Goal: Transaction & Acquisition: Purchase product/service

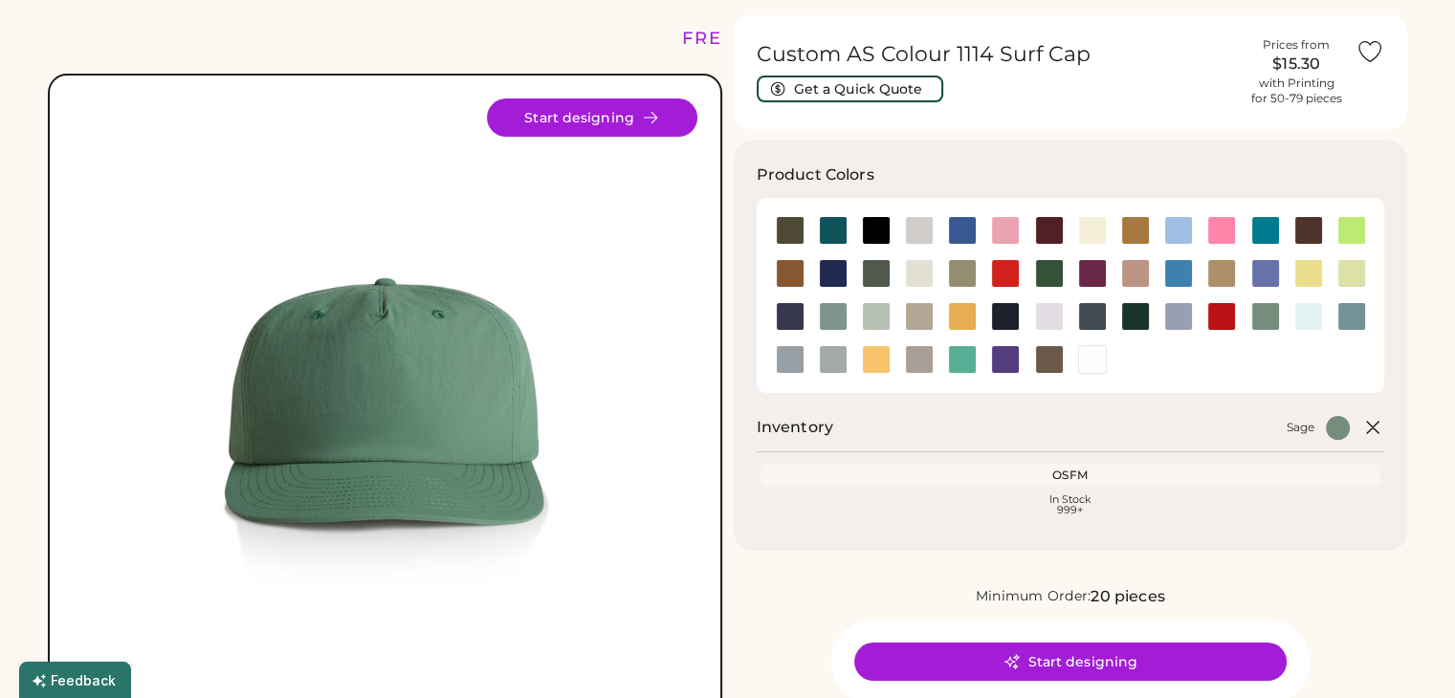
scroll to position [50, 0]
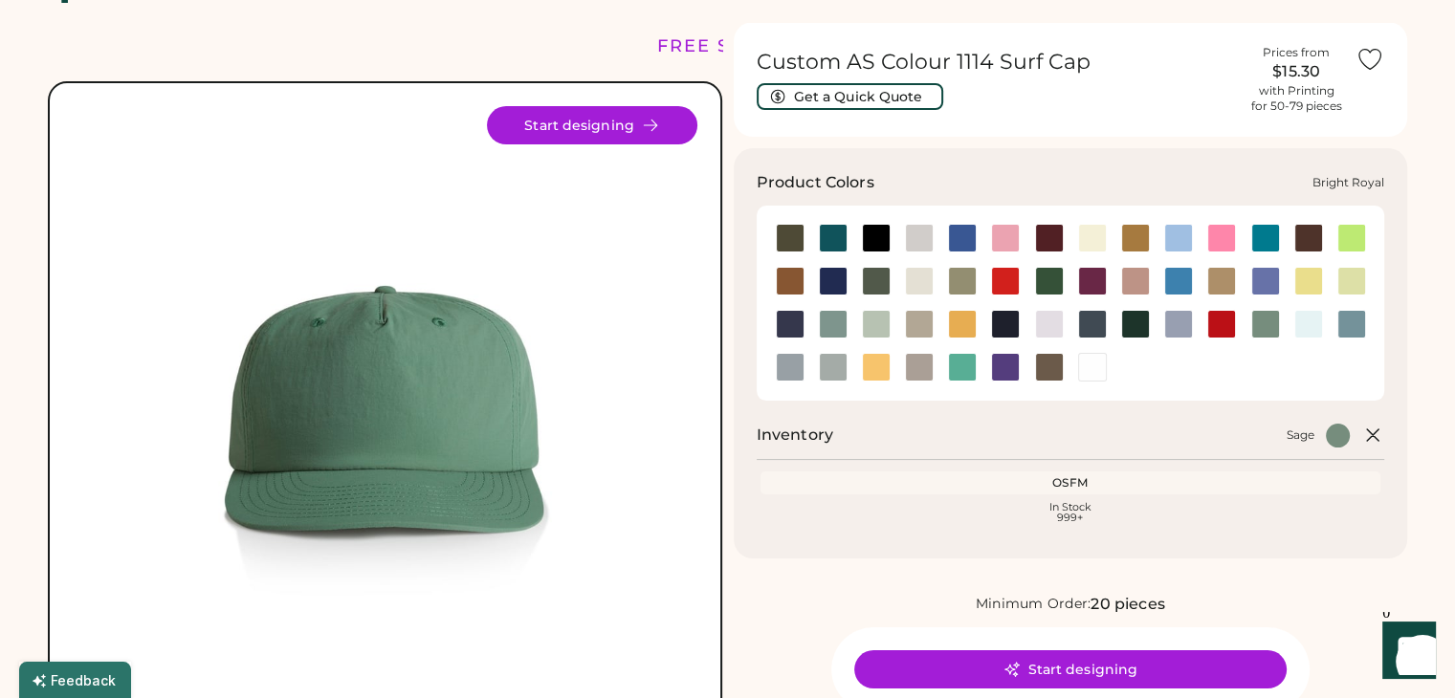
click at [961, 257] on div at bounding box center [961, 238] width 43 height 43
click at [955, 242] on div at bounding box center [962, 238] width 29 height 29
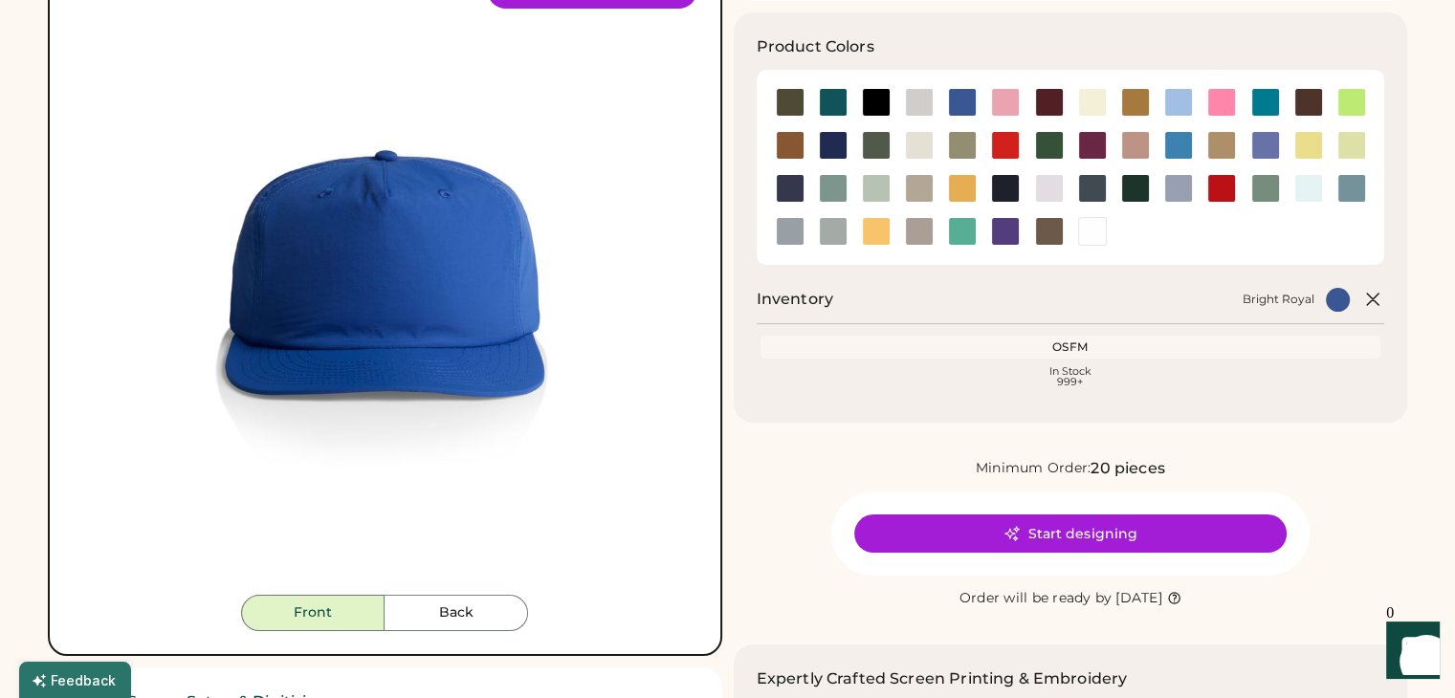
scroll to position [252, 0]
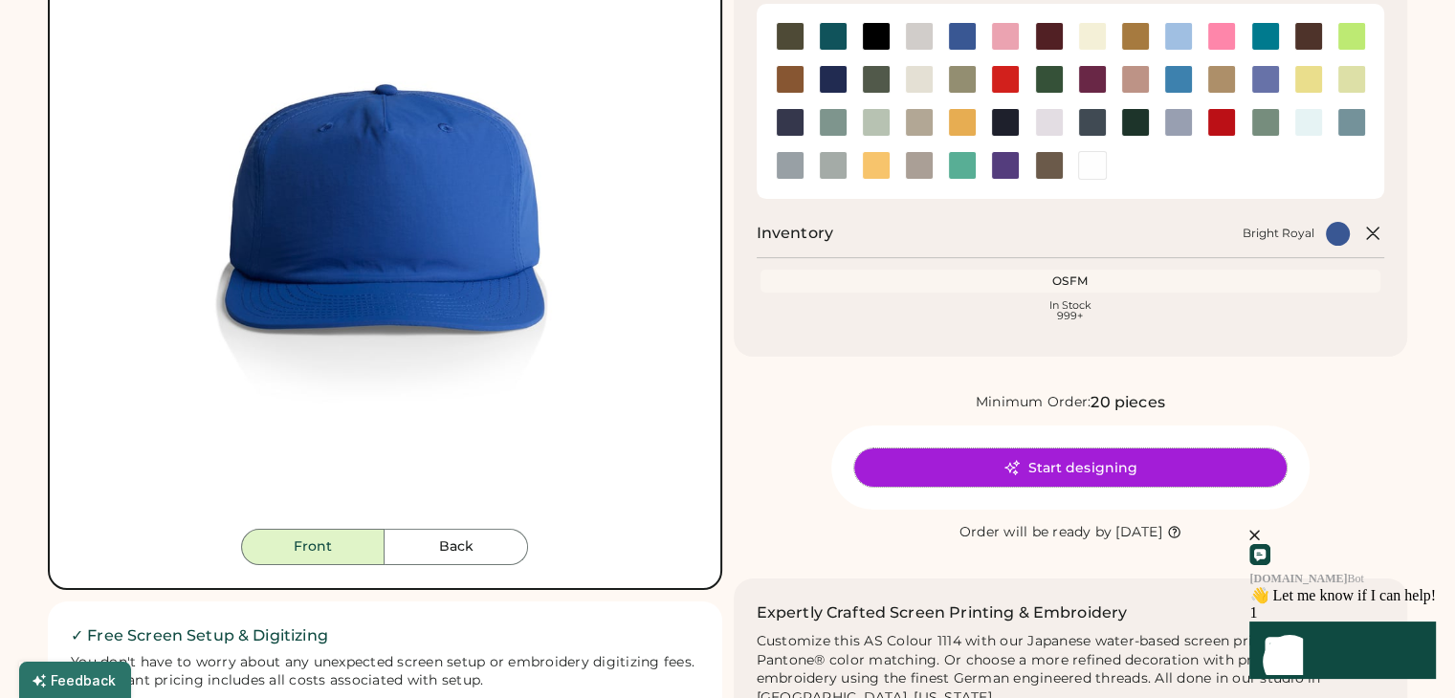
click at [1064, 464] on button "Start designing" at bounding box center [1070, 468] width 432 height 38
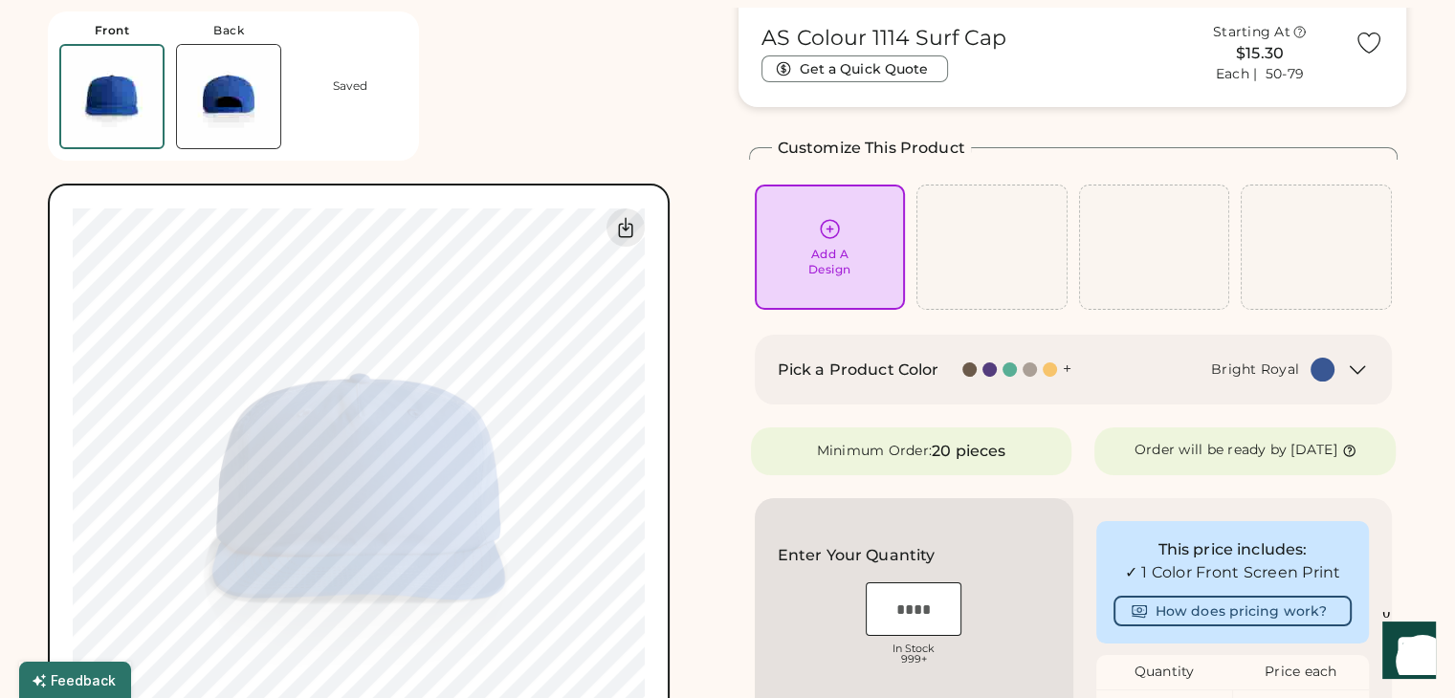
scroll to position [73, 0]
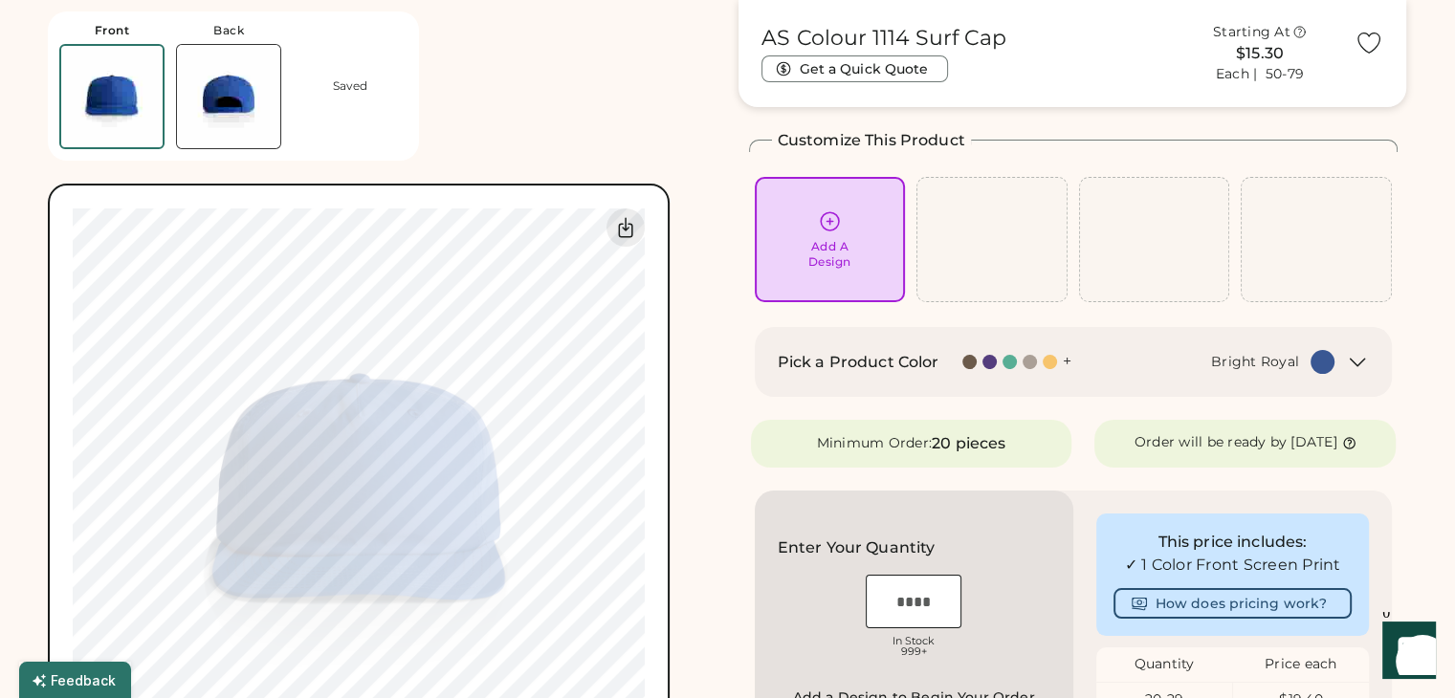
click at [799, 266] on div "Add A Design" at bounding box center [830, 240] width 124 height 60
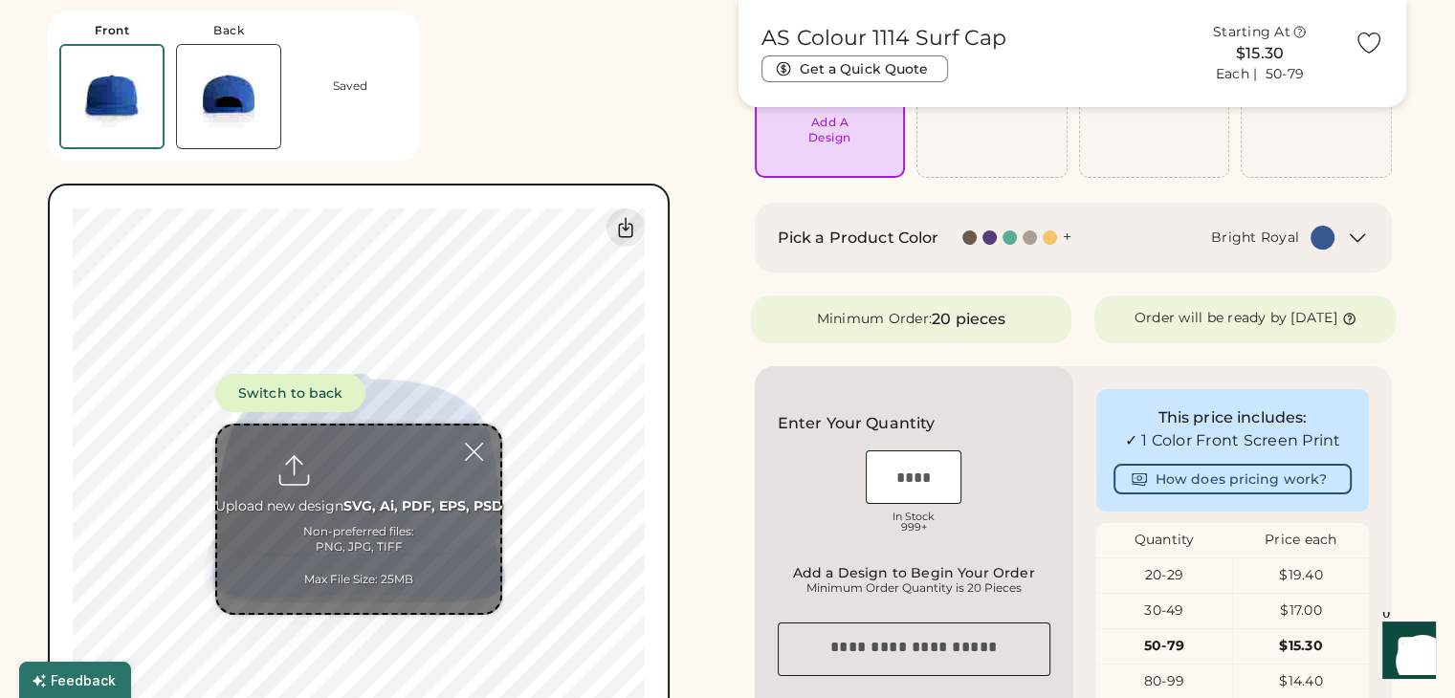
scroll to position [198, 0]
click at [364, 487] on input "file" at bounding box center [358, 520] width 283 height 188
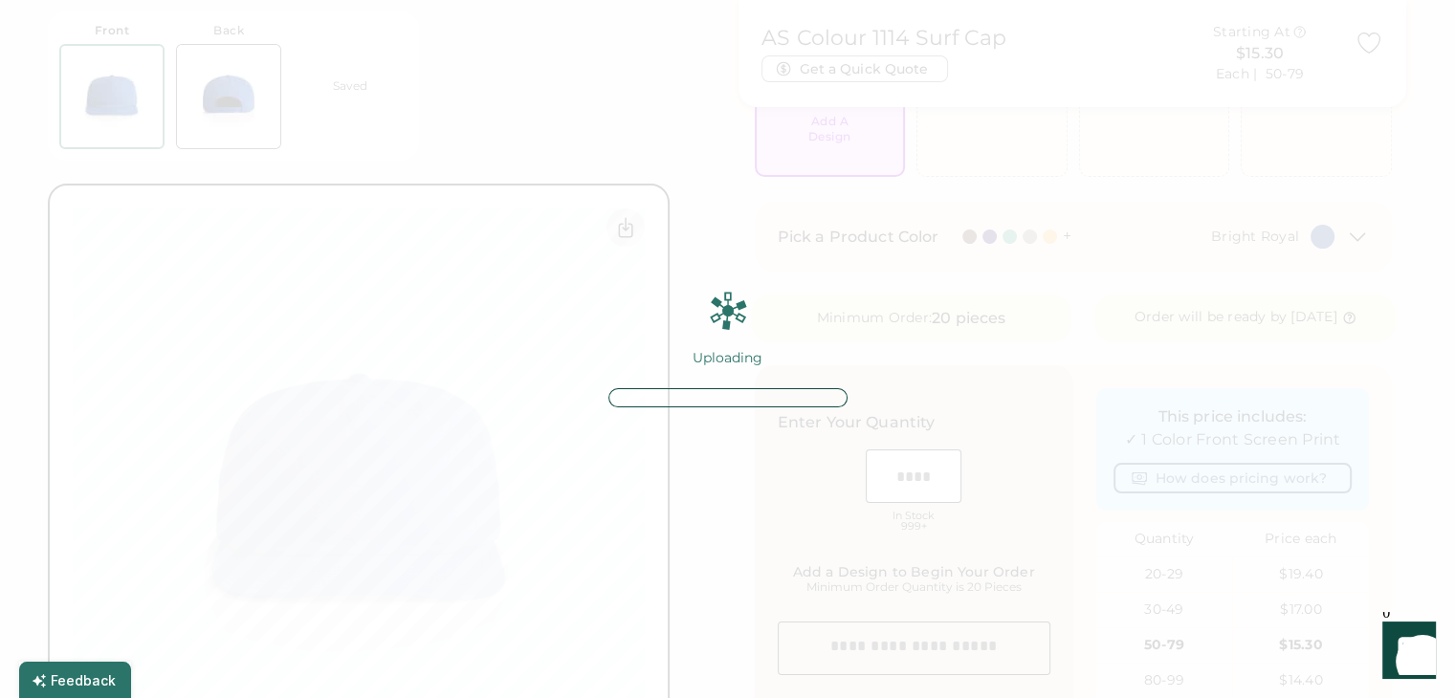
scroll to position [373, 0]
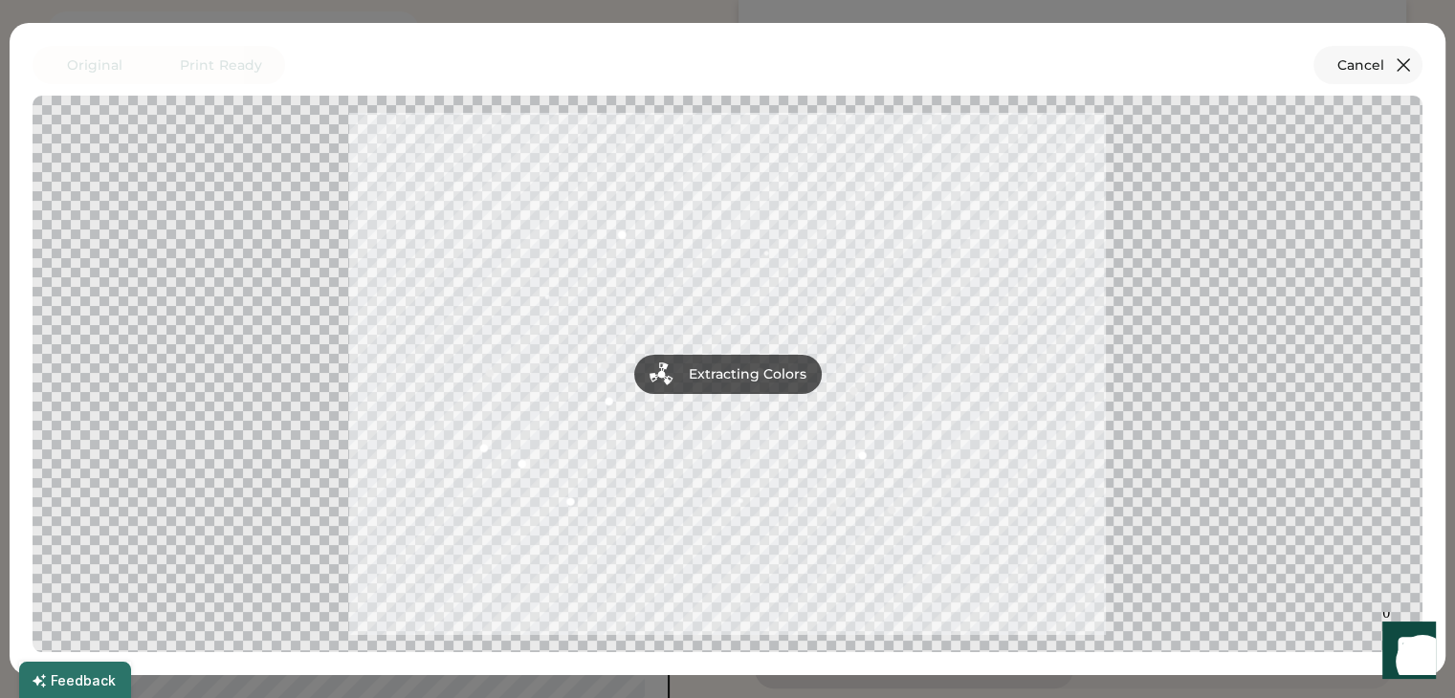
click at [1395, 65] on icon at bounding box center [1403, 65] width 23 height 23
click at [1404, 63] on icon at bounding box center [1403, 64] width 11 height 11
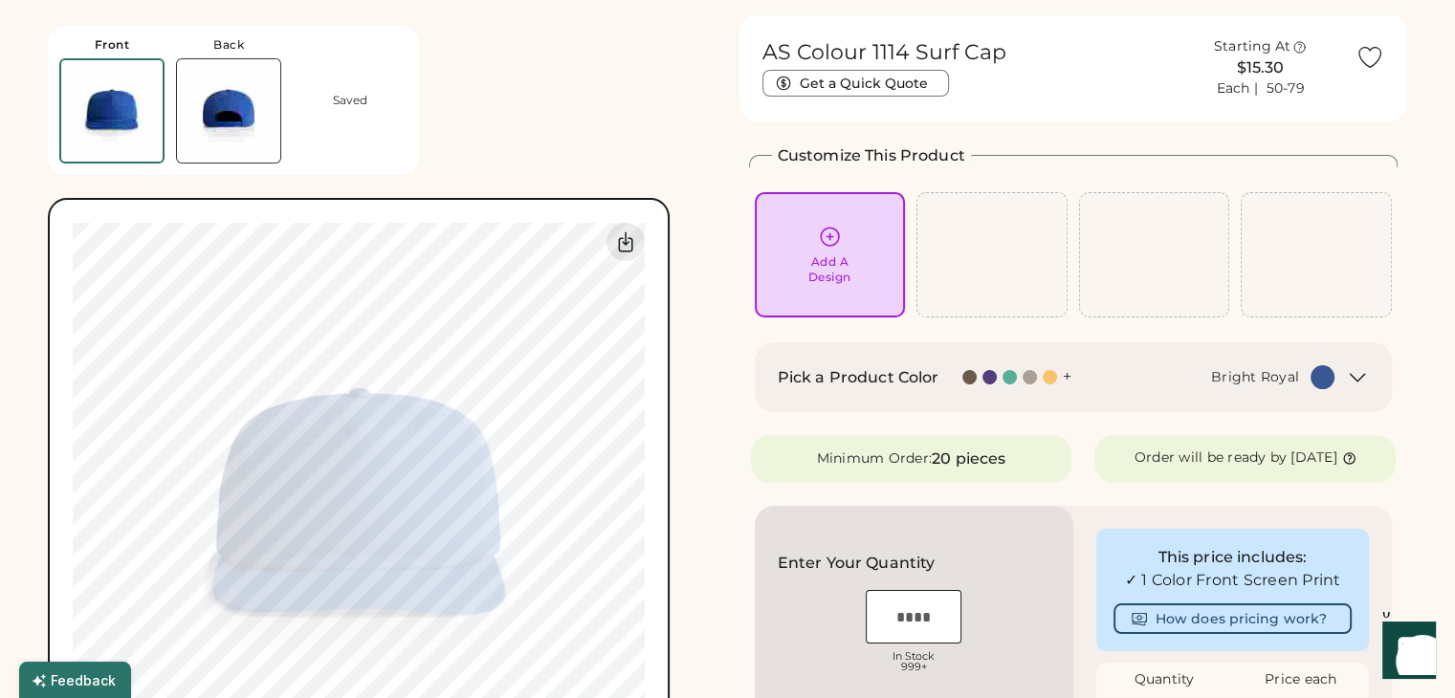
click at [822, 273] on div "Add A Design" at bounding box center [829, 269] width 43 height 31
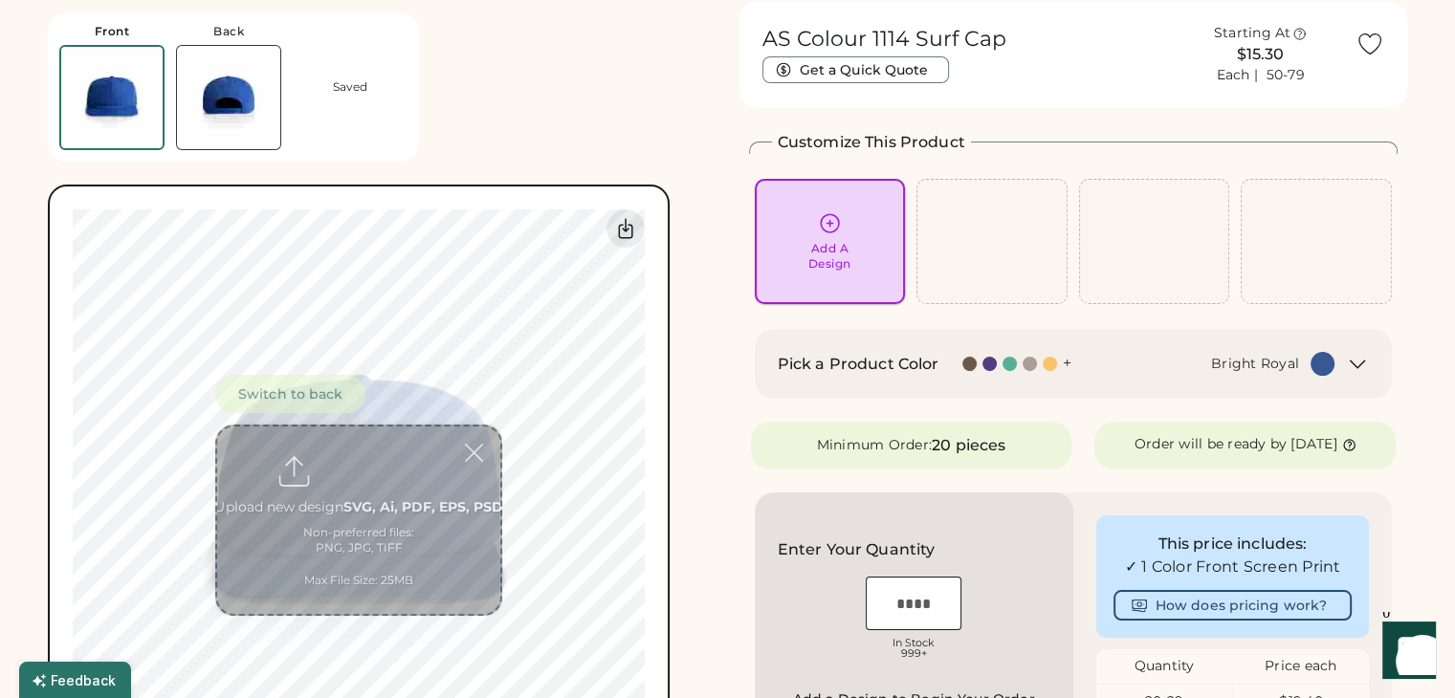
scroll to position [72, 0]
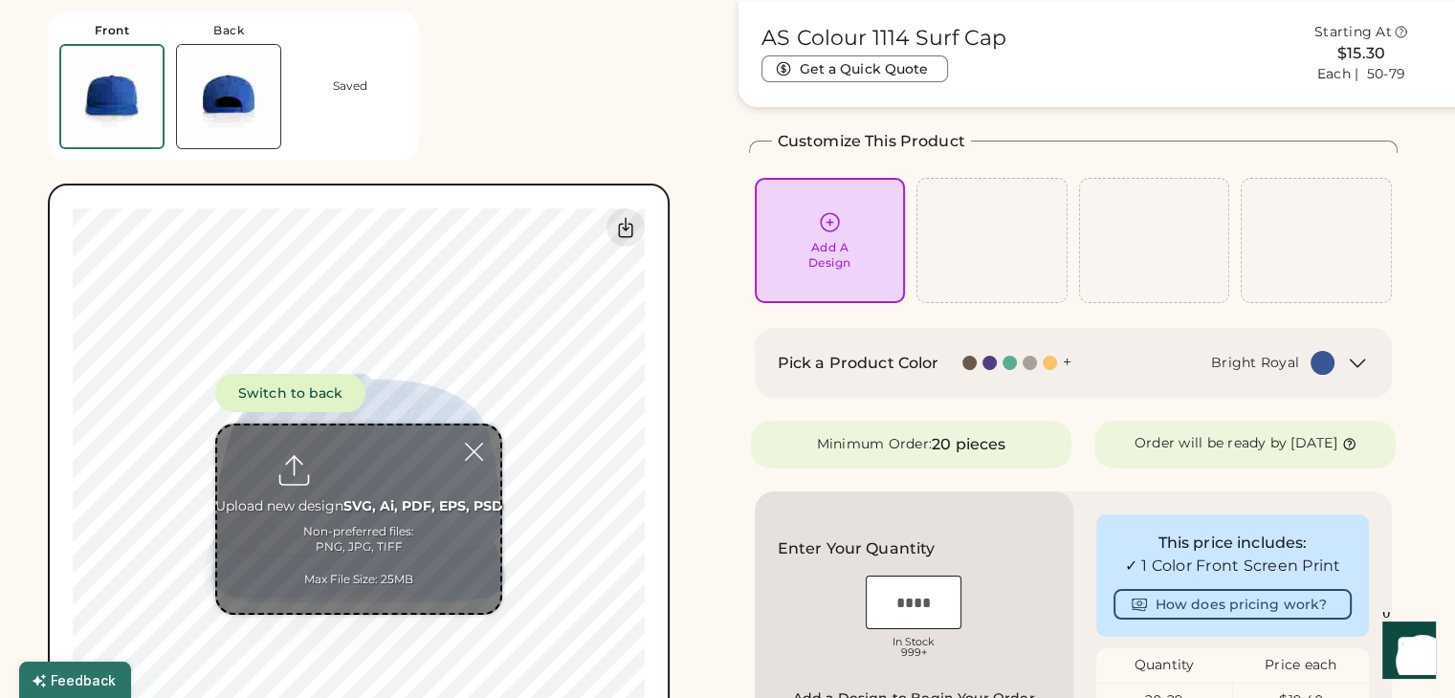
click at [354, 506] on input "file" at bounding box center [358, 520] width 283 height 188
type input "**********"
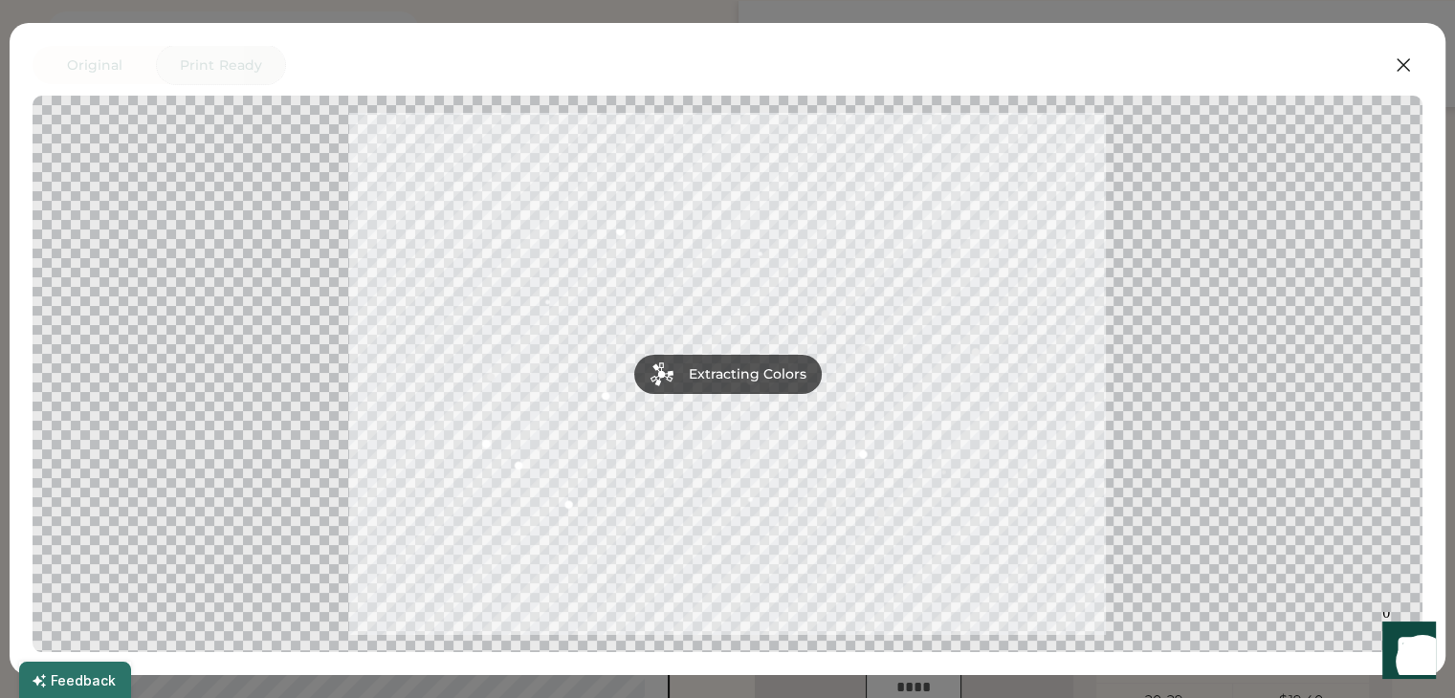
click at [221, 62] on button "Print Ready" at bounding box center [221, 65] width 128 height 38
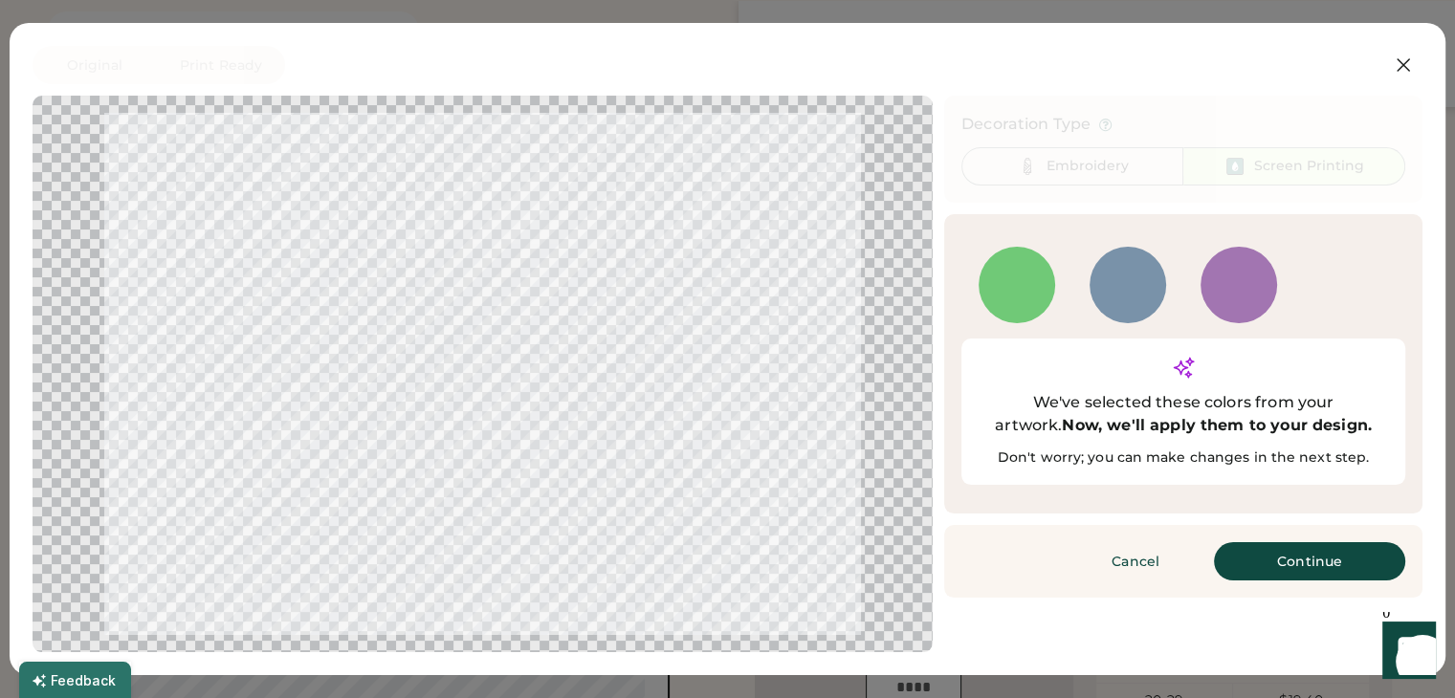
click at [63, 69] on button "Original" at bounding box center [95, 65] width 124 height 38
click at [1300, 542] on button "Continue" at bounding box center [1309, 561] width 191 height 38
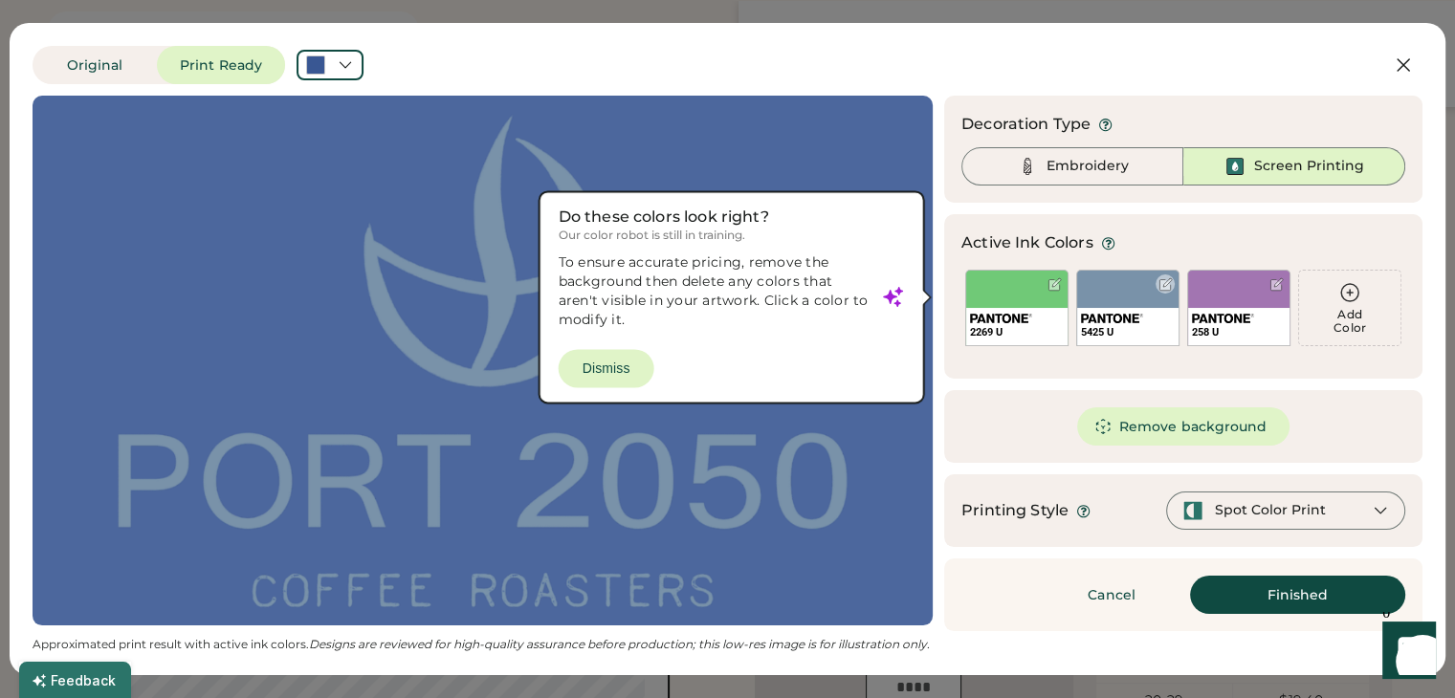
click at [1120, 311] on div "5425 U" at bounding box center [1127, 326] width 101 height 37
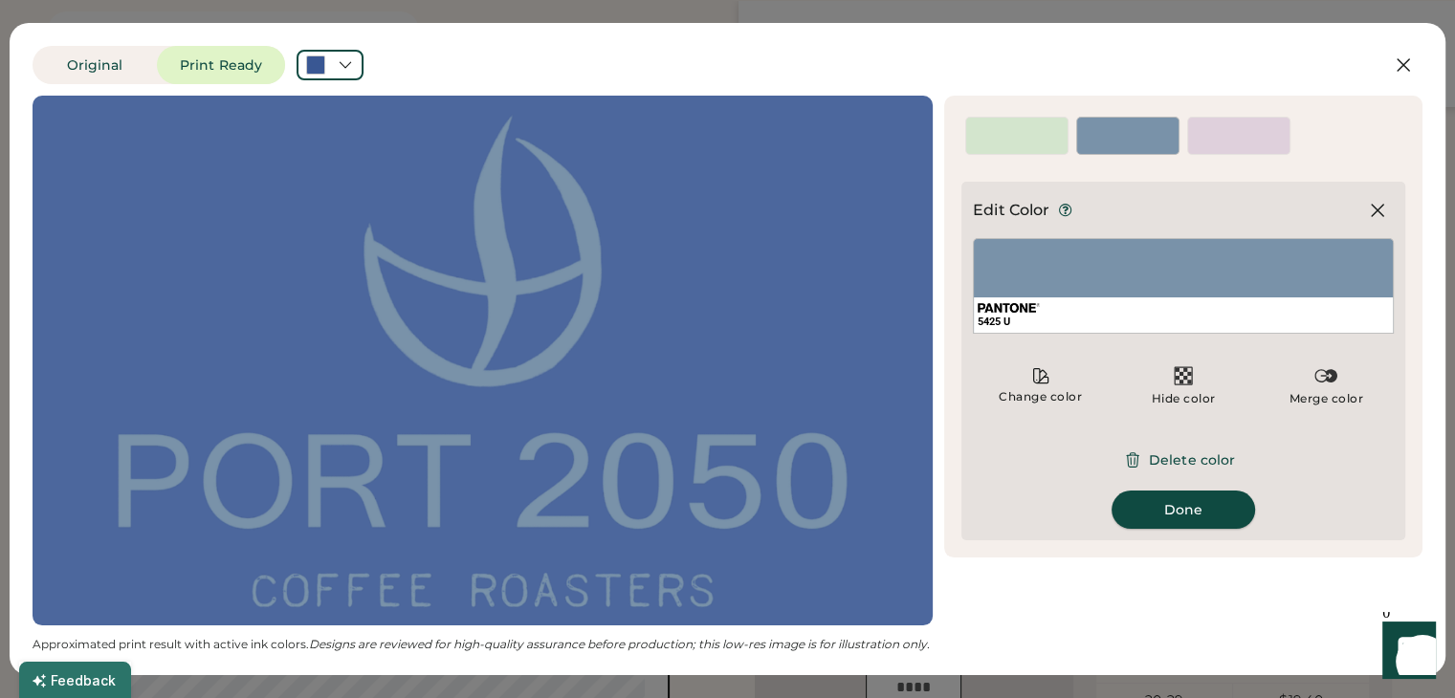
click at [1228, 494] on button "Done" at bounding box center [1184, 510] width 144 height 38
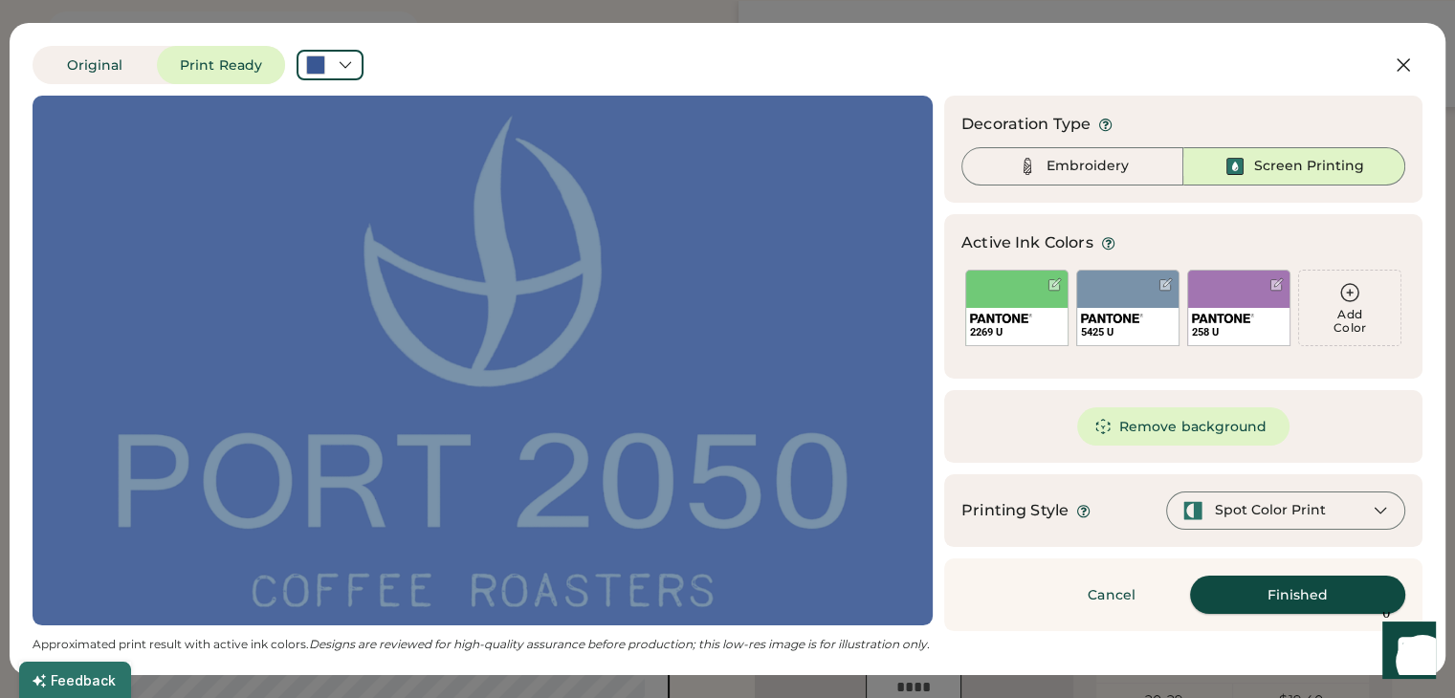
click at [1281, 590] on button "Finished" at bounding box center [1297, 595] width 215 height 38
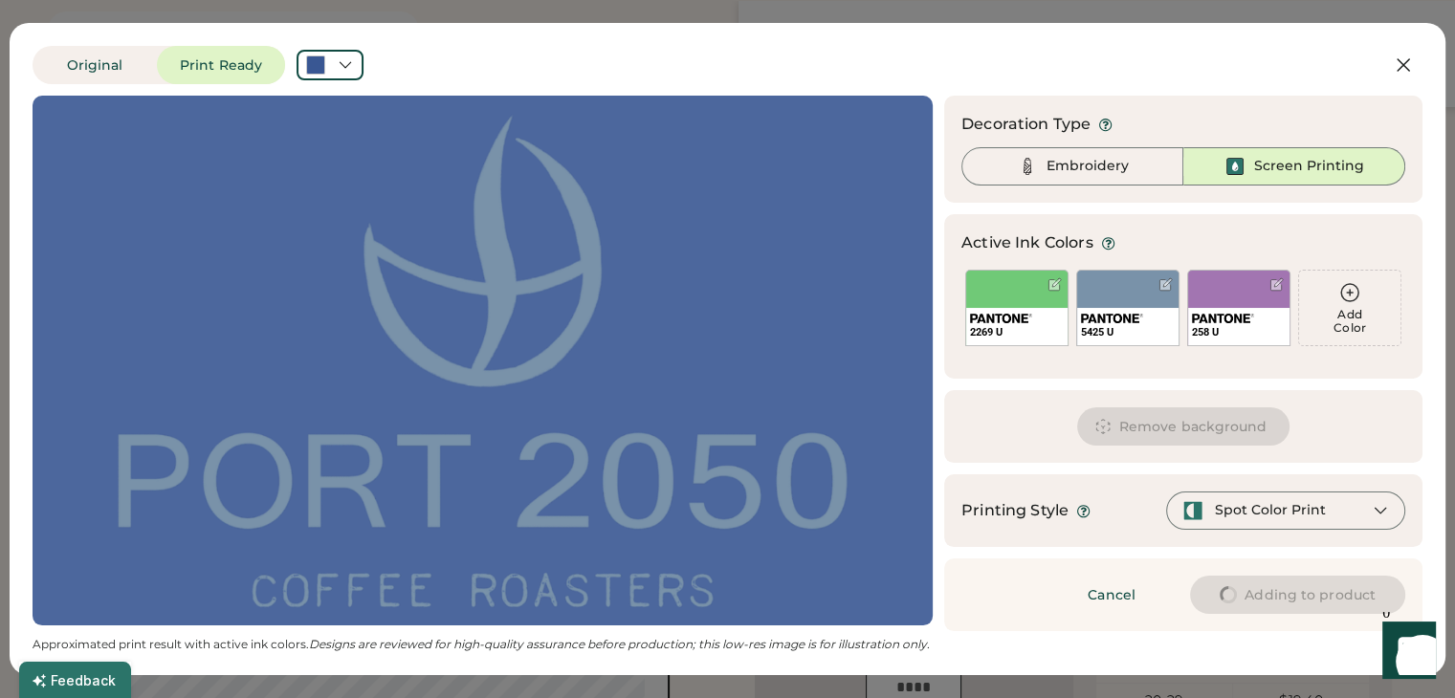
click at [1251, 521] on div "Spot Color Print" at bounding box center [1285, 511] width 239 height 38
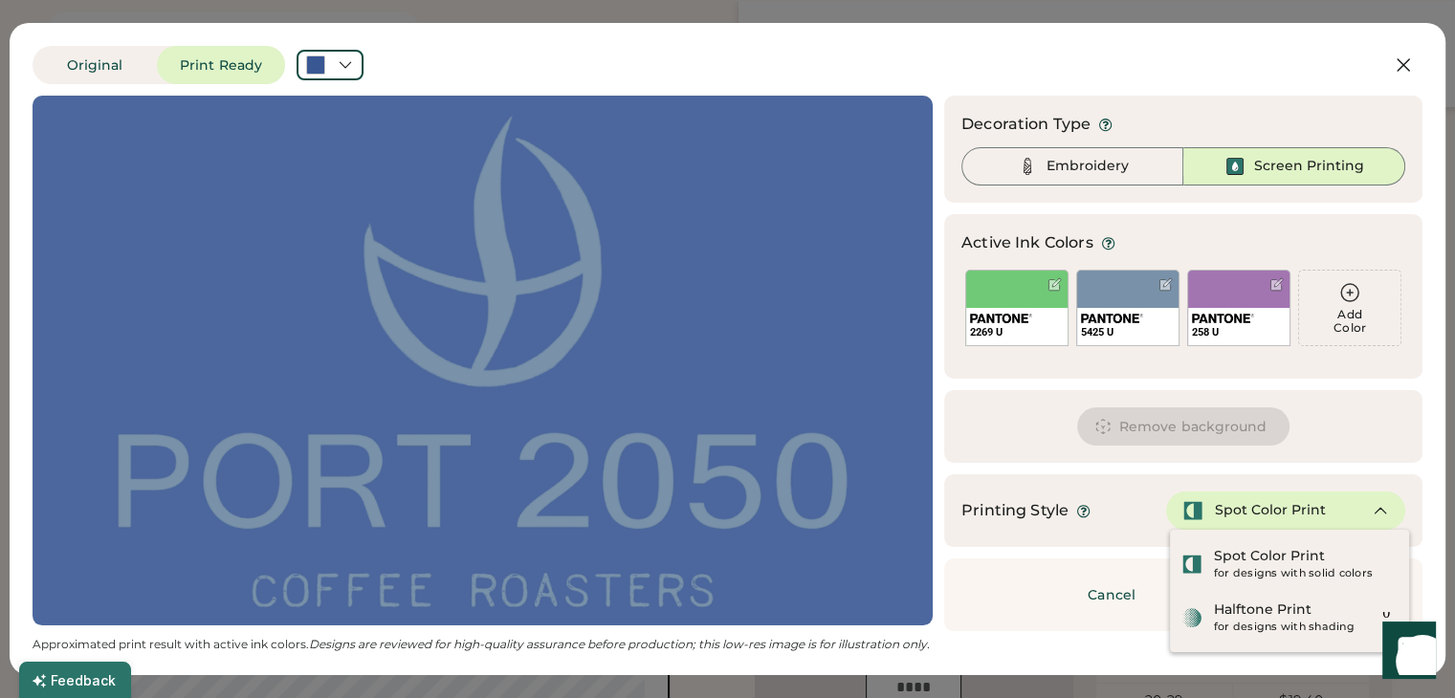
click at [1251, 521] on div "Spot Color Print" at bounding box center [1285, 511] width 239 height 38
type input "****"
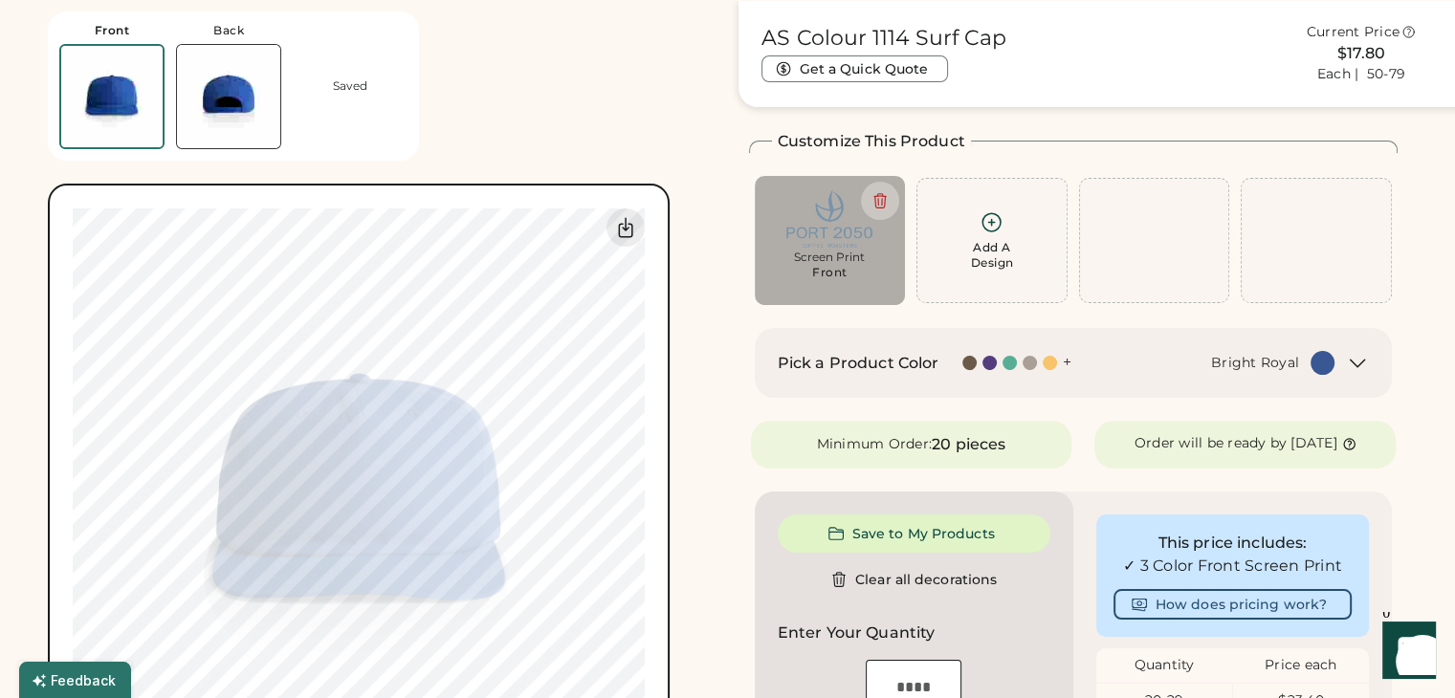
type input "****"
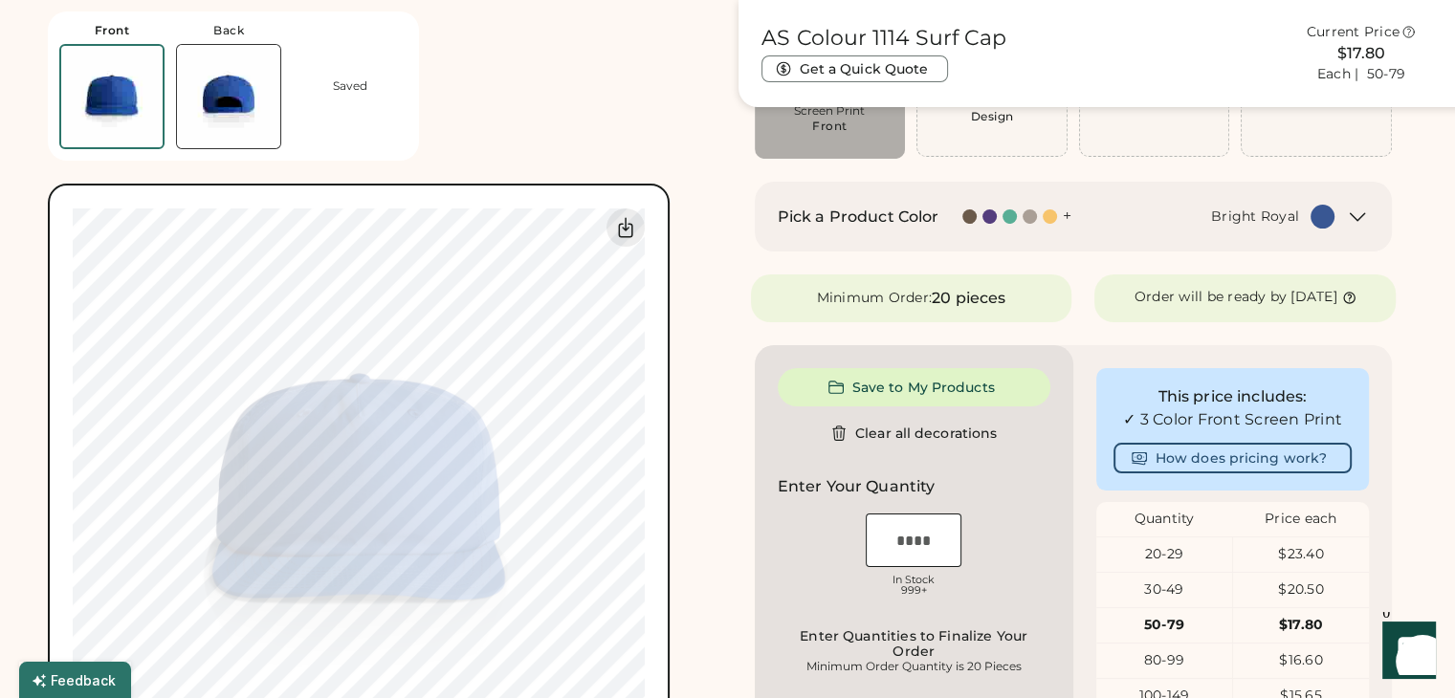
scroll to position [0, 0]
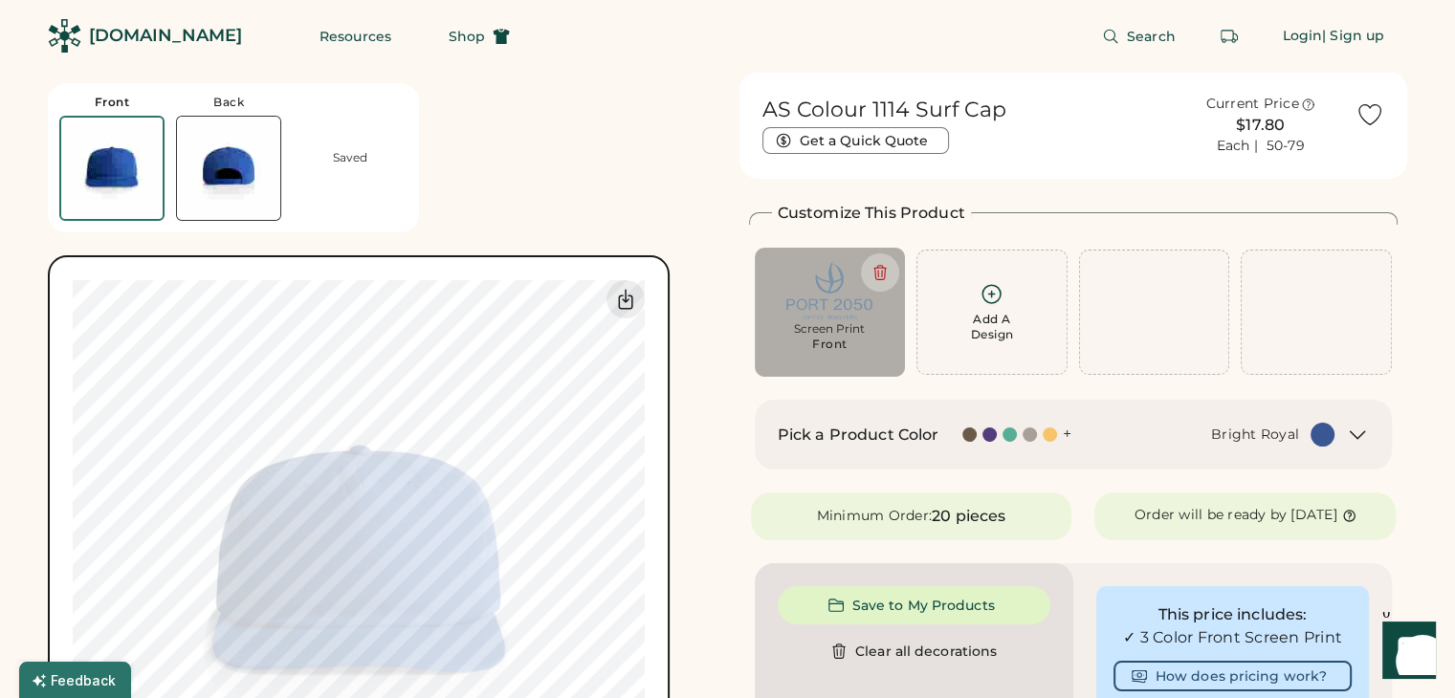
type input "****"
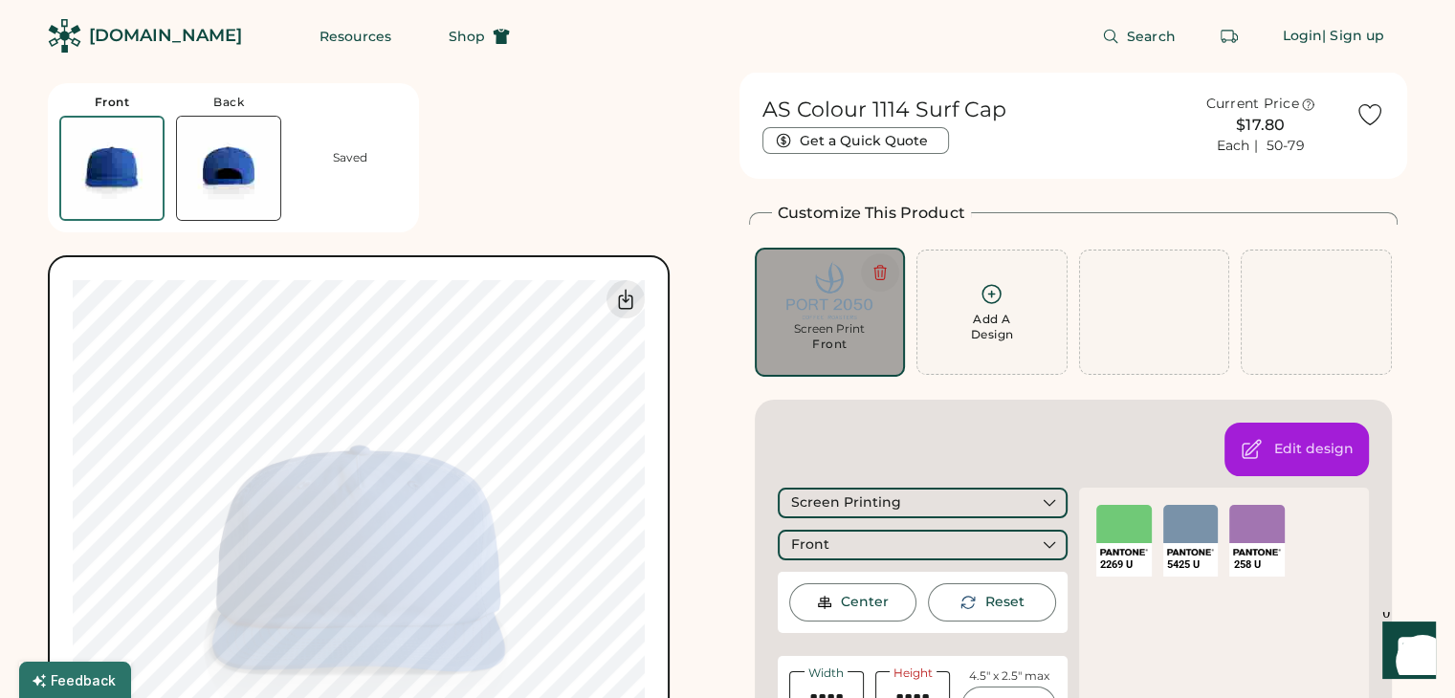
click at [881, 276] on icon at bounding box center [880, 272] width 17 height 17
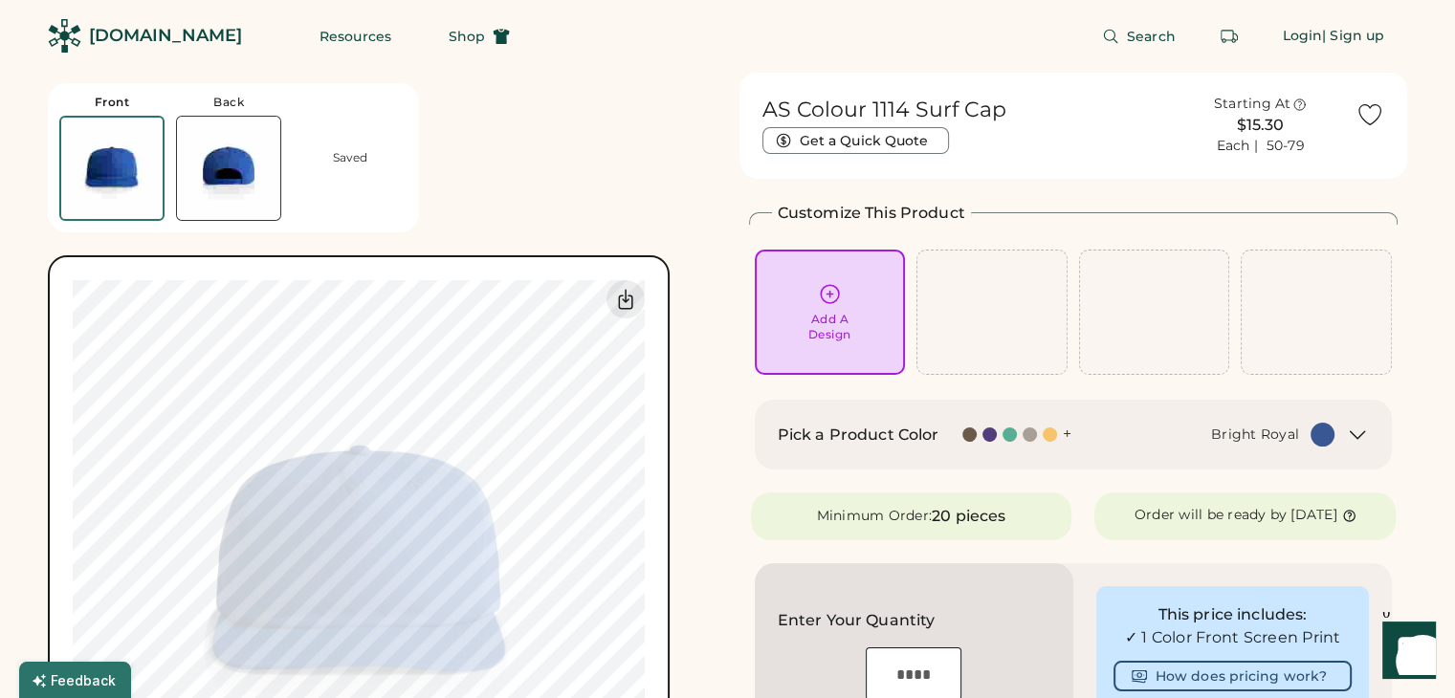
click at [798, 313] on div "Add A Design" at bounding box center [830, 312] width 124 height 60
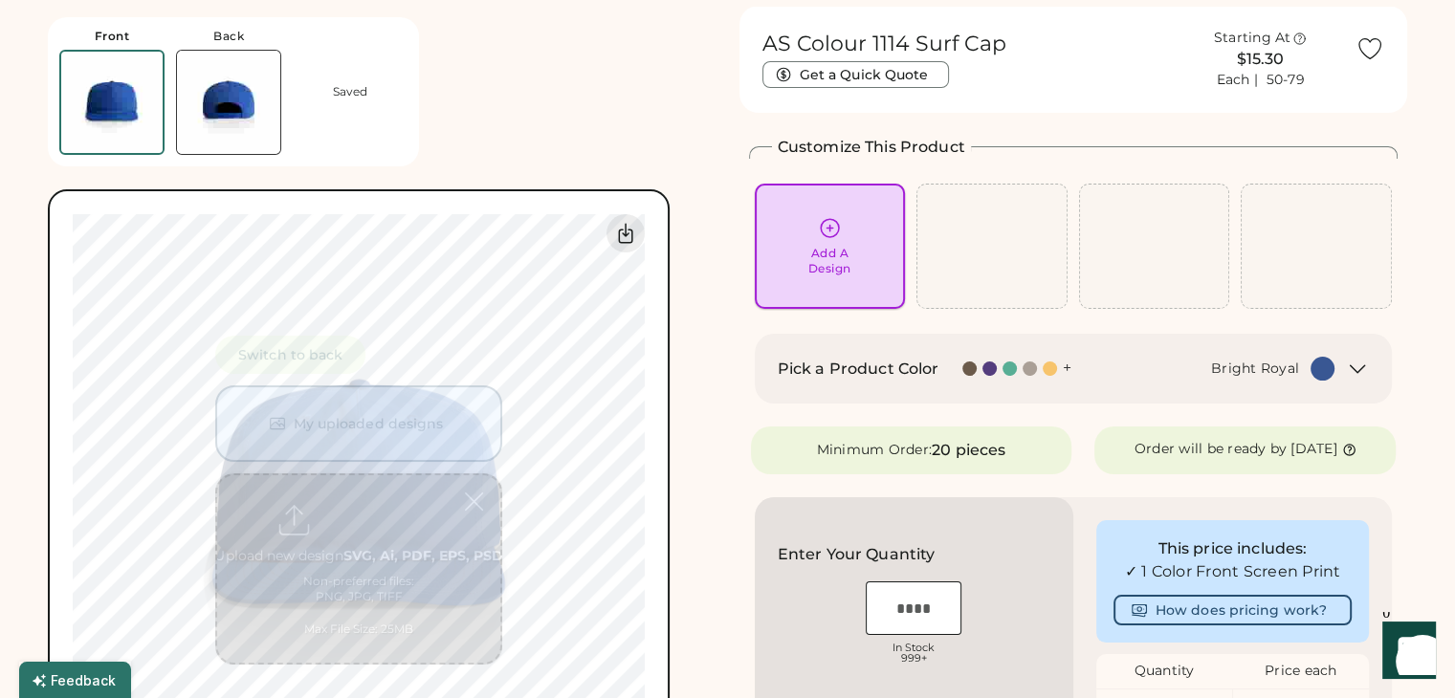
scroll to position [72, 0]
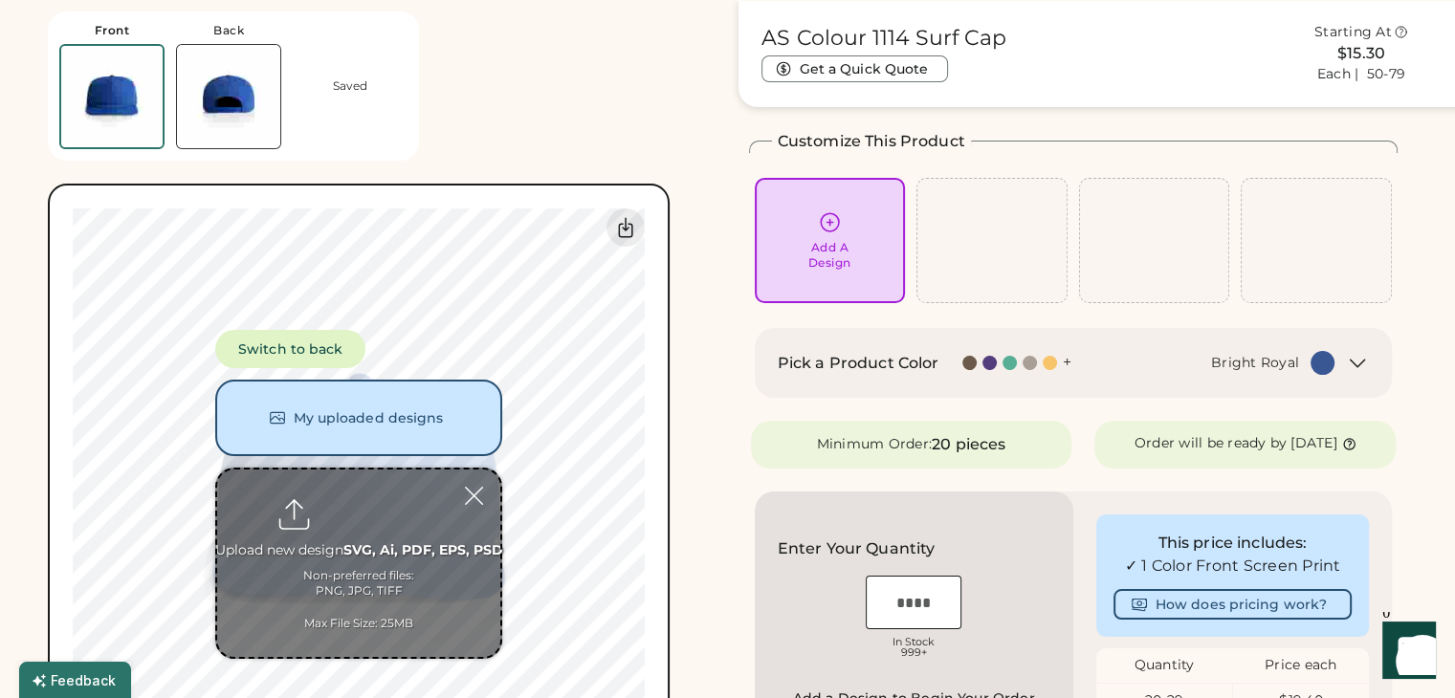
click at [389, 550] on input "file" at bounding box center [358, 564] width 283 height 188
type input "**********"
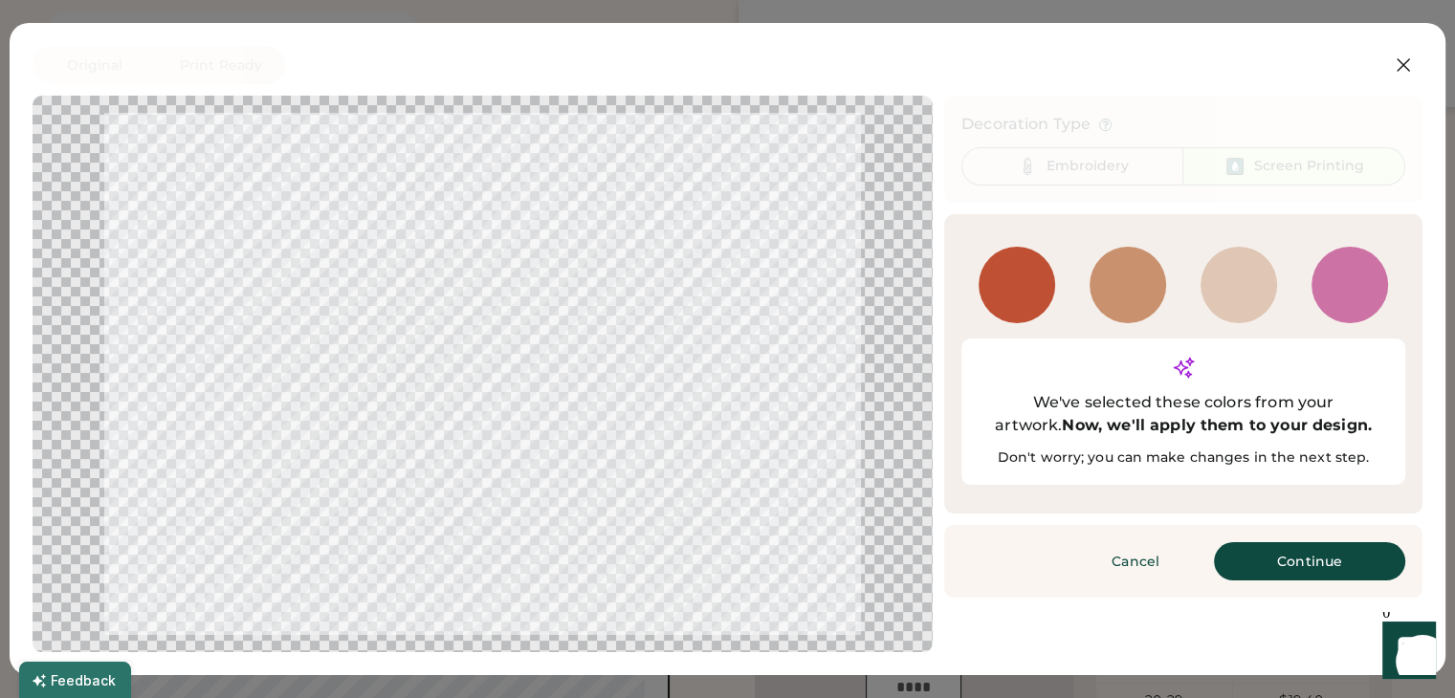
click at [1122, 298] on div "722 U" at bounding box center [1128, 285] width 77 height 77
click at [1263, 542] on button "Continue" at bounding box center [1309, 561] width 191 height 38
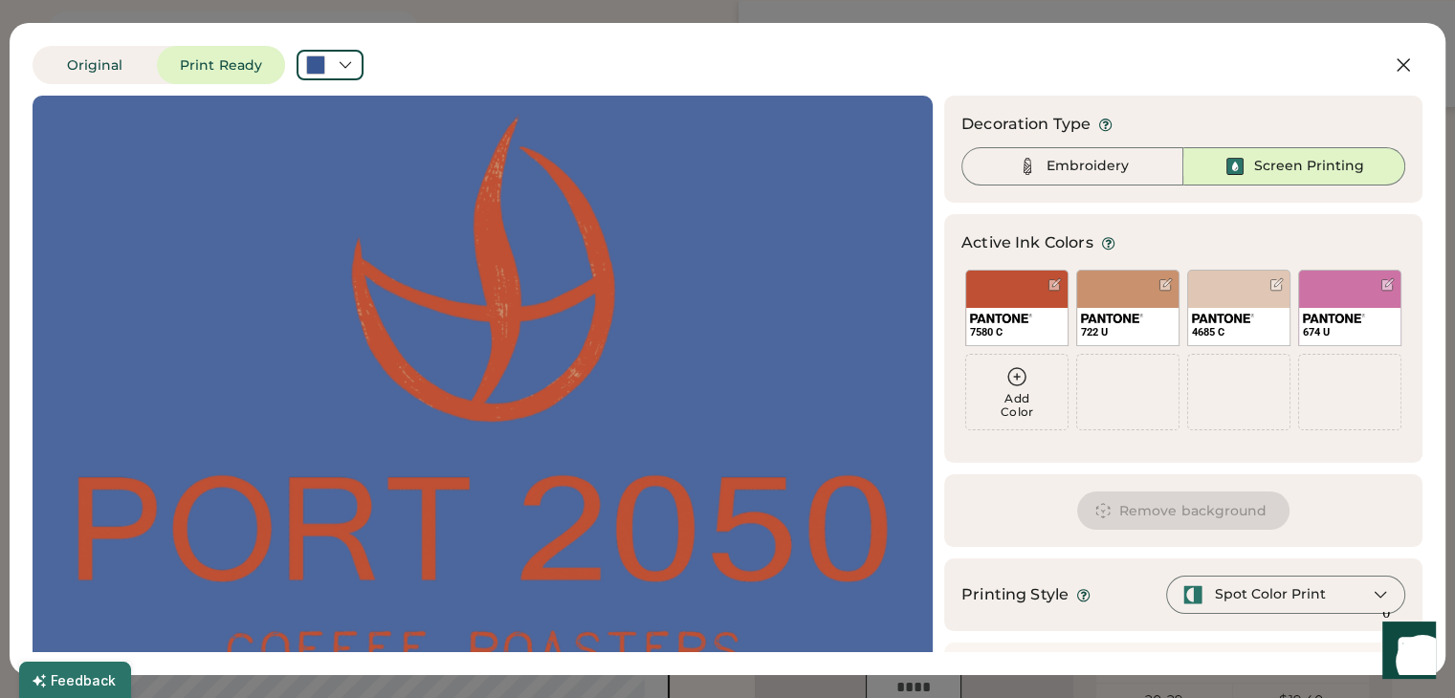
scroll to position [63, 0]
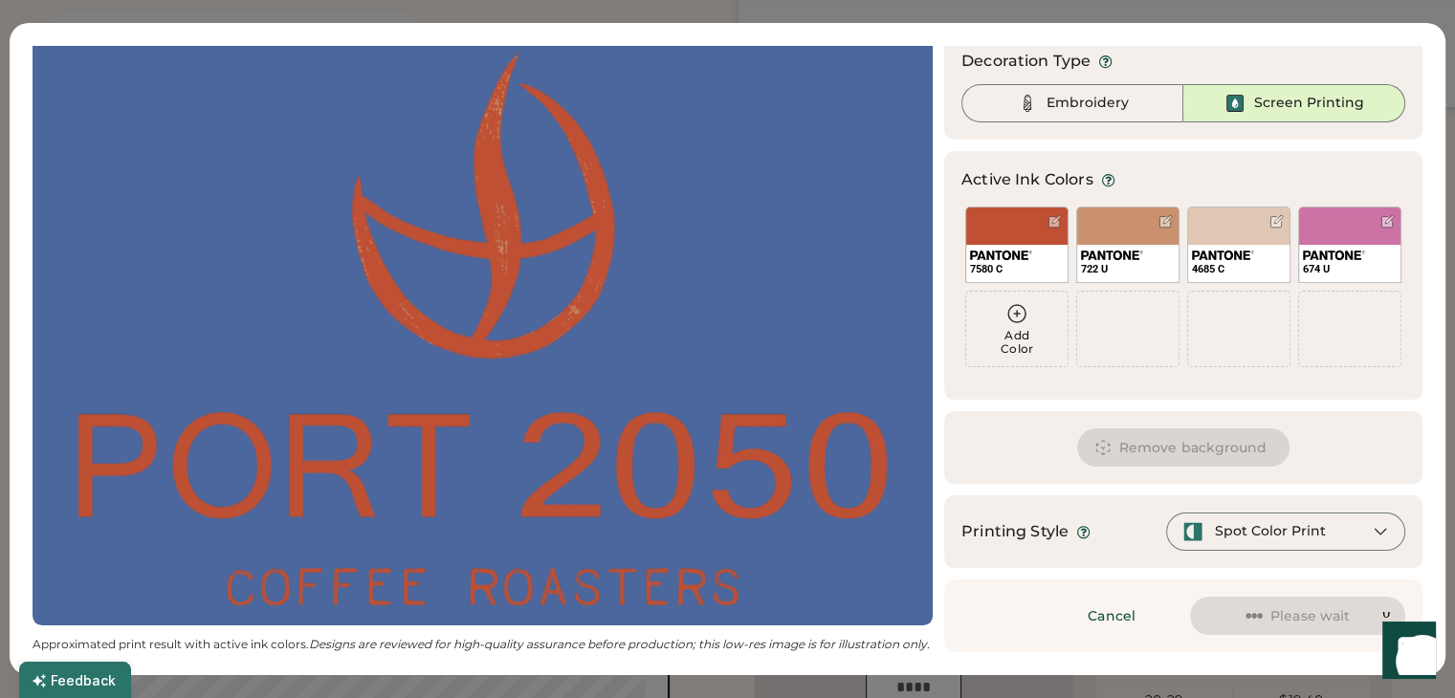
click at [1259, 544] on div "Spot Color Print" at bounding box center [1285, 532] width 239 height 38
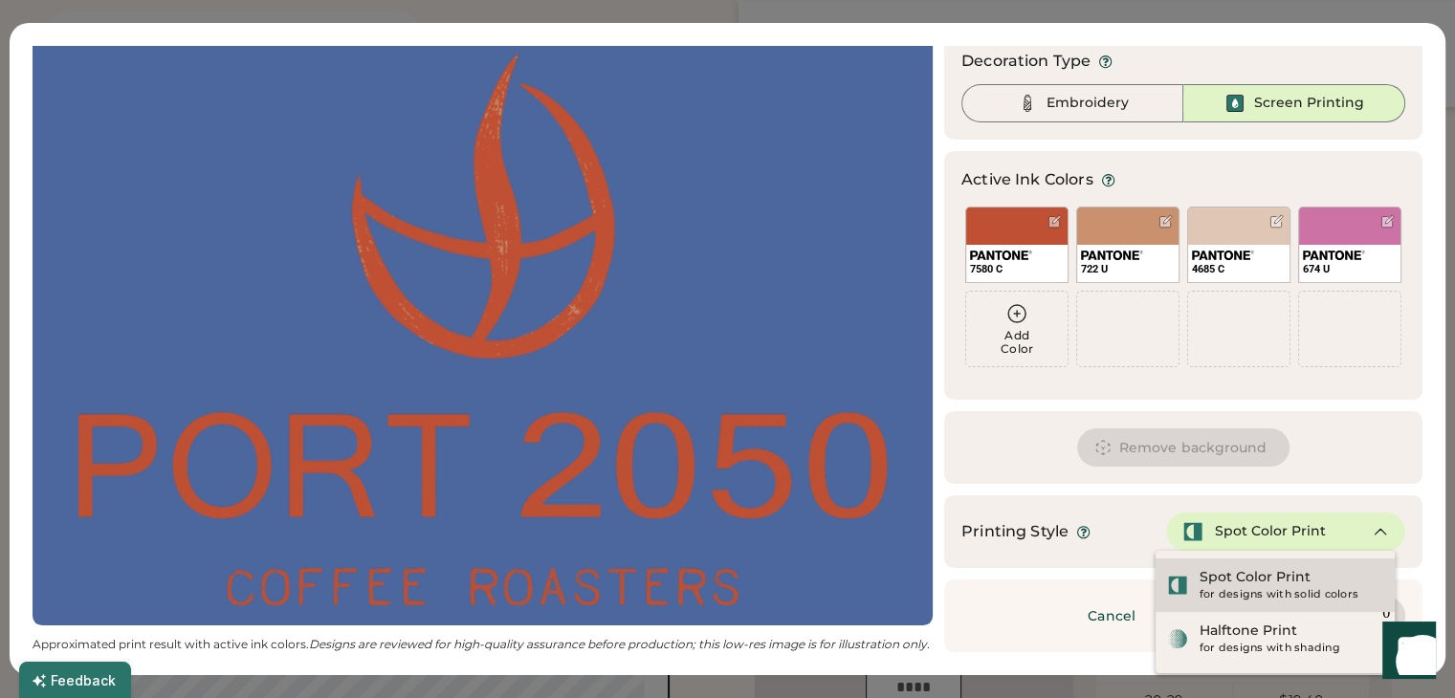
click at [1251, 589] on div "for designs with solid colors" at bounding box center [1292, 594] width 184 height 15
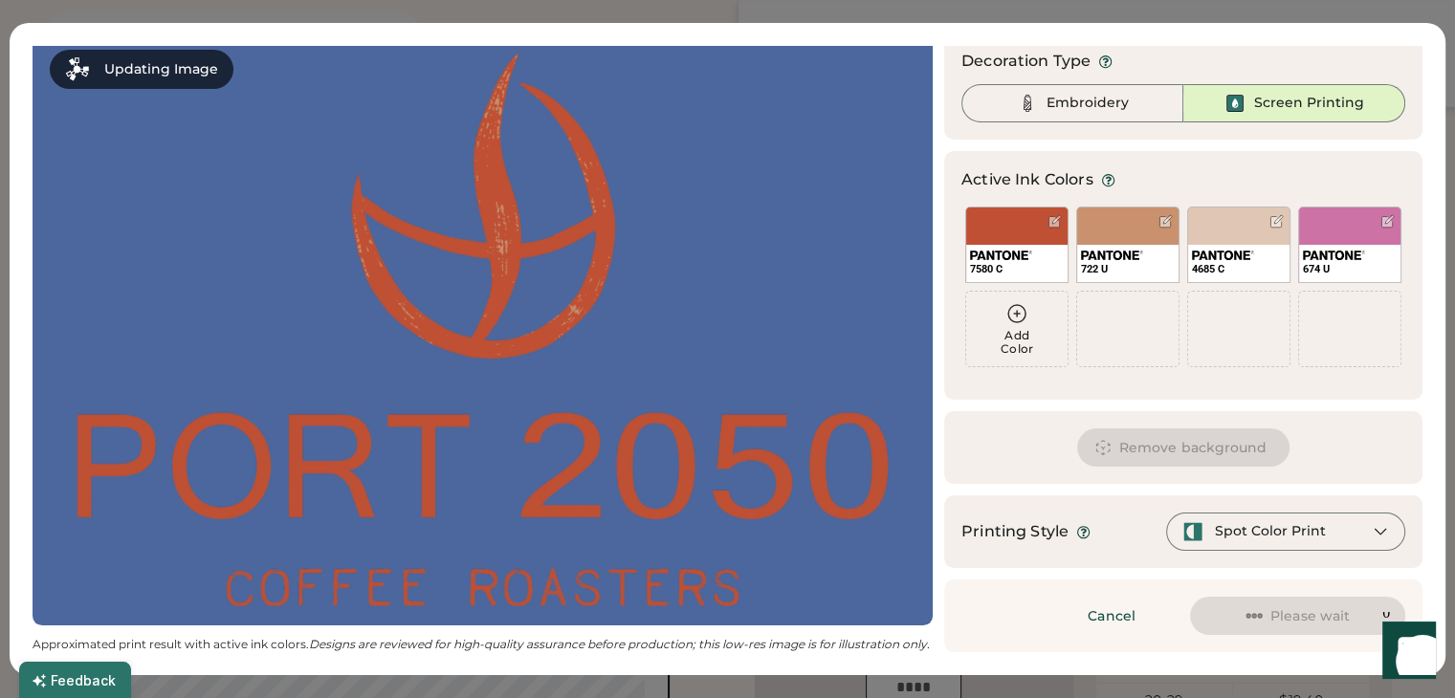
click at [1257, 539] on div "Spot Color Print" at bounding box center [1270, 531] width 111 height 19
click at [1236, 518] on div "Spot Color Print" at bounding box center [1285, 532] width 239 height 38
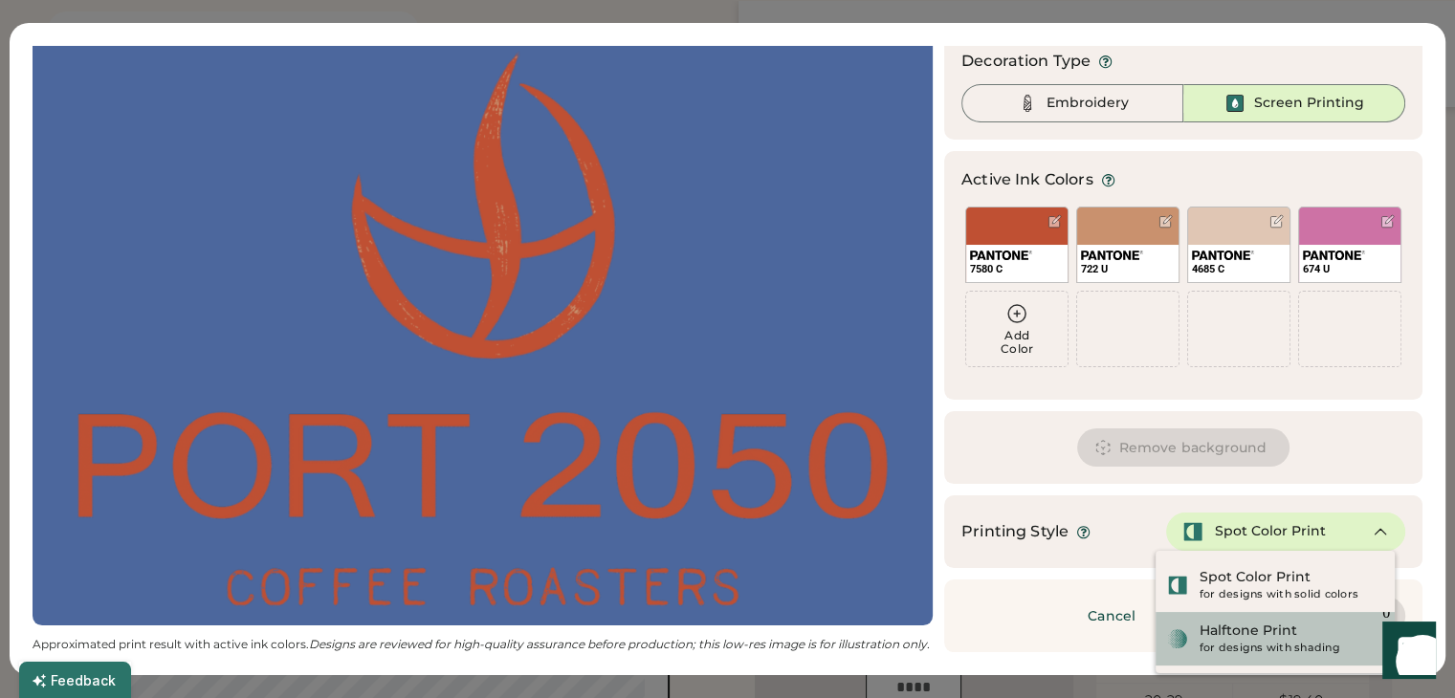
click at [1228, 658] on div "Halftone Print for designs with shading" at bounding box center [1275, 639] width 239 height 54
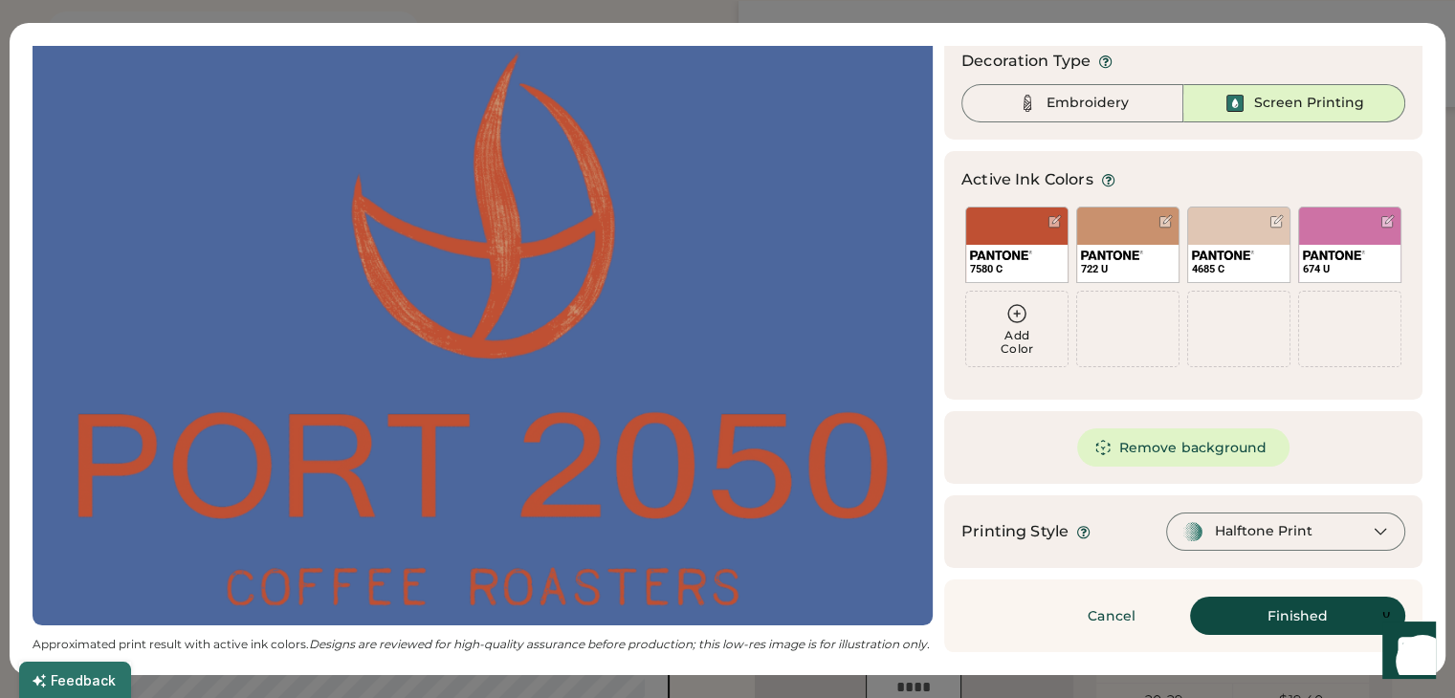
click at [1257, 651] on div "Cancel Finished Continue" at bounding box center [1183, 616] width 478 height 73
click at [1251, 623] on button "Finished" at bounding box center [1297, 616] width 215 height 38
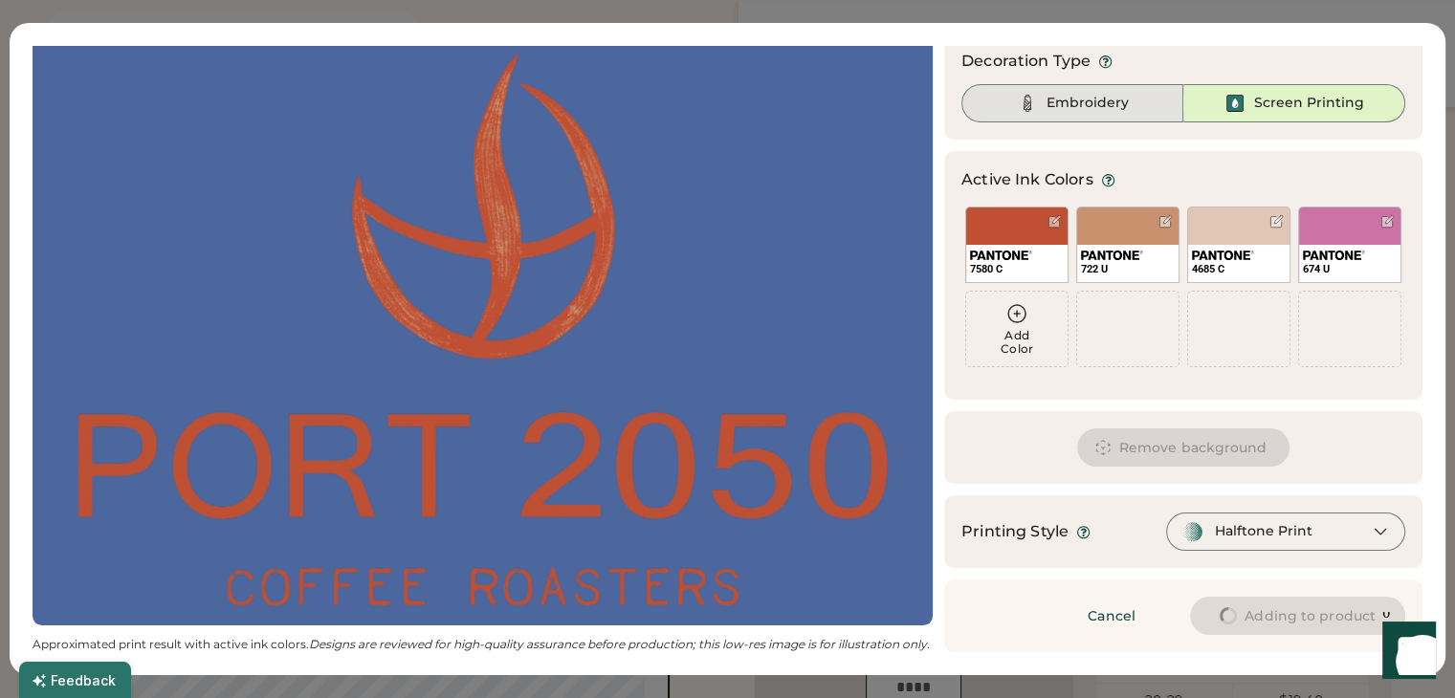
click at [1066, 96] on div "Embroidery" at bounding box center [1088, 103] width 82 height 19
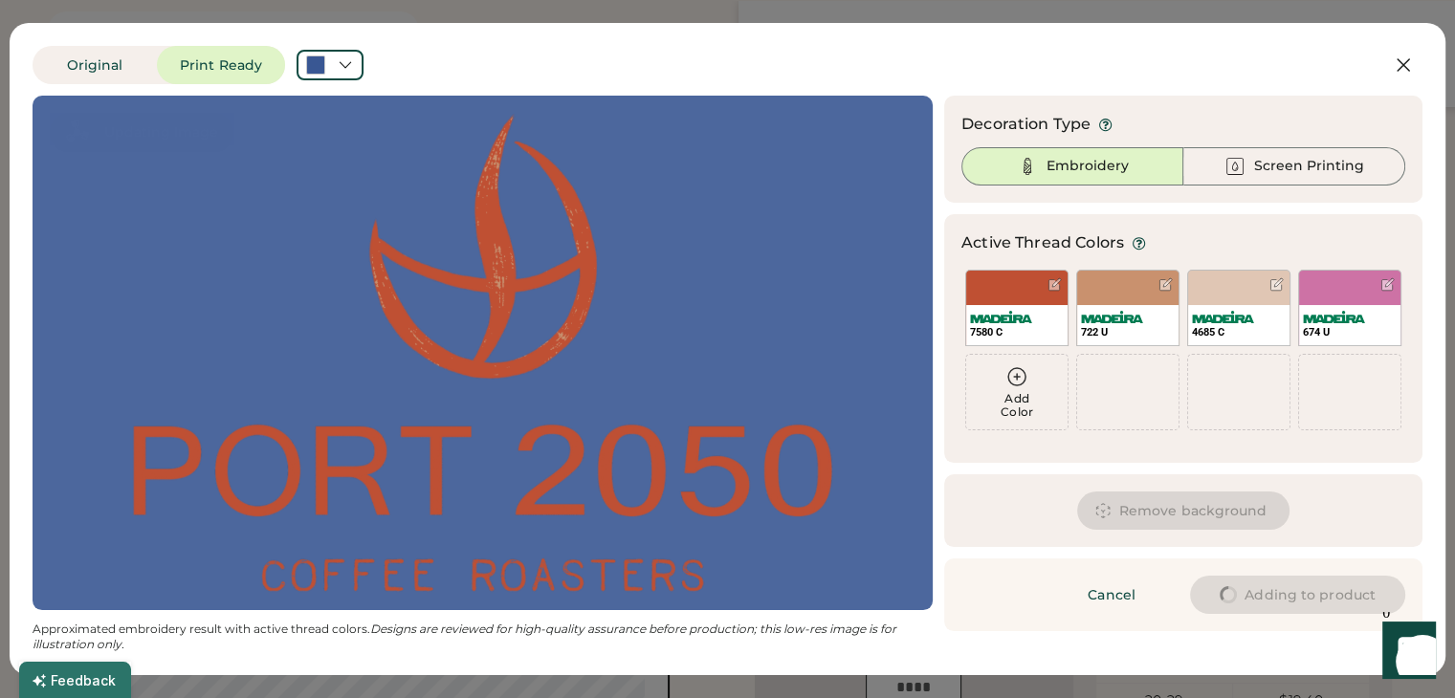
scroll to position [0, 0]
type input "****"
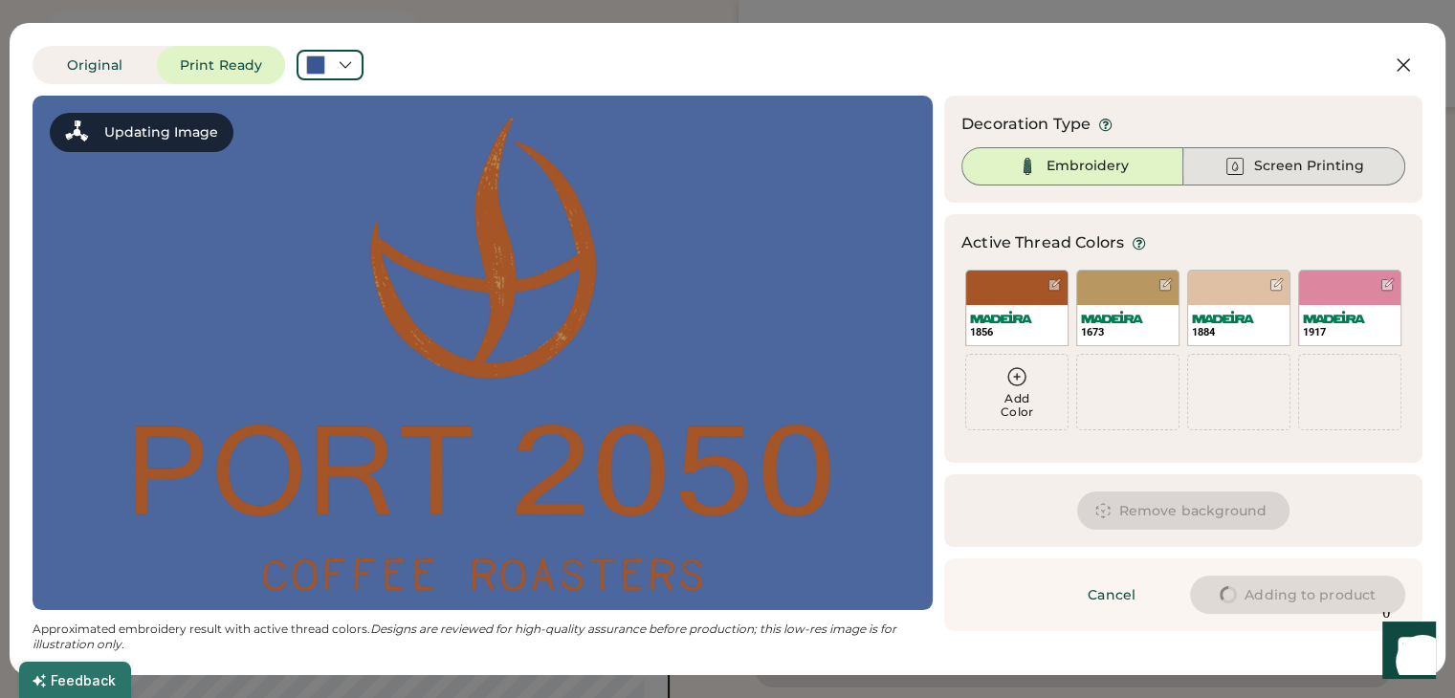
type input "****"
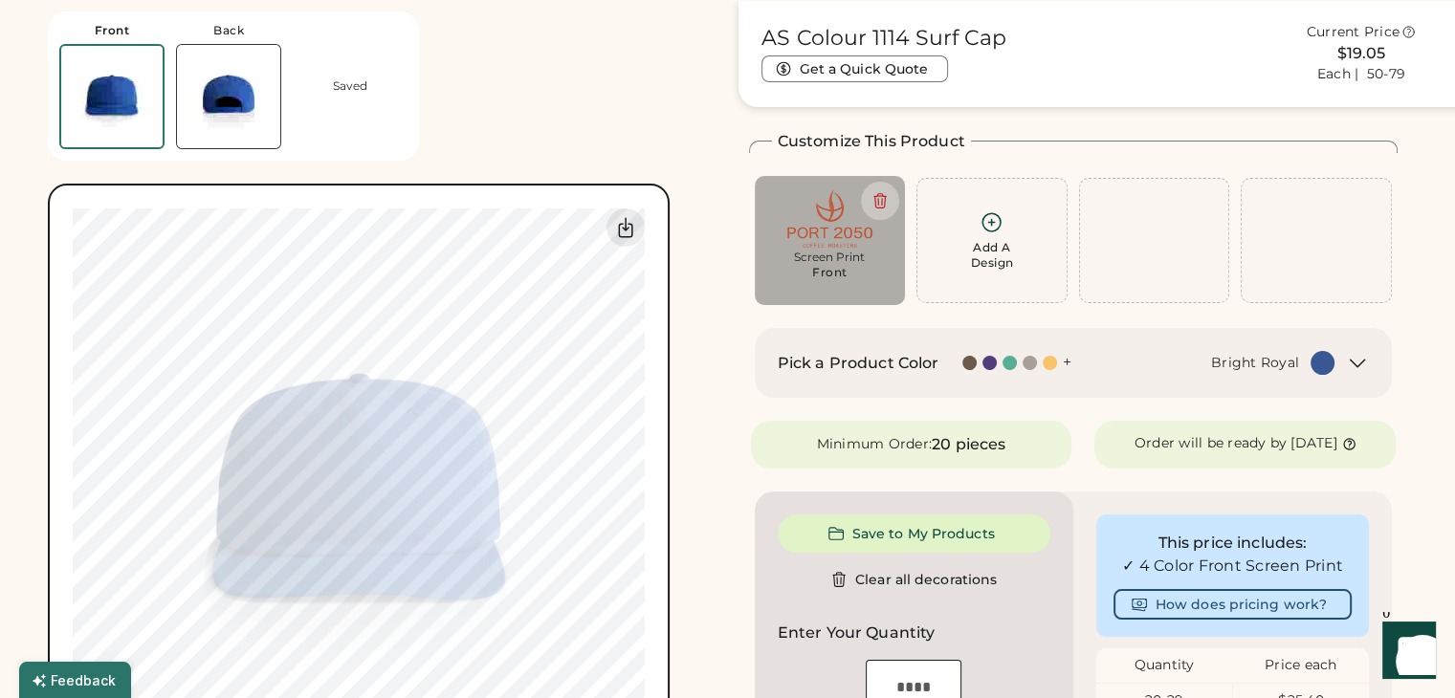
type input "****"
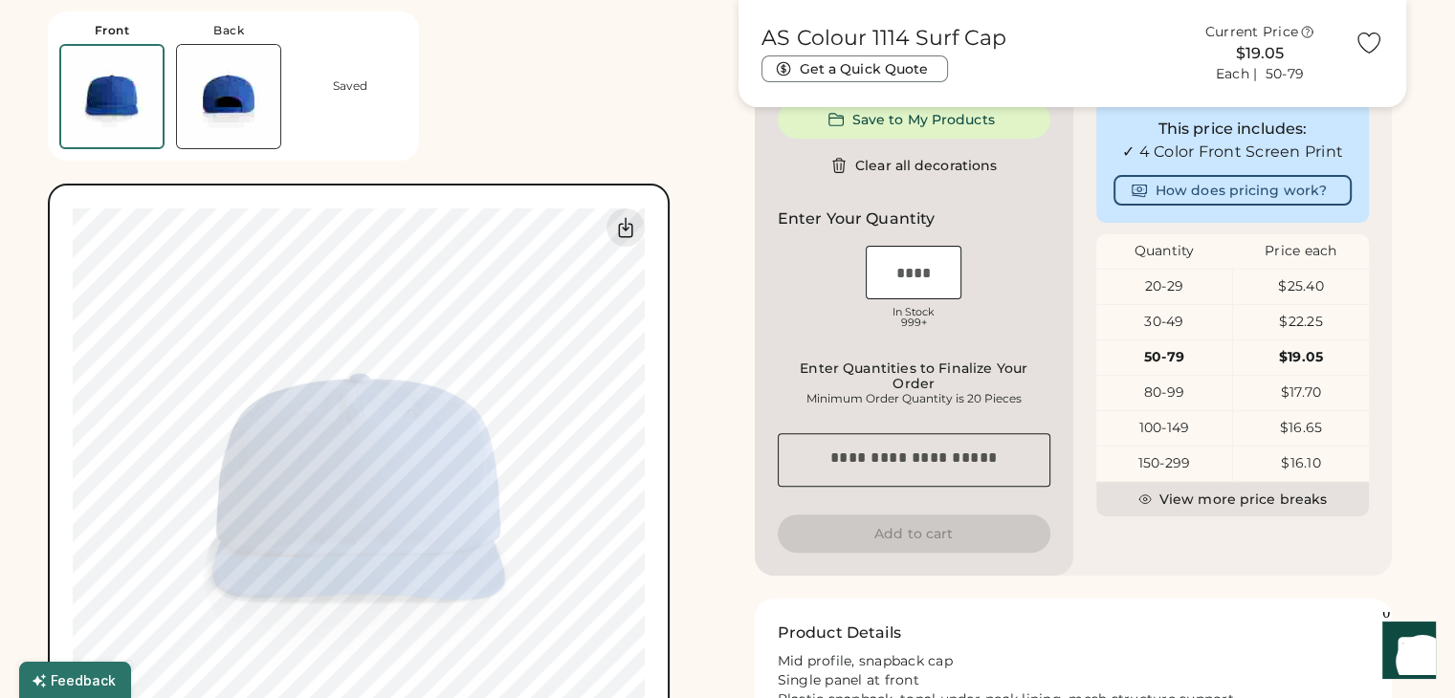
scroll to position [490, 0]
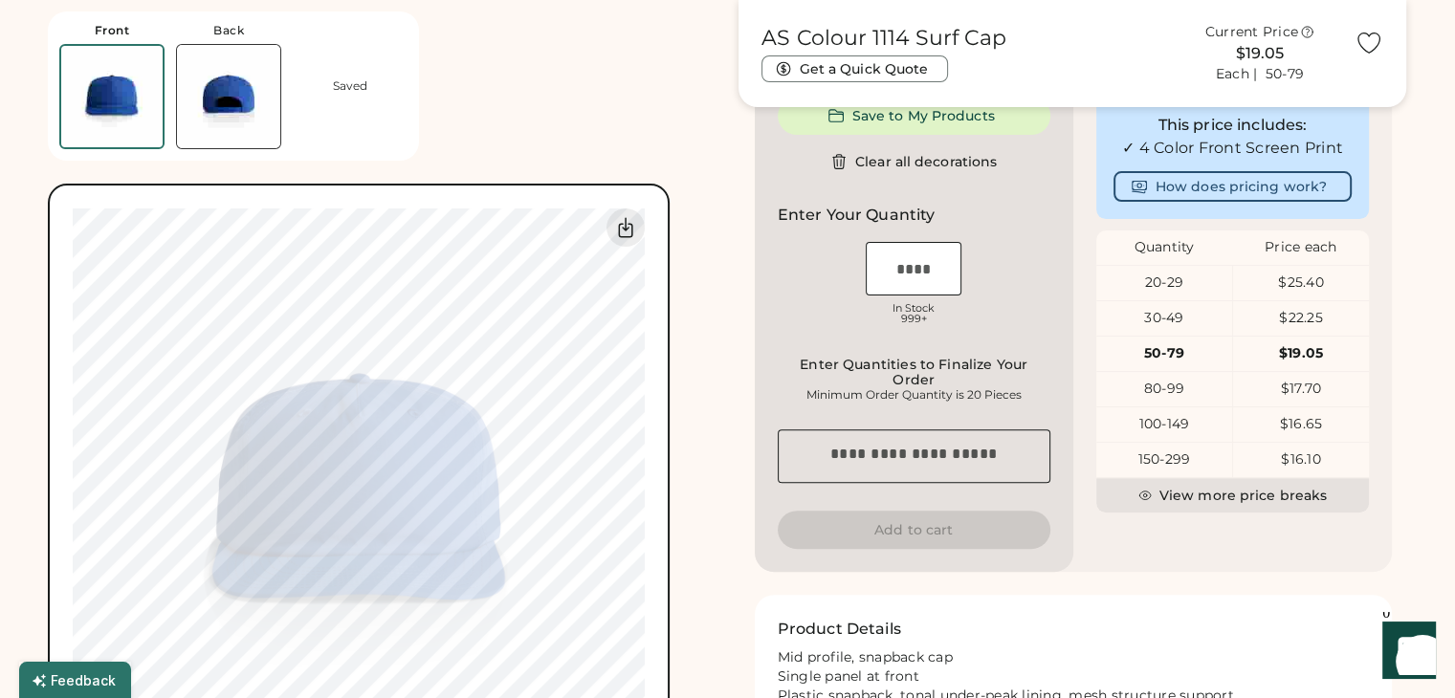
click at [226, 95] on img at bounding box center [228, 96] width 103 height 103
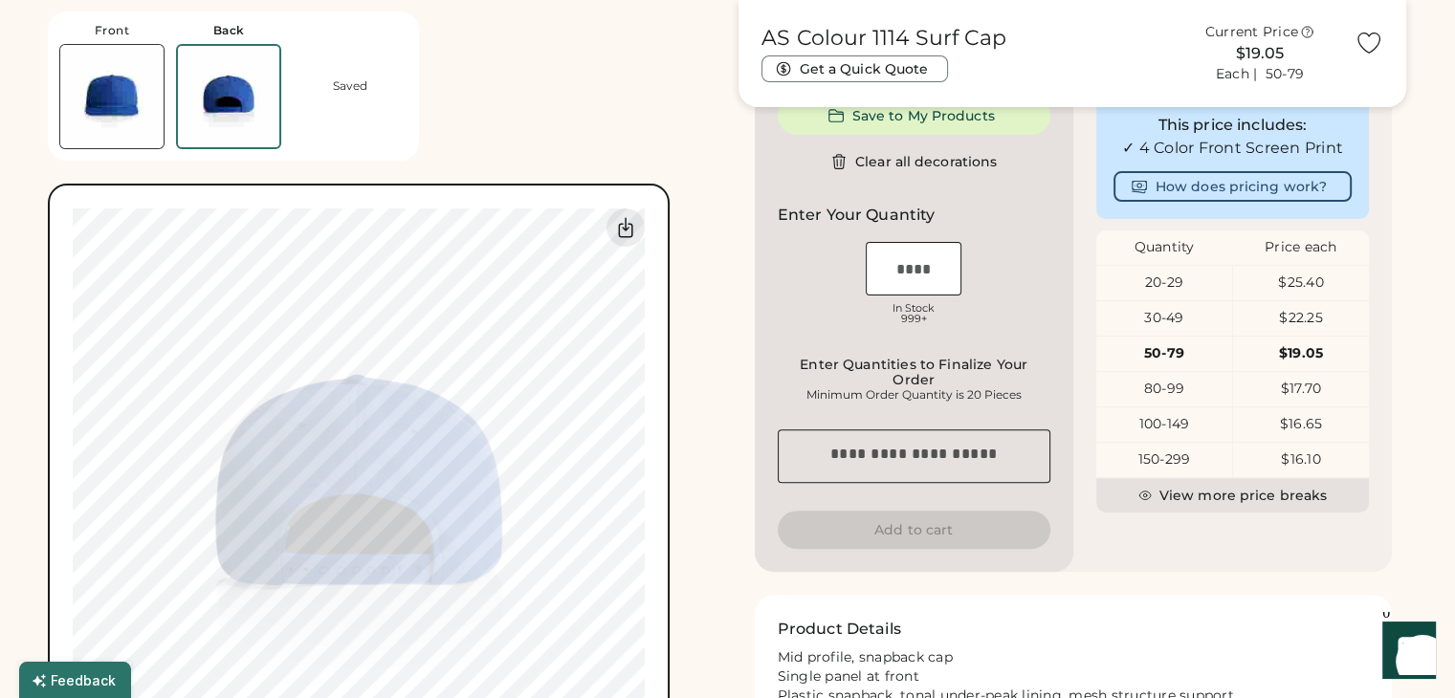
click at [305, 80] on div "Saved" at bounding box center [350, 85] width 115 height 15
click at [119, 90] on img at bounding box center [111, 96] width 103 height 103
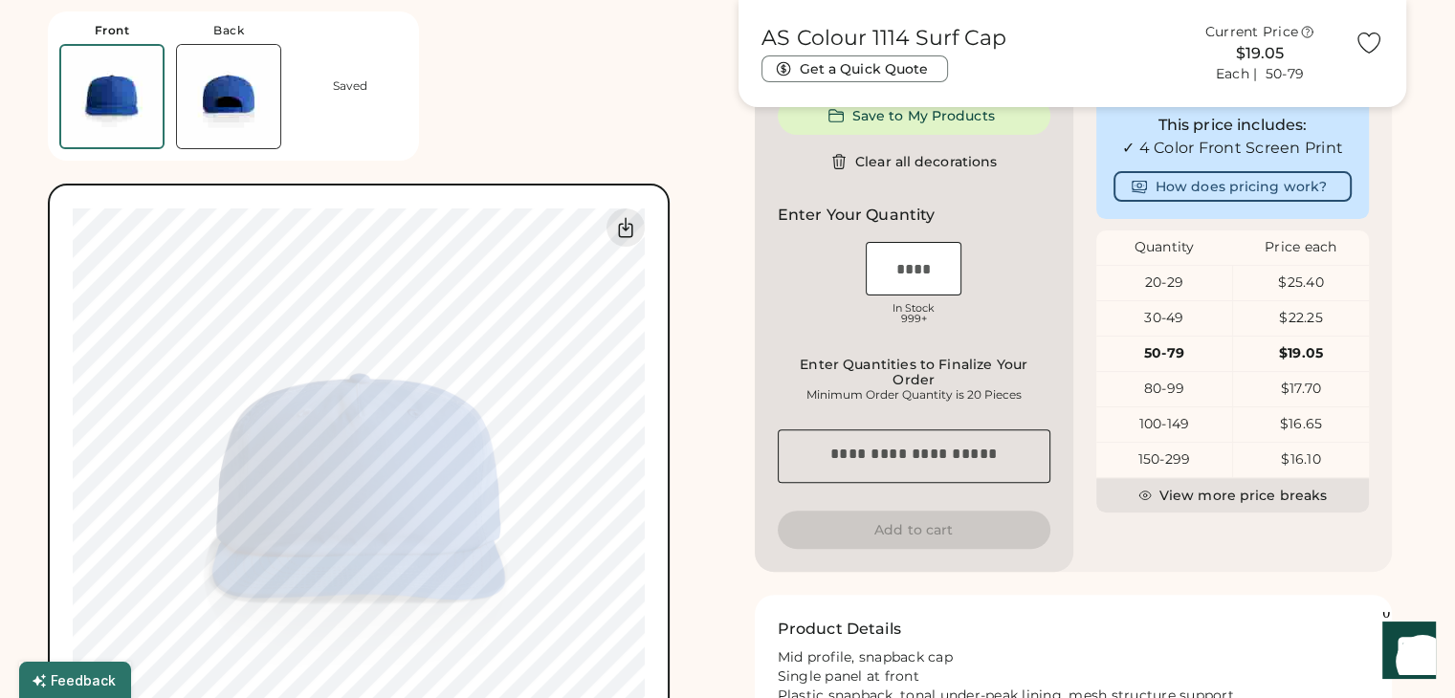
click at [195, 88] on img at bounding box center [228, 96] width 103 height 103
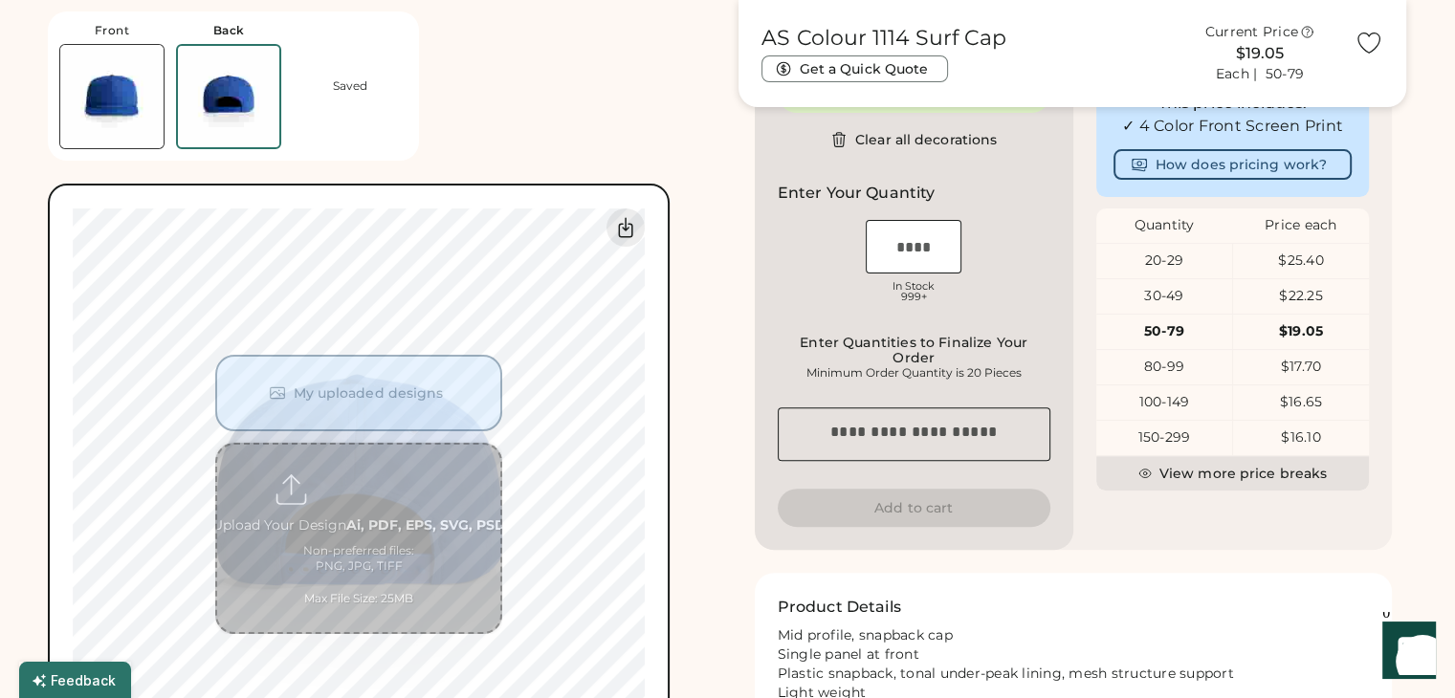
scroll to position [513, 0]
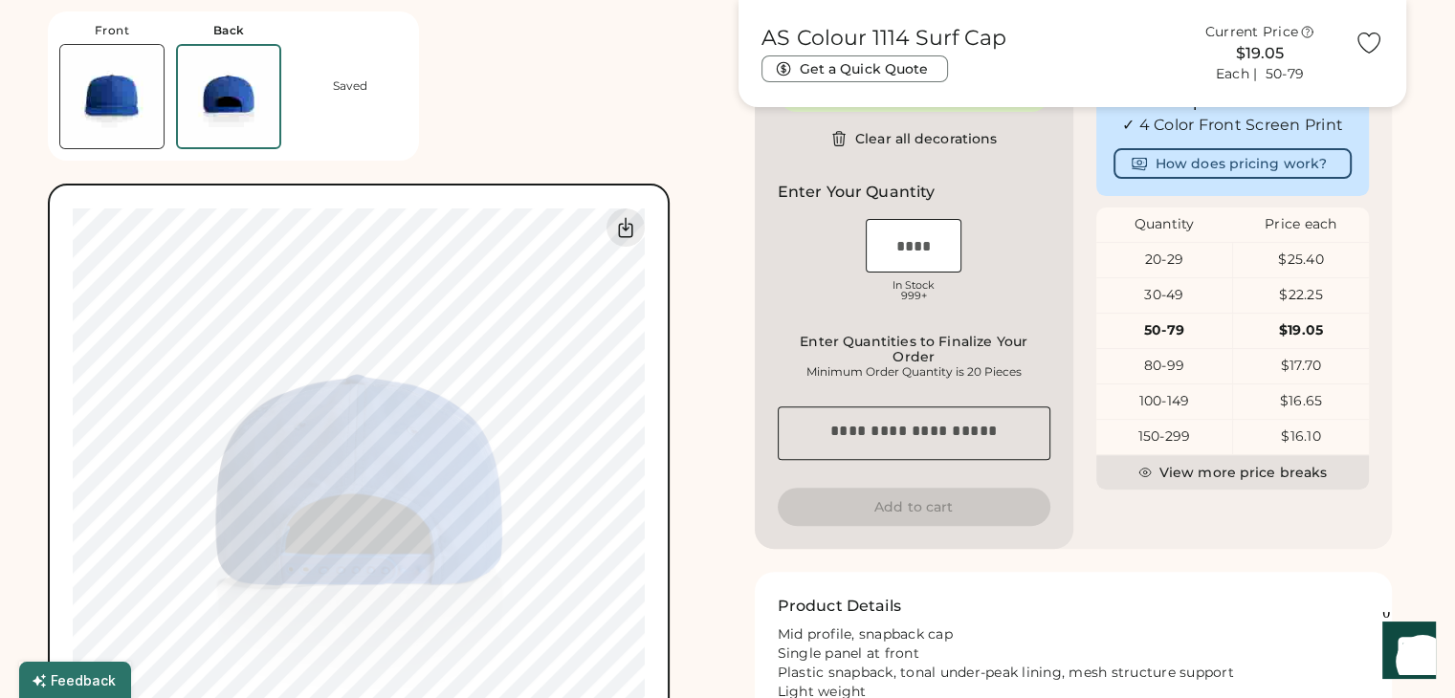
click at [122, 100] on img at bounding box center [111, 96] width 103 height 103
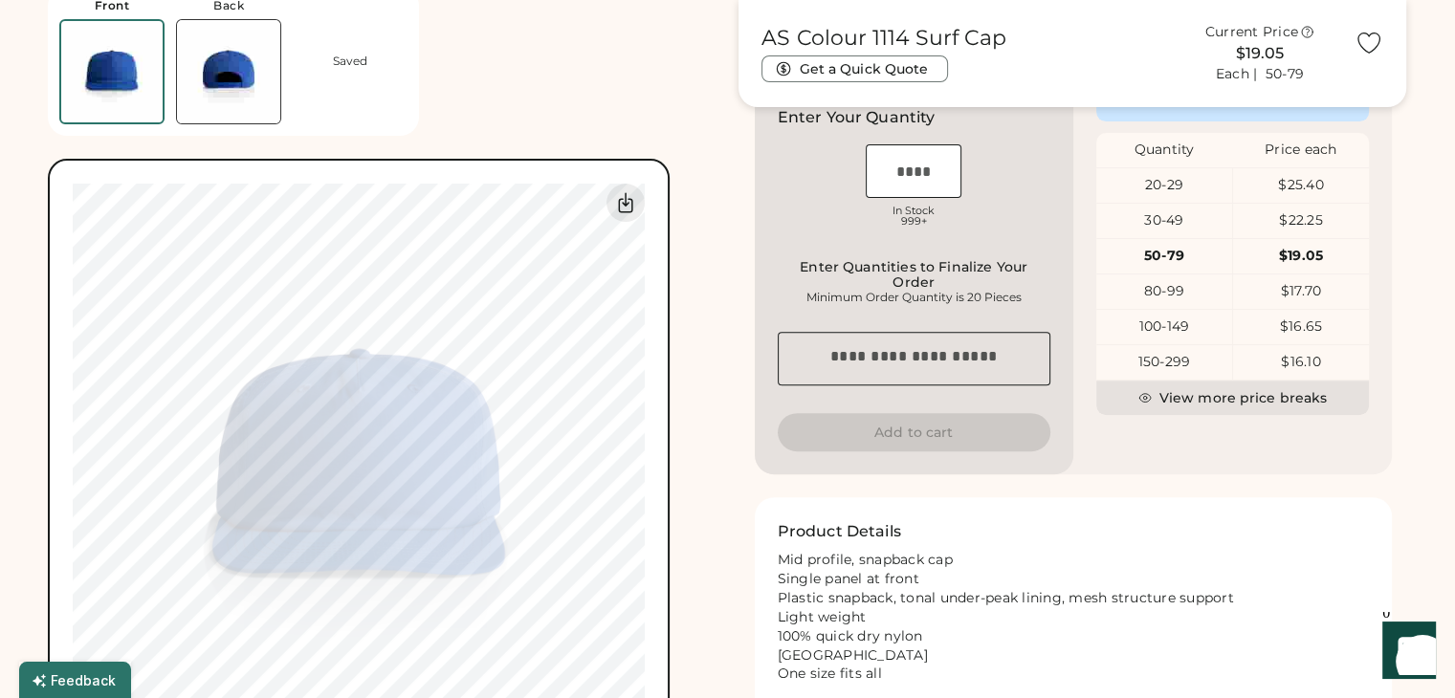
scroll to position [577, 0]
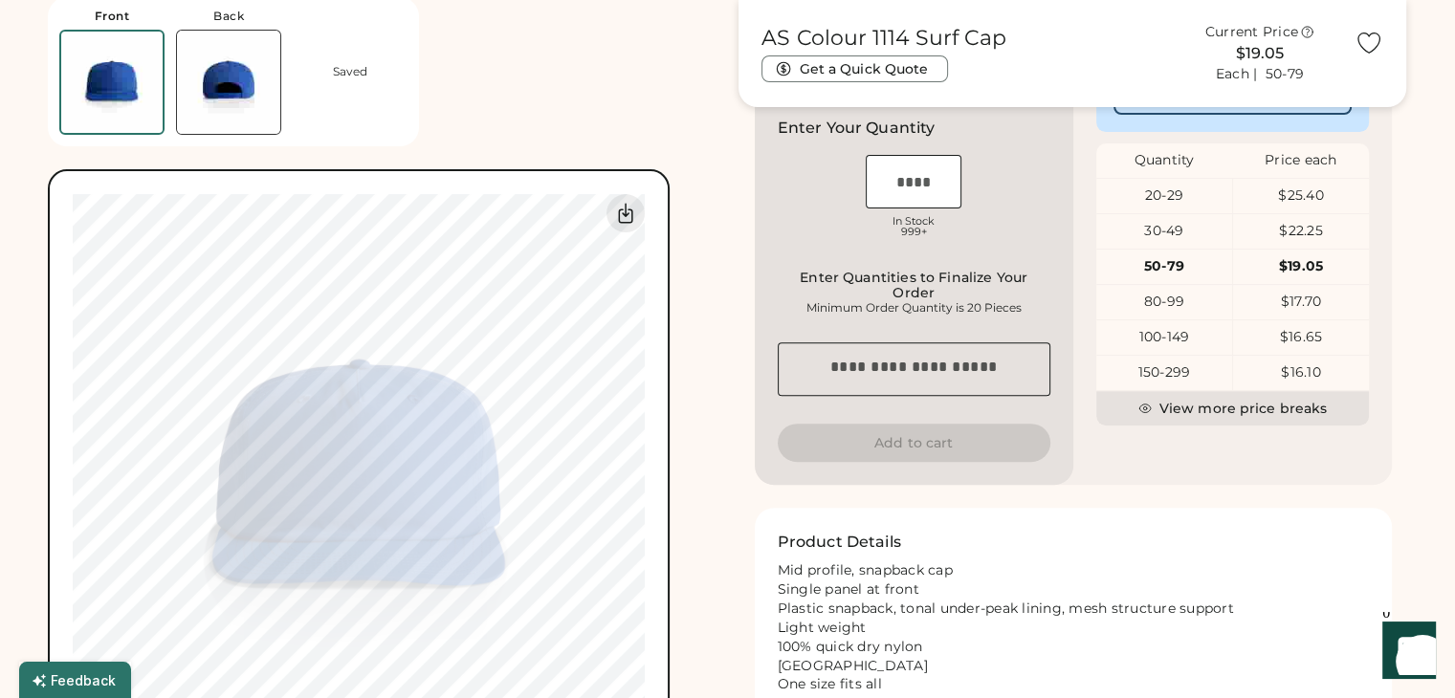
click at [217, 81] on img at bounding box center [228, 82] width 103 height 103
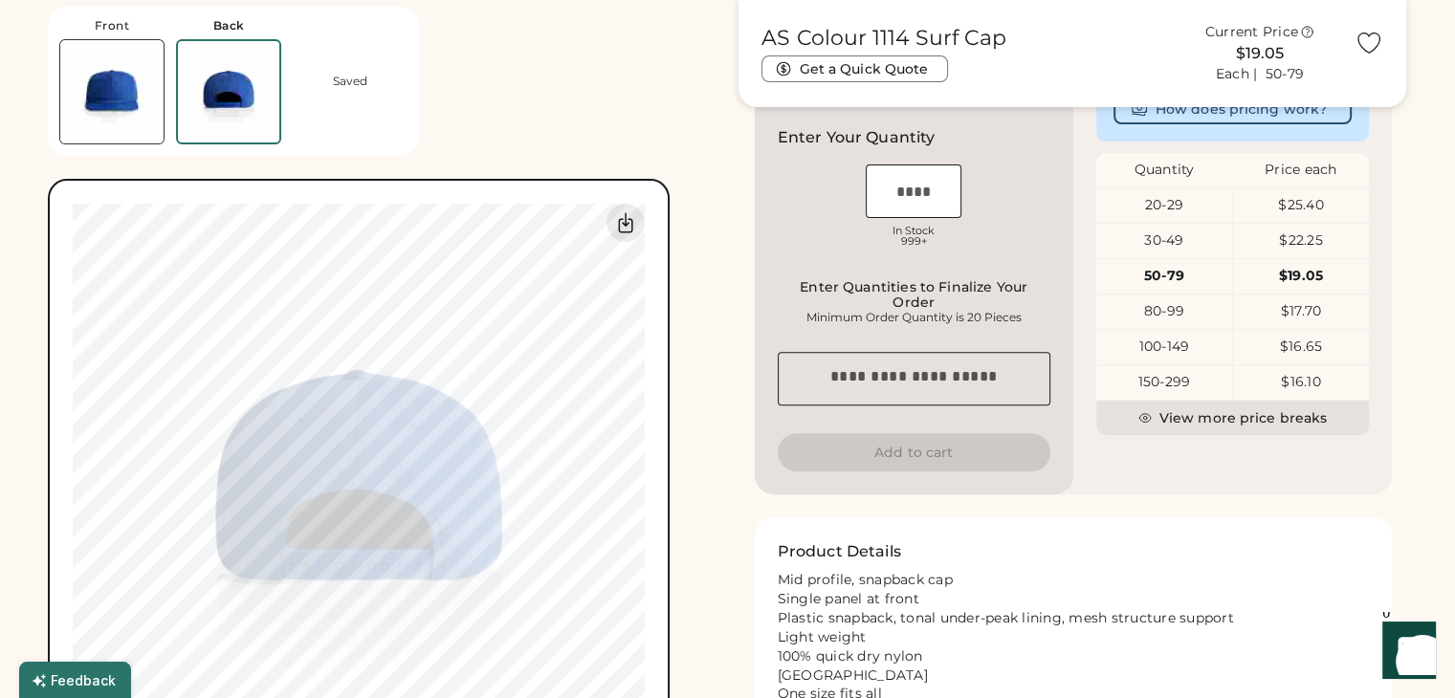
scroll to position [563, 0]
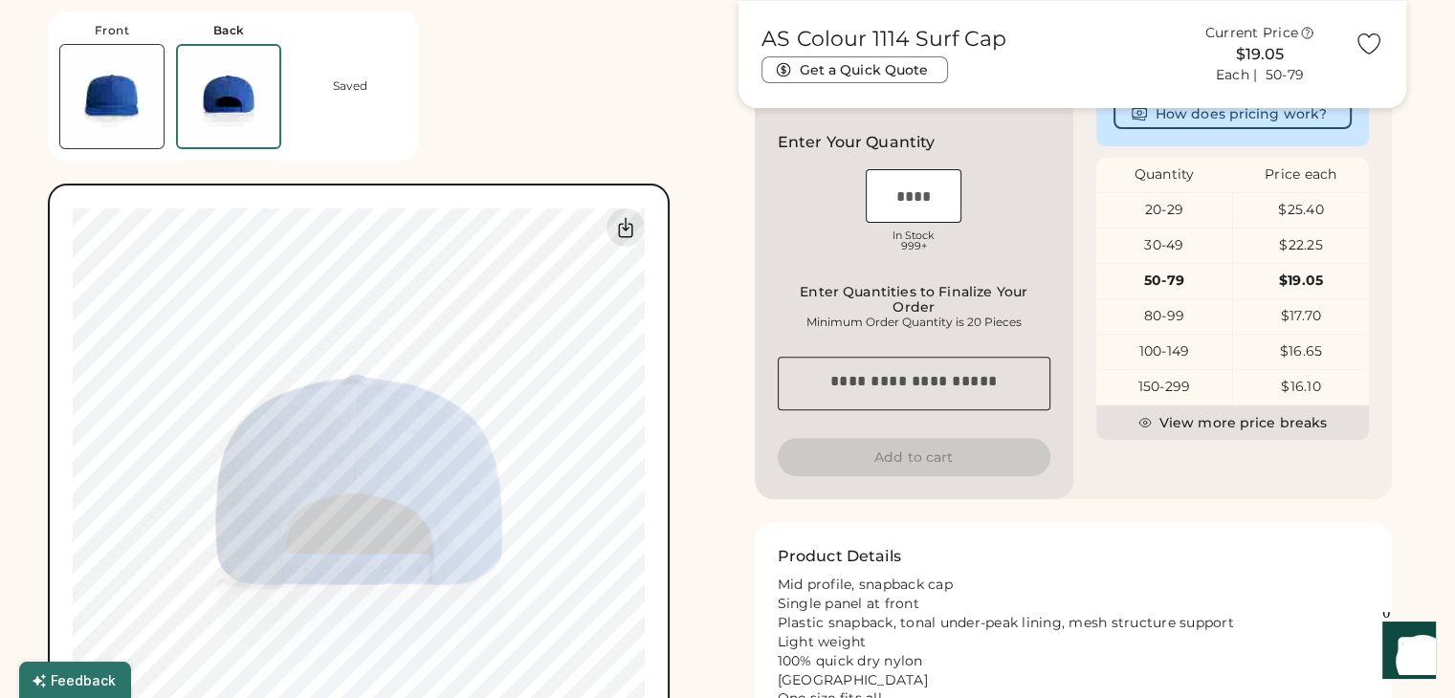
click at [132, 100] on img at bounding box center [111, 96] width 103 height 103
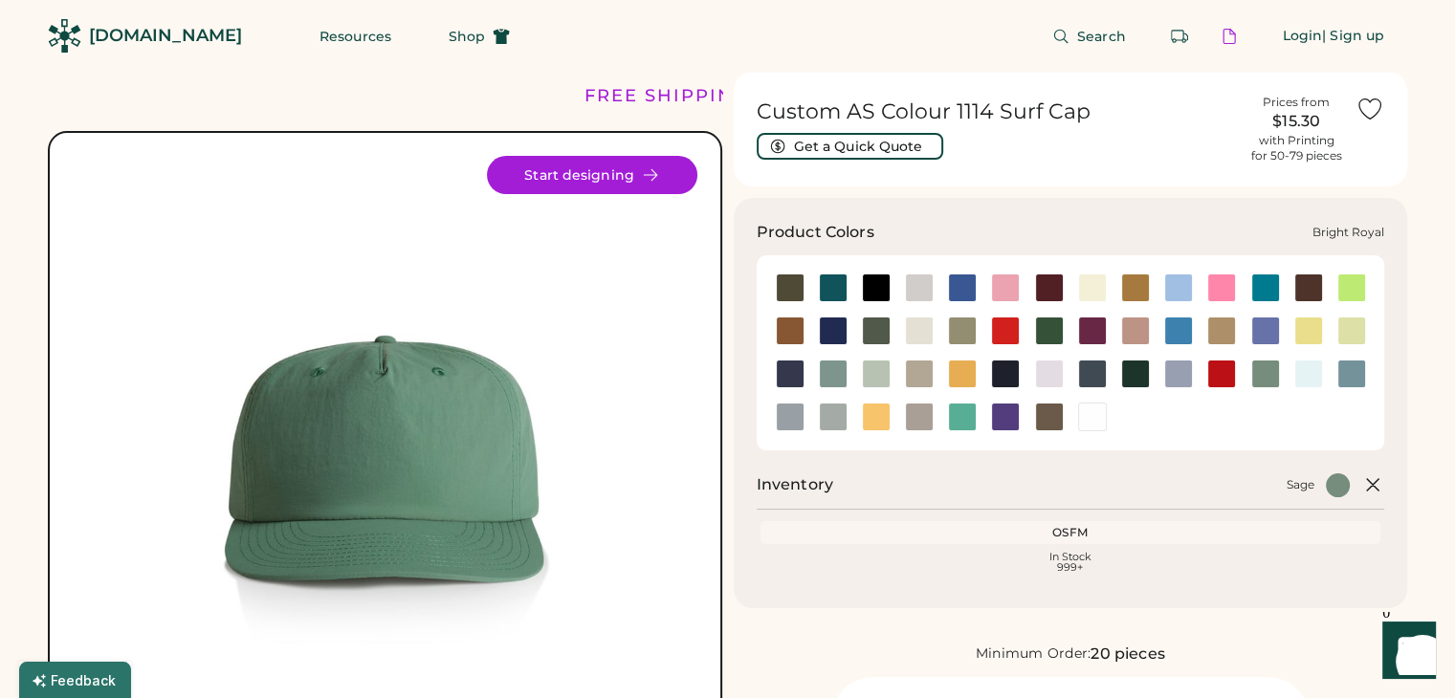
click at [962, 293] on div at bounding box center [962, 288] width 29 height 29
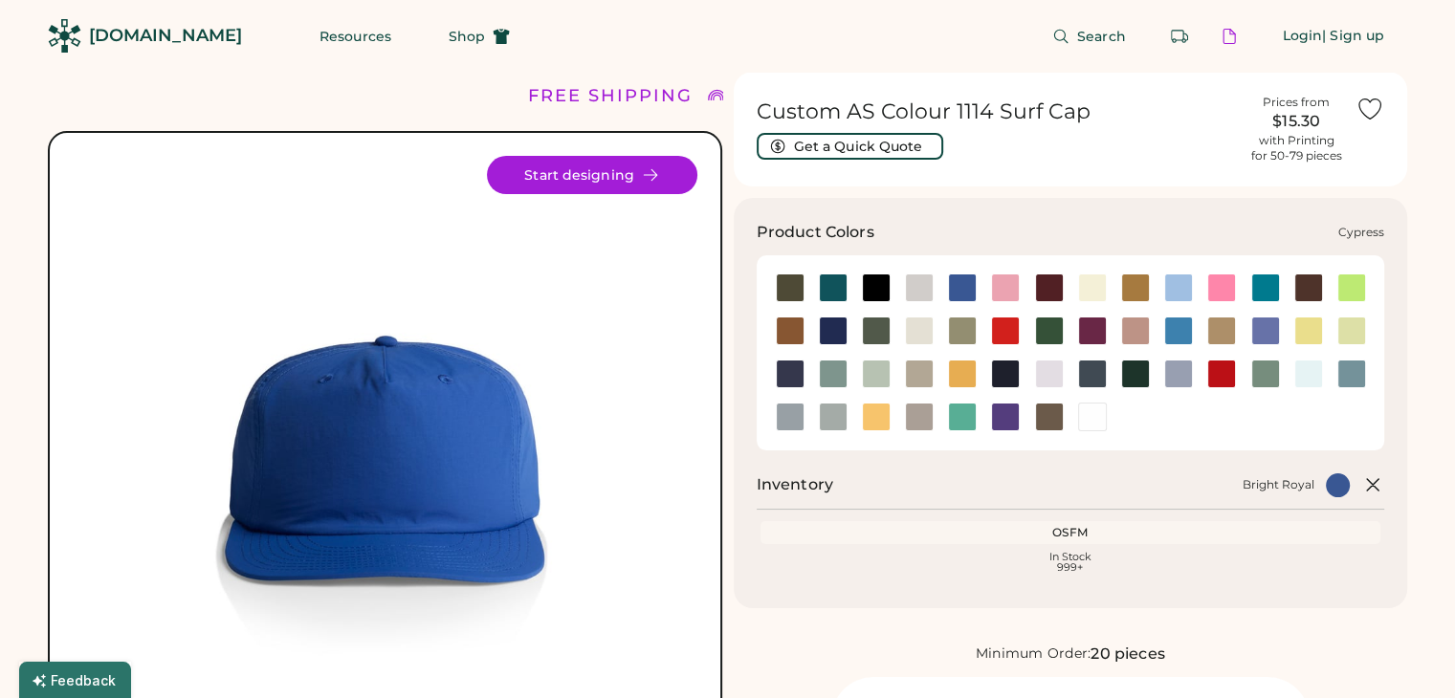
click at [862, 328] on div at bounding box center [876, 331] width 29 height 29
click at [840, 330] on div at bounding box center [833, 331] width 29 height 29
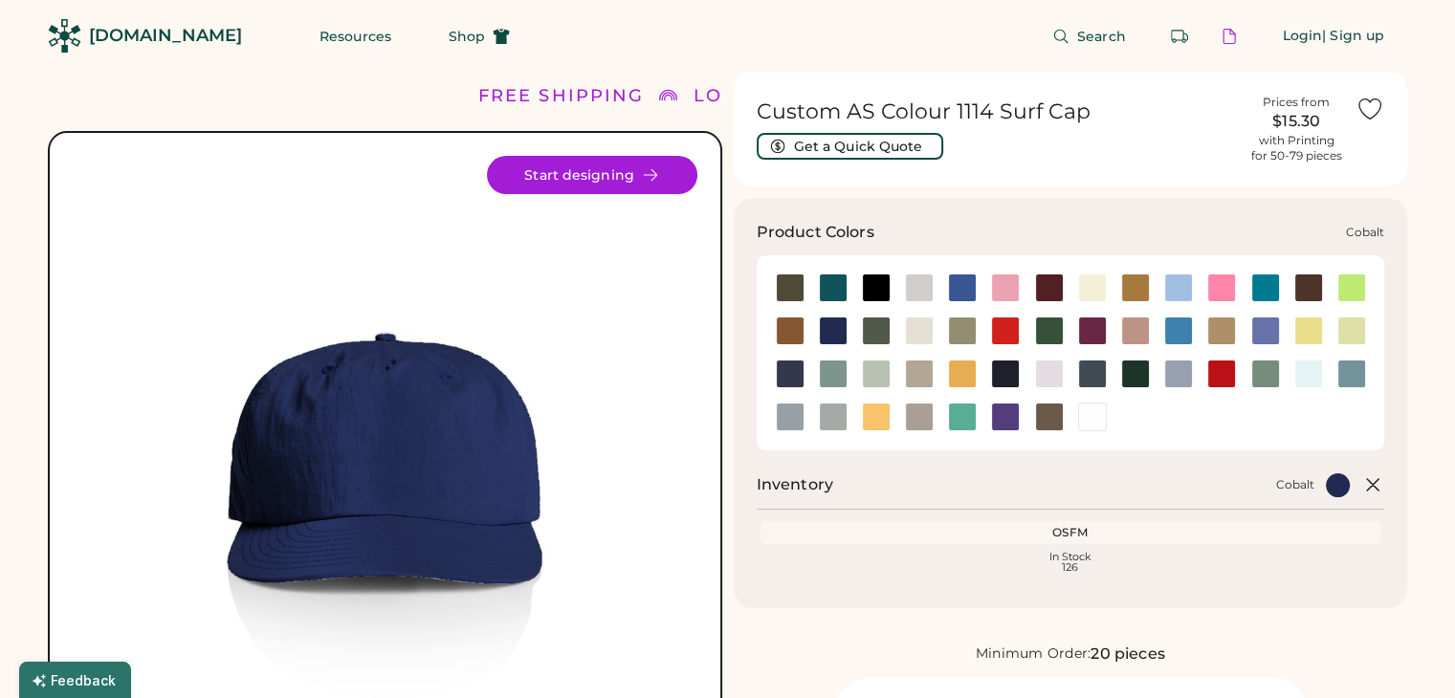
click at [827, 340] on div at bounding box center [833, 331] width 29 height 29
click at [782, 357] on div at bounding box center [789, 374] width 43 height 43
click at [791, 376] on div at bounding box center [790, 374] width 29 height 29
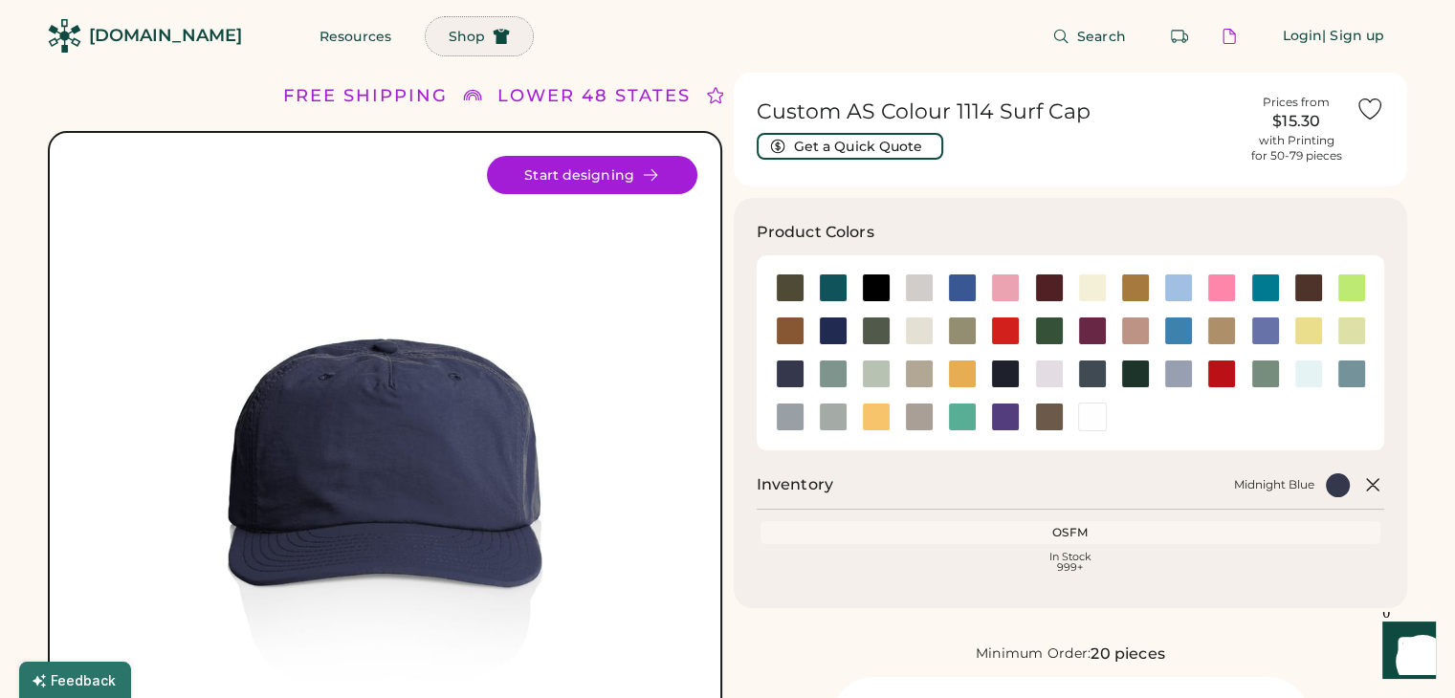
click at [449, 37] on span "Shop" at bounding box center [467, 36] width 36 height 13
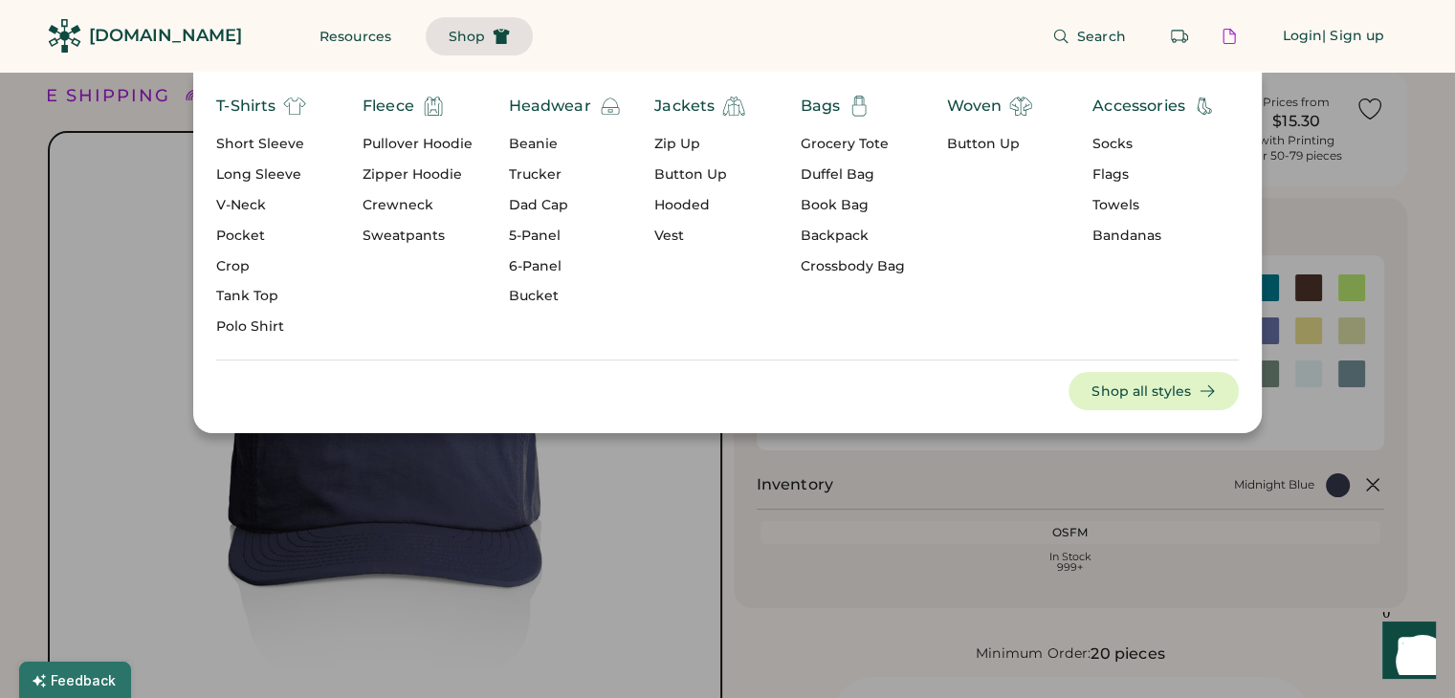
click at [540, 109] on div "Headwear" at bounding box center [550, 106] width 82 height 23
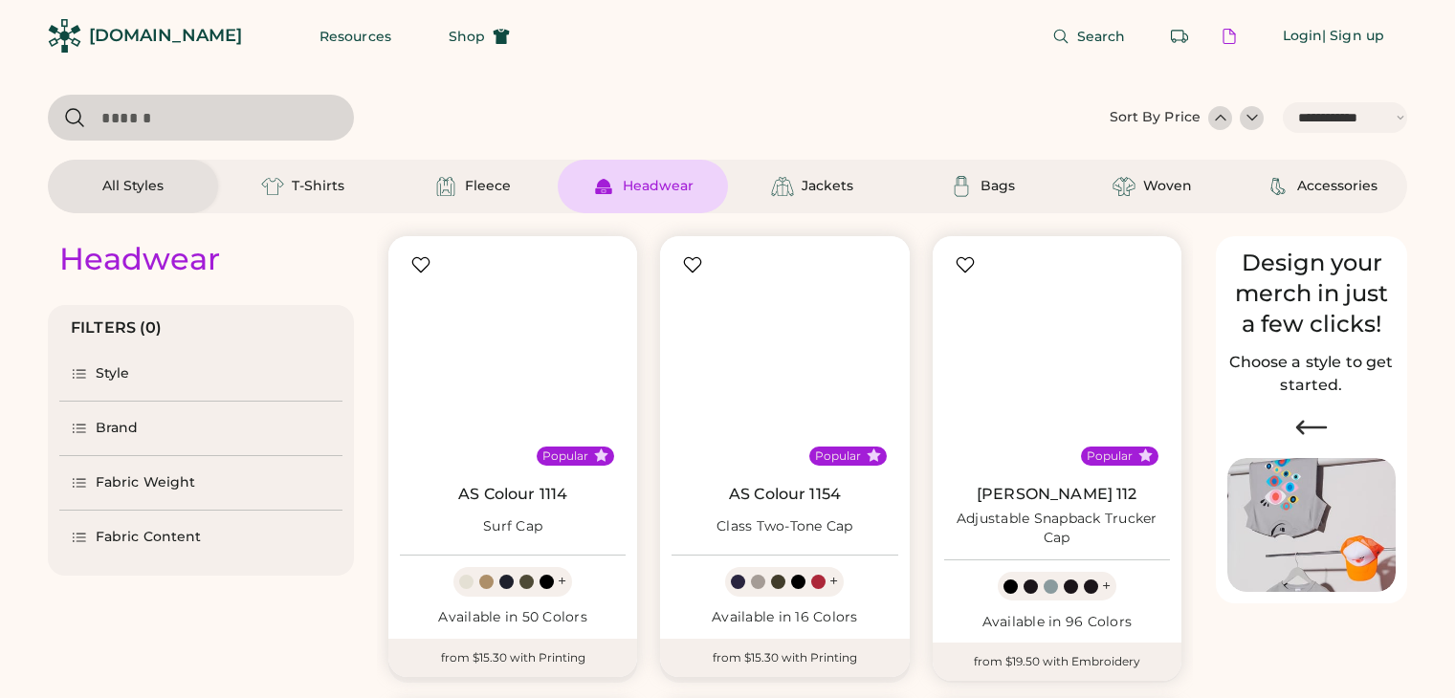
select select "*****"
select select "*"
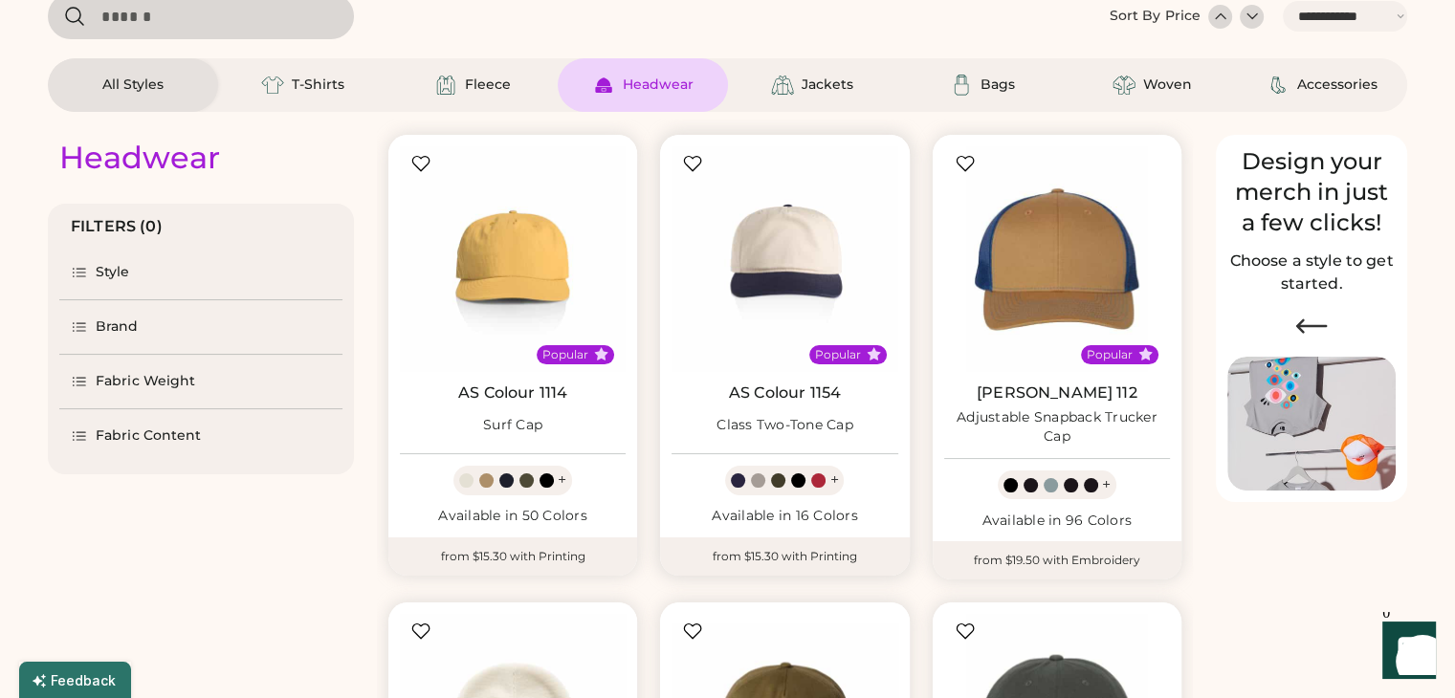
select select "*****"
select select "*"
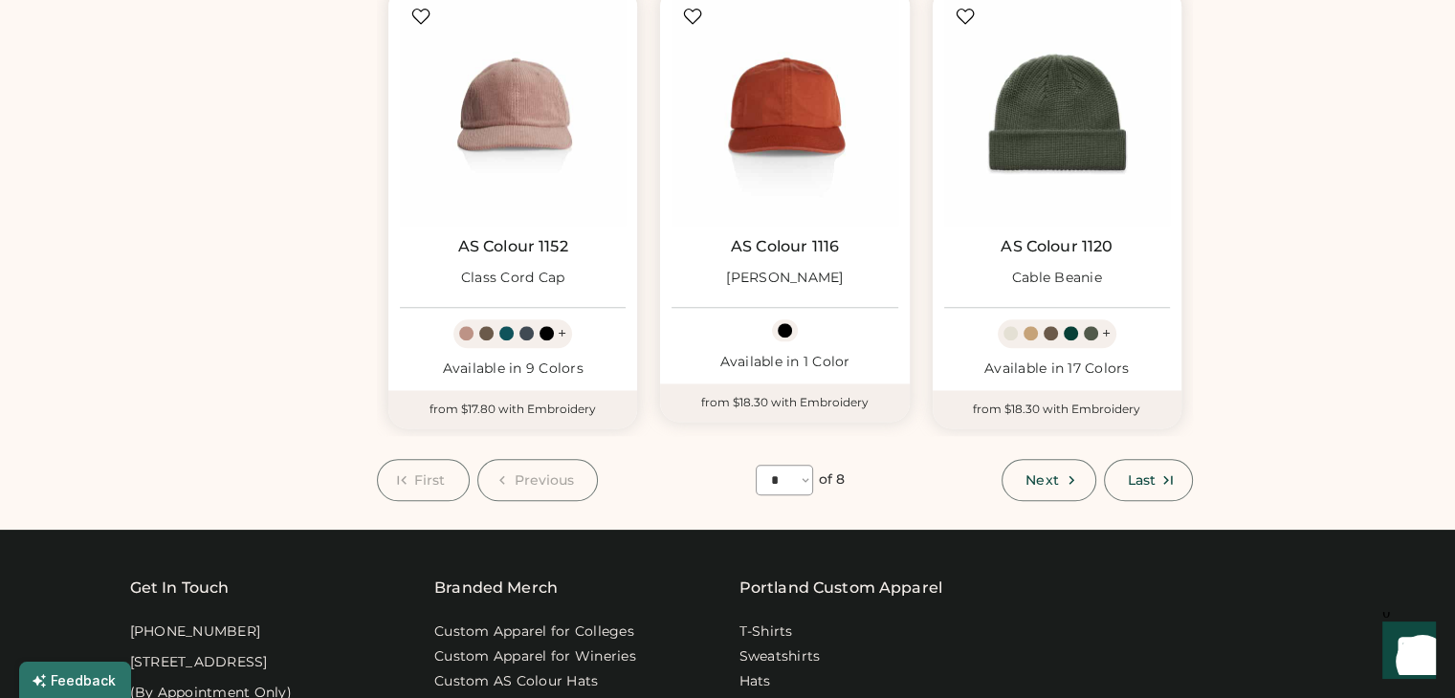
scroll to position [1653, 0]
click at [1032, 475] on span "Next" at bounding box center [1042, 480] width 33 height 13
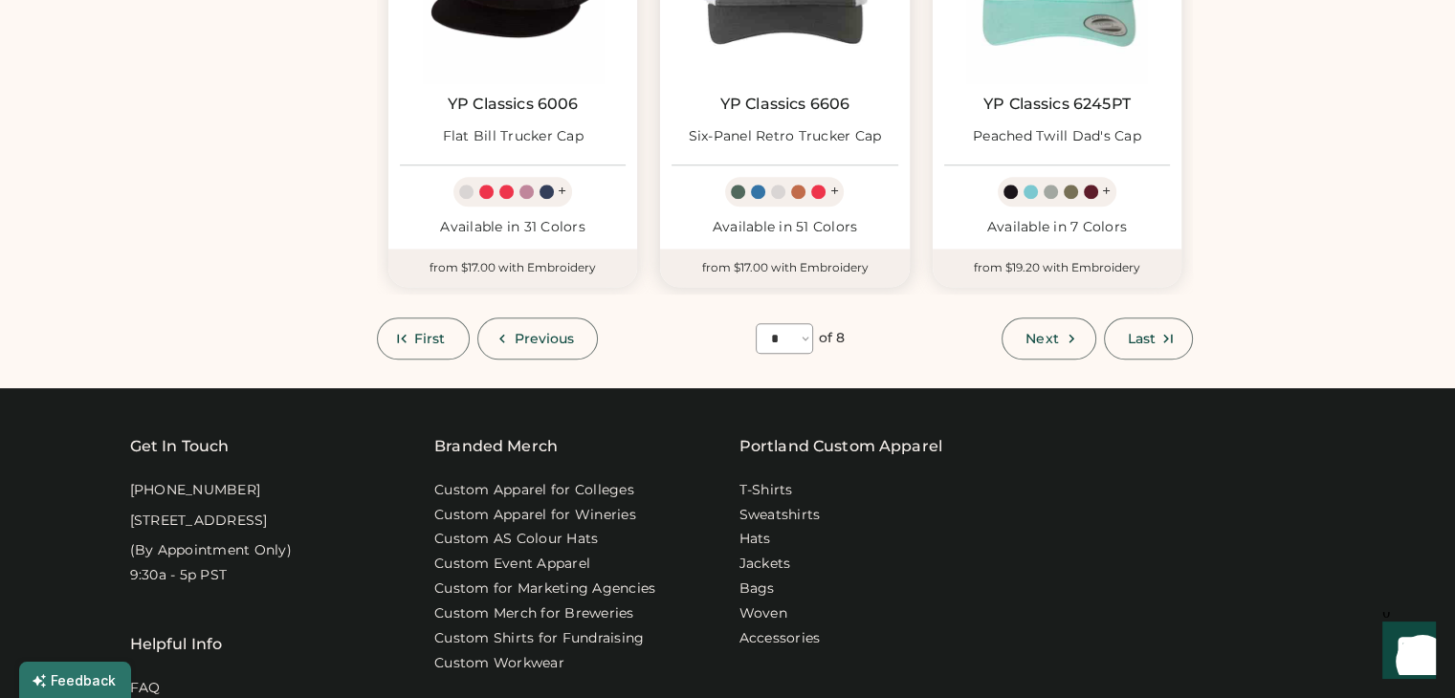
scroll to position [1784, 0]
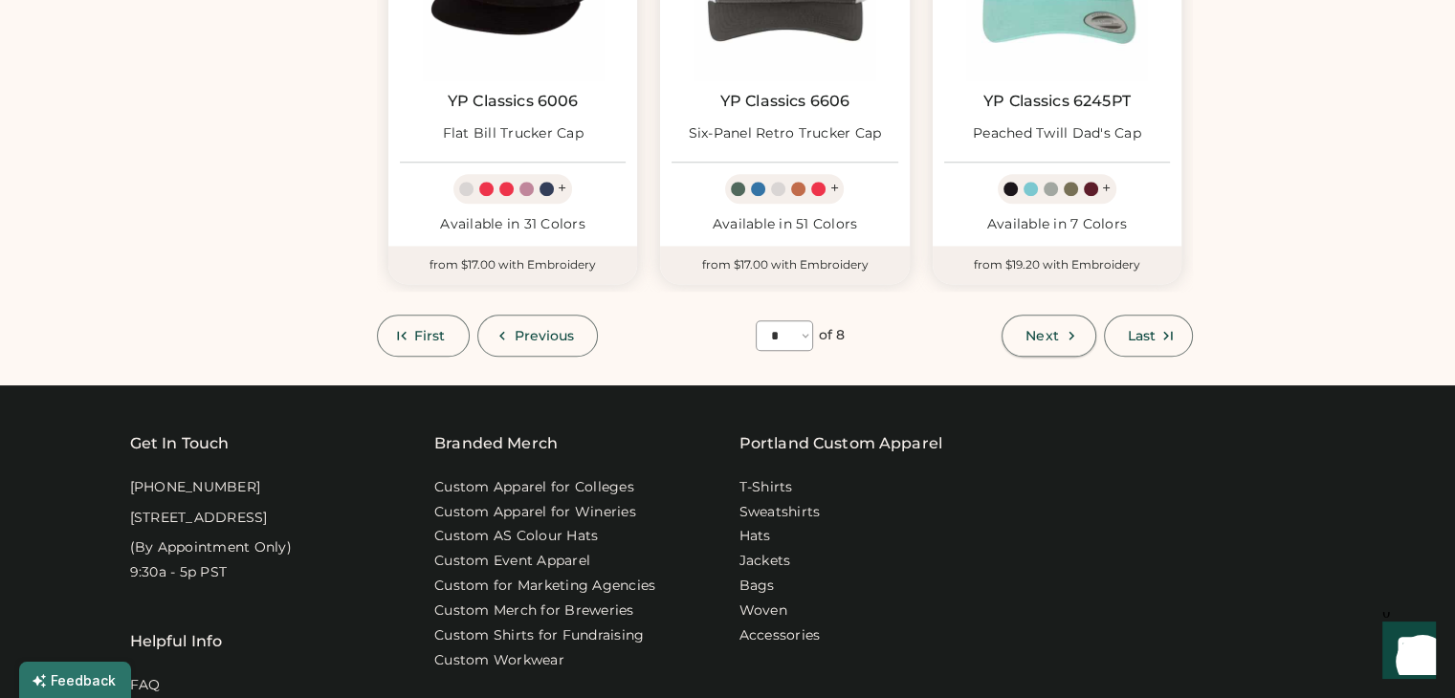
click at [1061, 348] on button "Next" at bounding box center [1049, 336] width 94 height 42
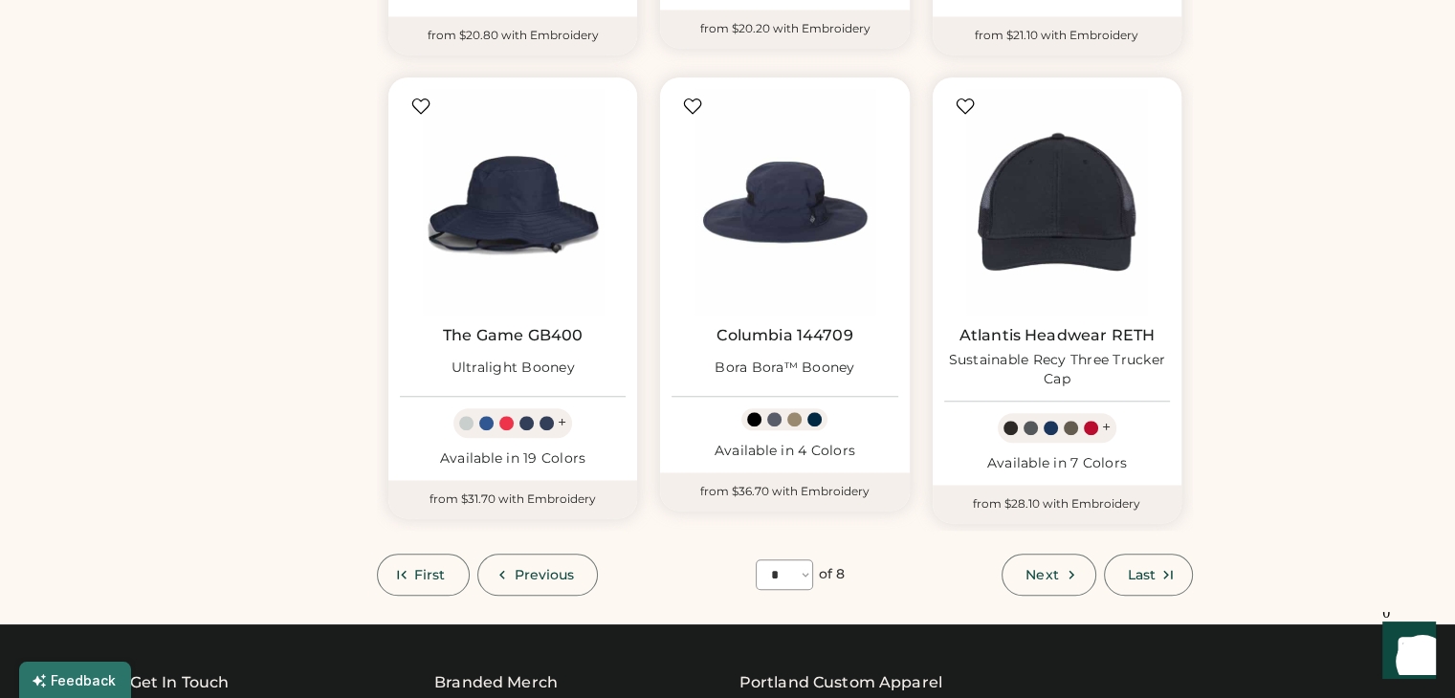
scroll to position [1553, 0]
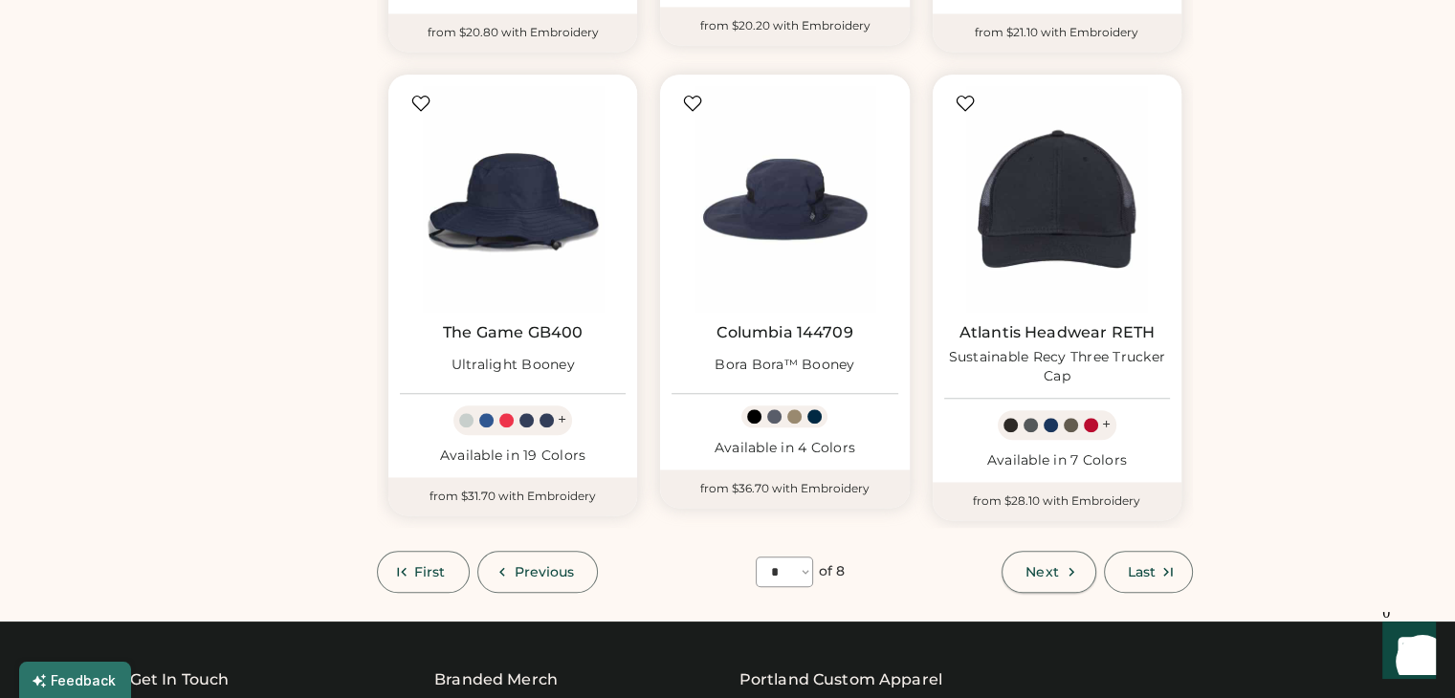
click at [1053, 567] on span "Next" at bounding box center [1042, 571] width 33 height 13
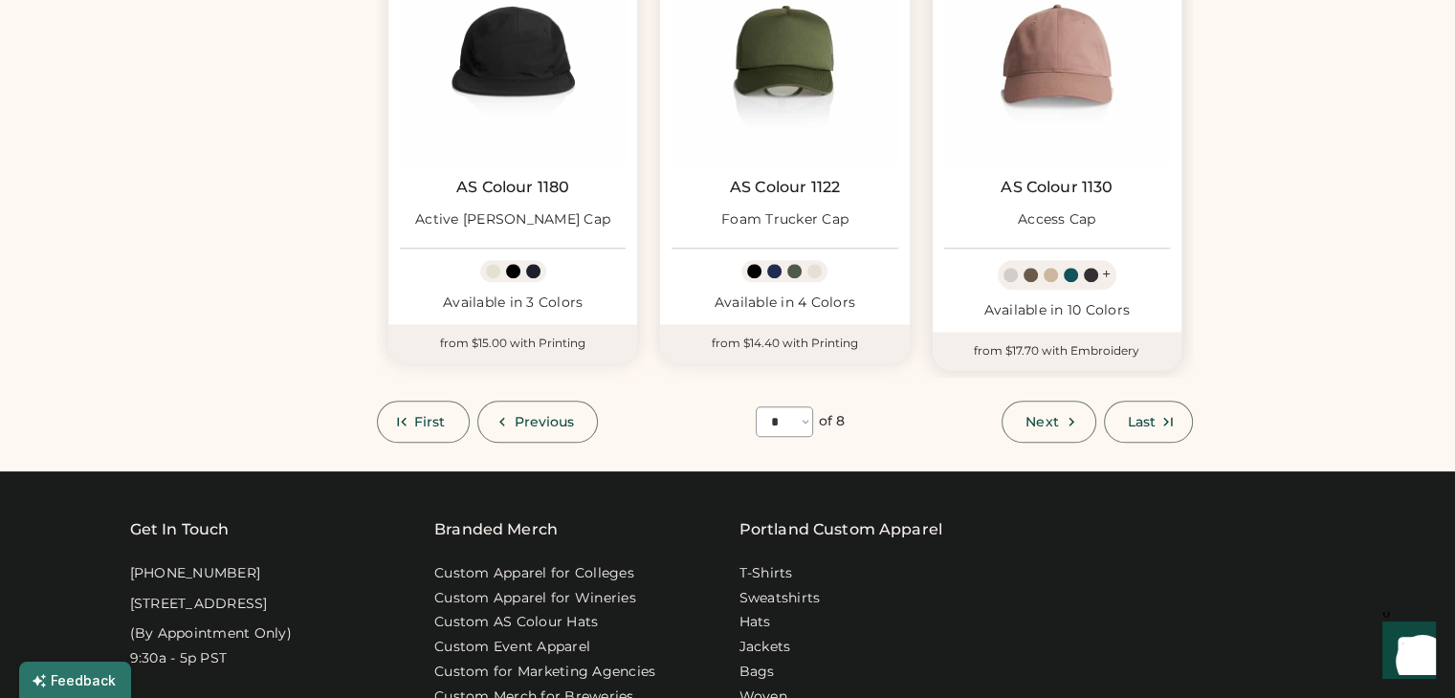
scroll to position [1704, 0]
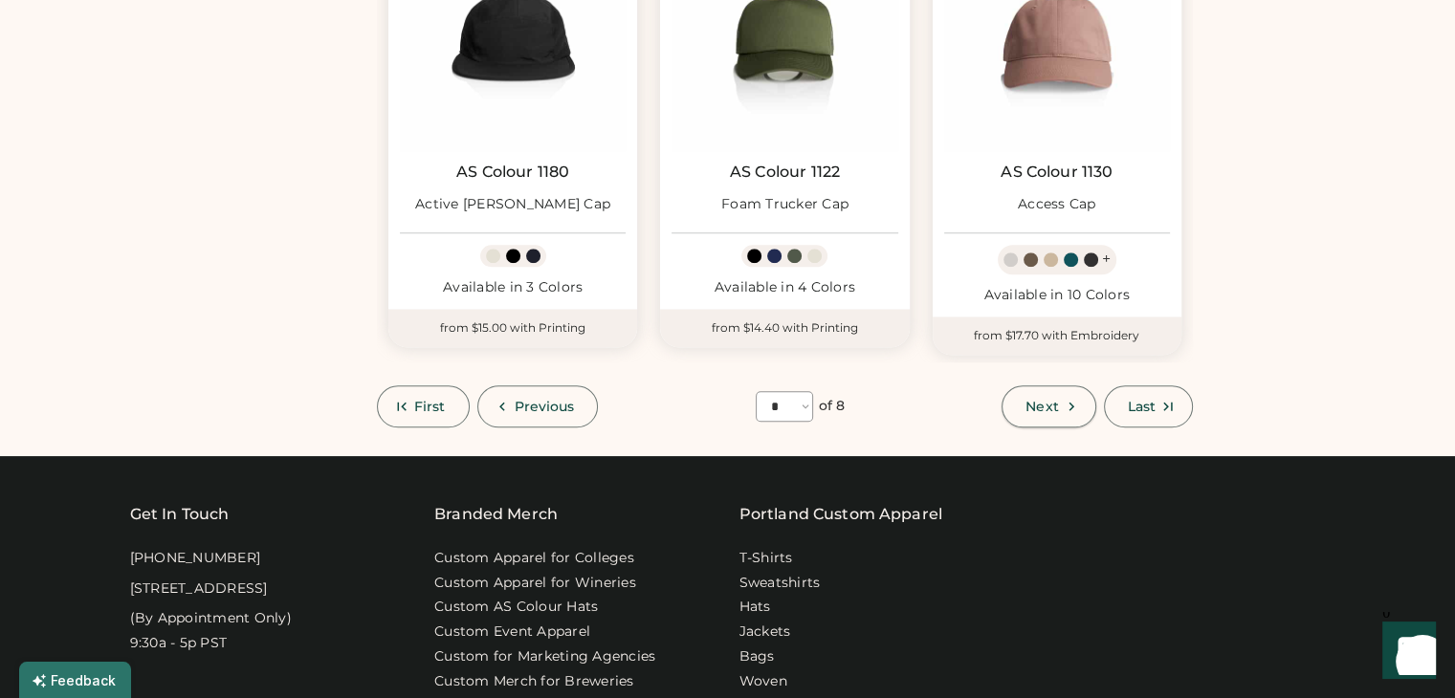
click at [1050, 400] on span "Next" at bounding box center [1042, 406] width 33 height 13
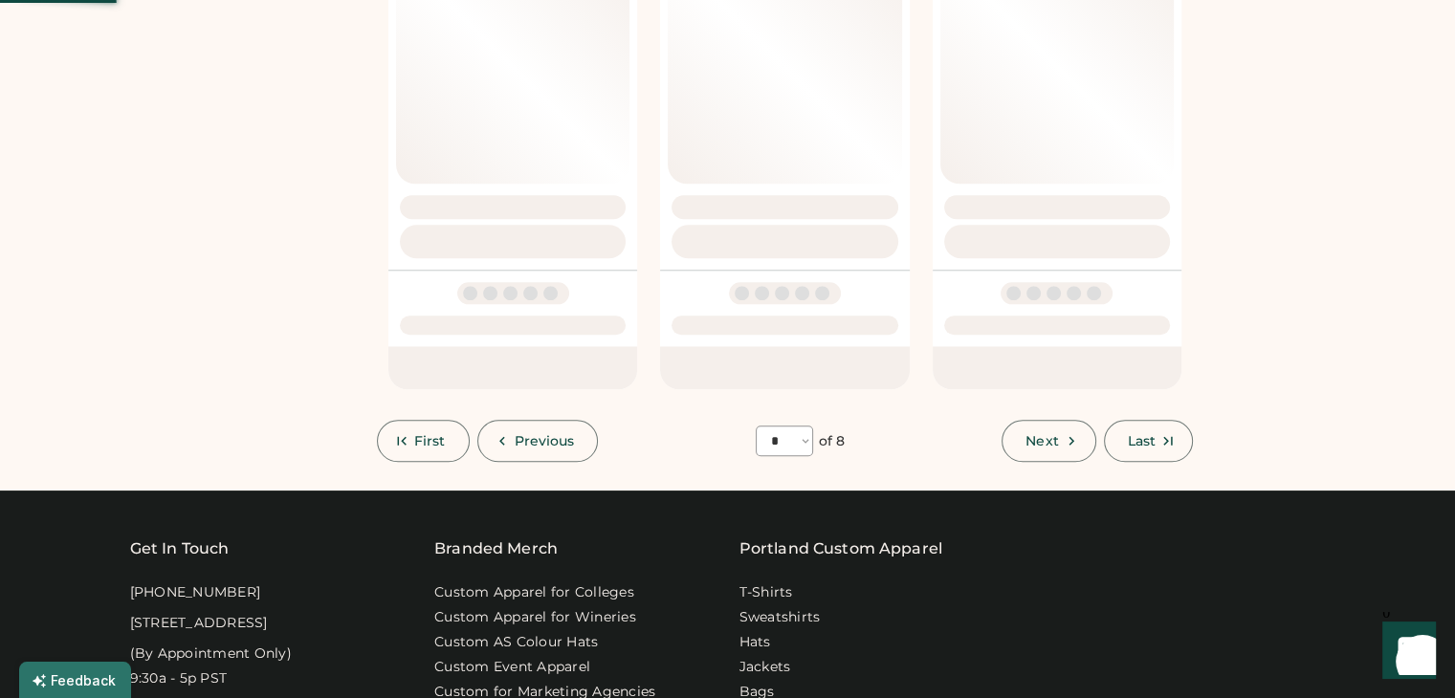
select select "*"
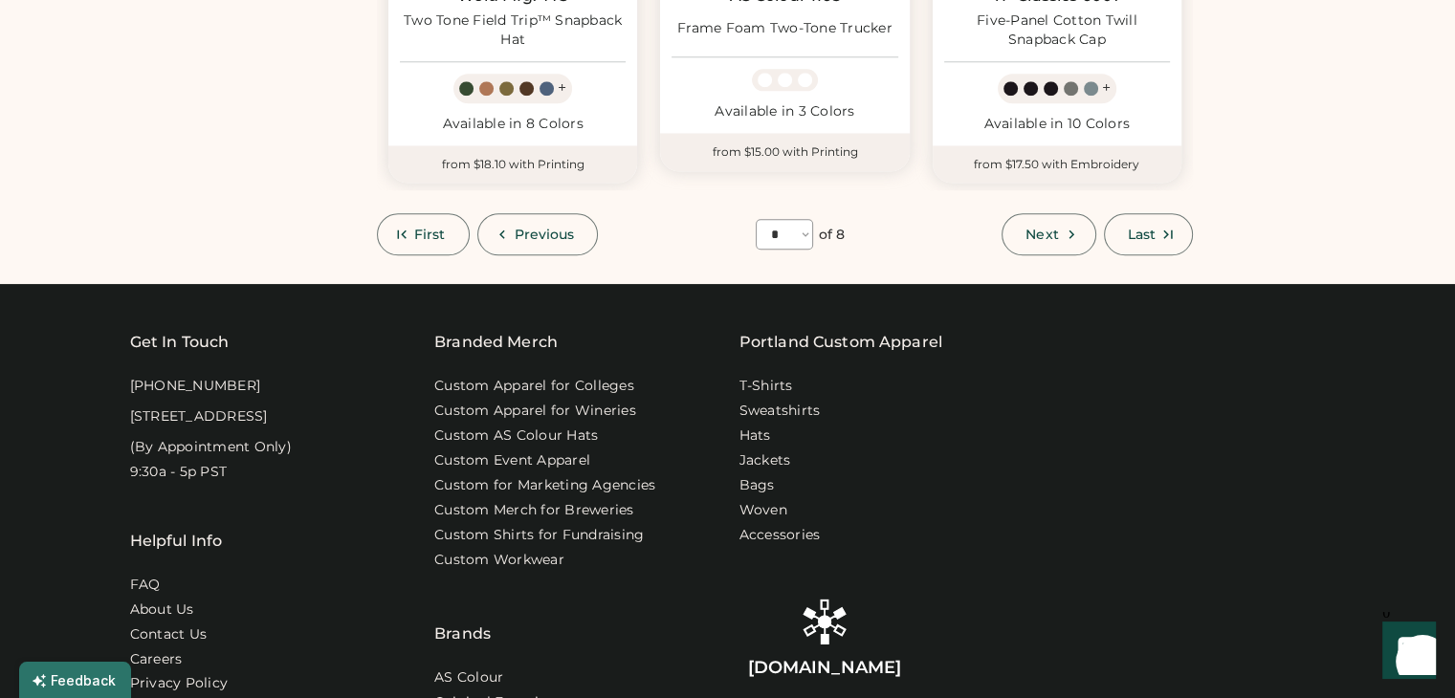
scroll to position [1639, 0]
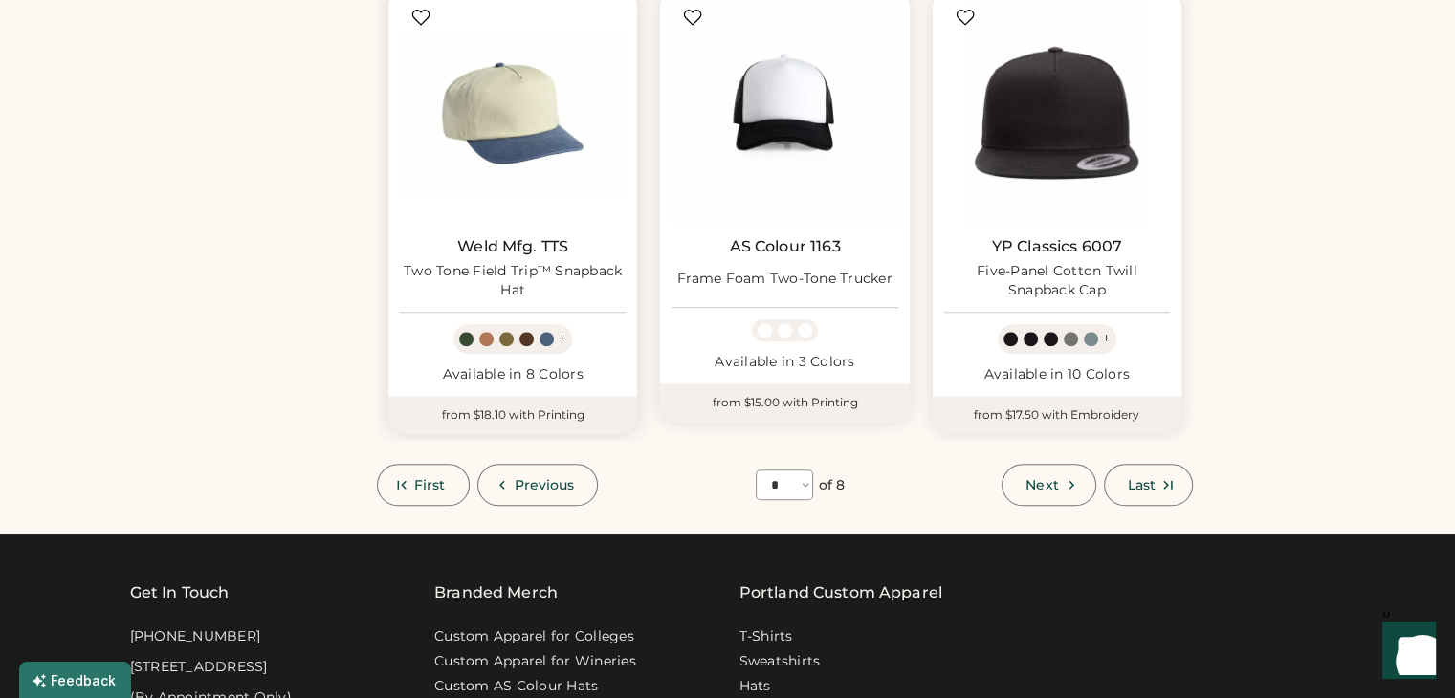
click at [520, 335] on div at bounding box center [527, 339] width 14 height 14
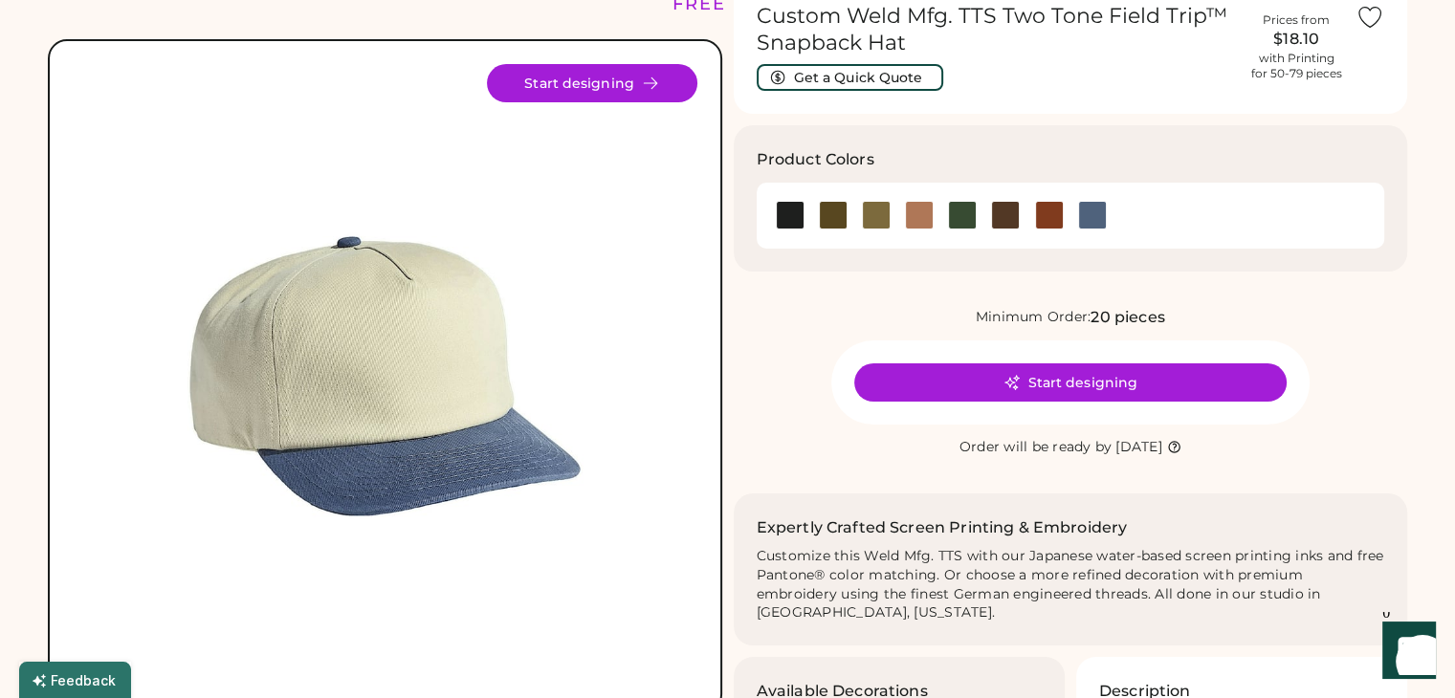
scroll to position [92, 0]
click at [1090, 218] on div at bounding box center [1092, 215] width 29 height 29
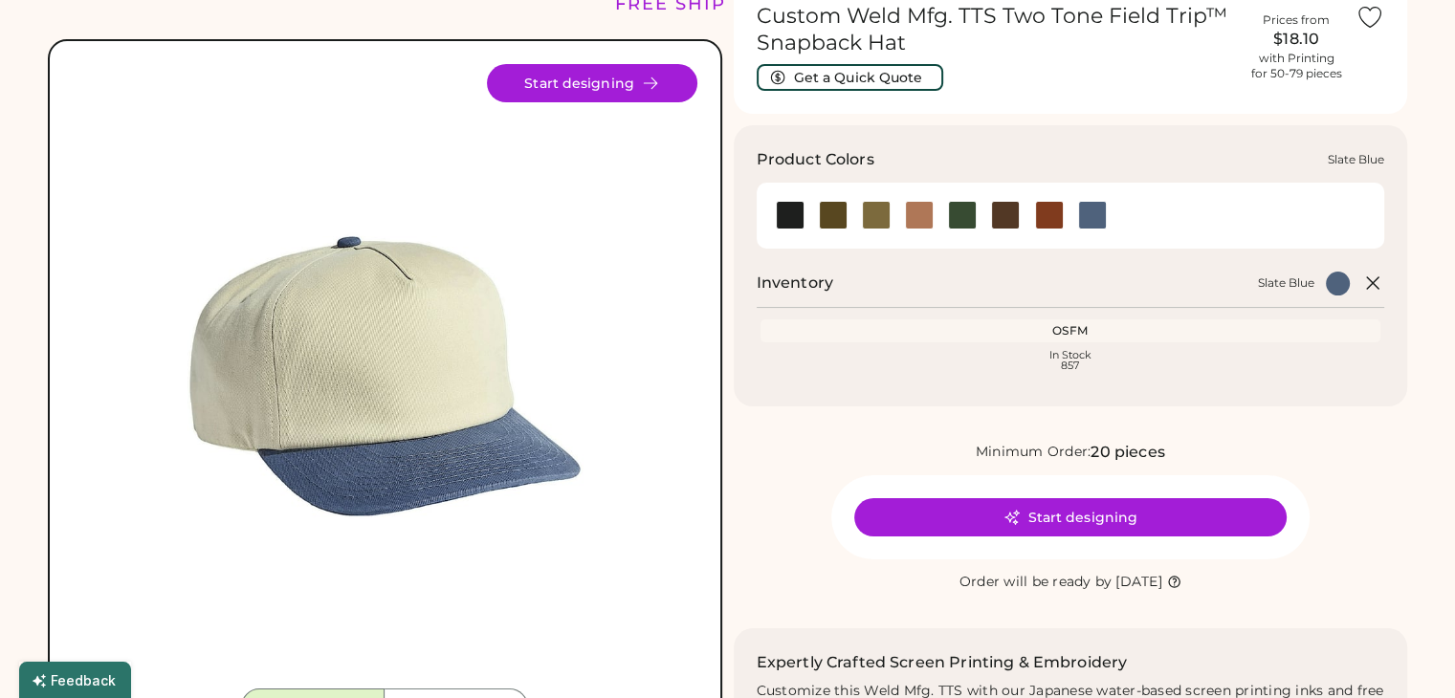
click at [1090, 218] on div at bounding box center [1092, 215] width 29 height 29
click at [1032, 218] on div at bounding box center [1049, 215] width 43 height 29
click at [1041, 219] on div at bounding box center [1049, 215] width 29 height 29
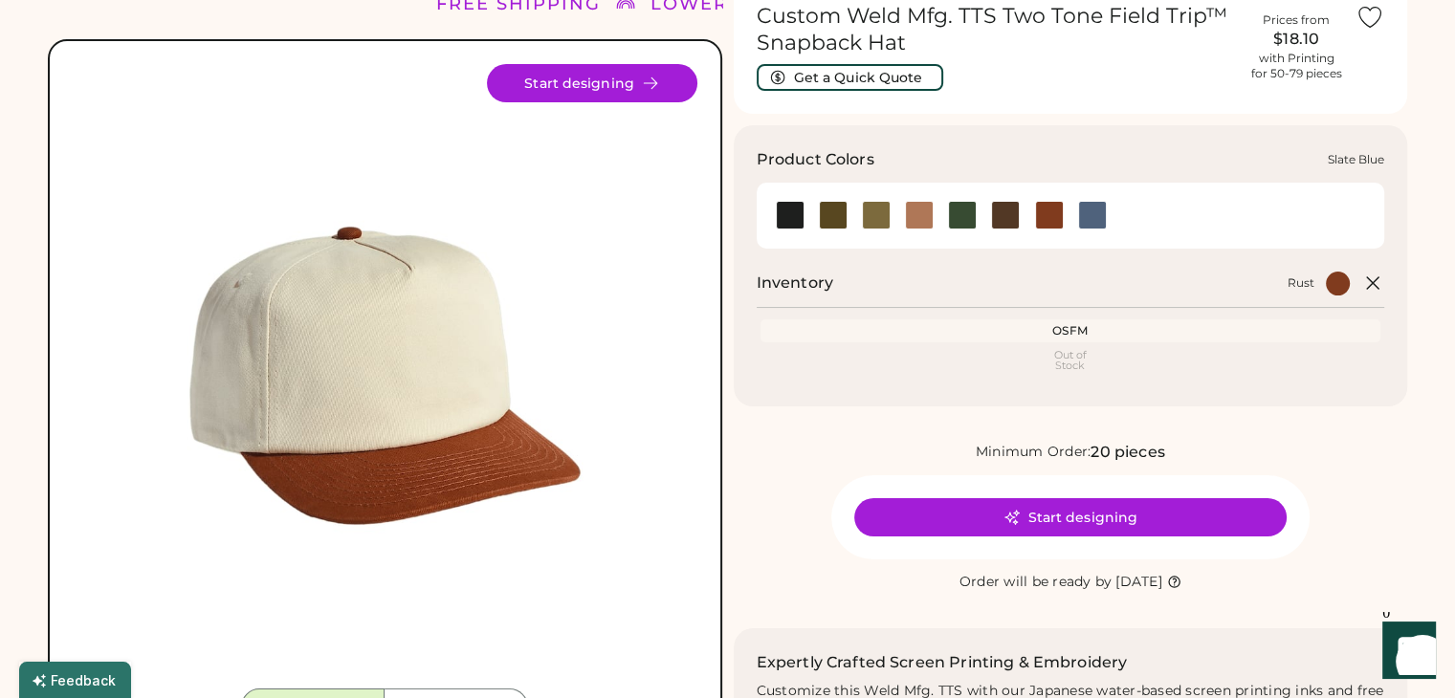
click at [1114, 220] on div at bounding box center [1071, 215] width 606 height 43
click at [1098, 217] on div at bounding box center [1092, 215] width 29 height 29
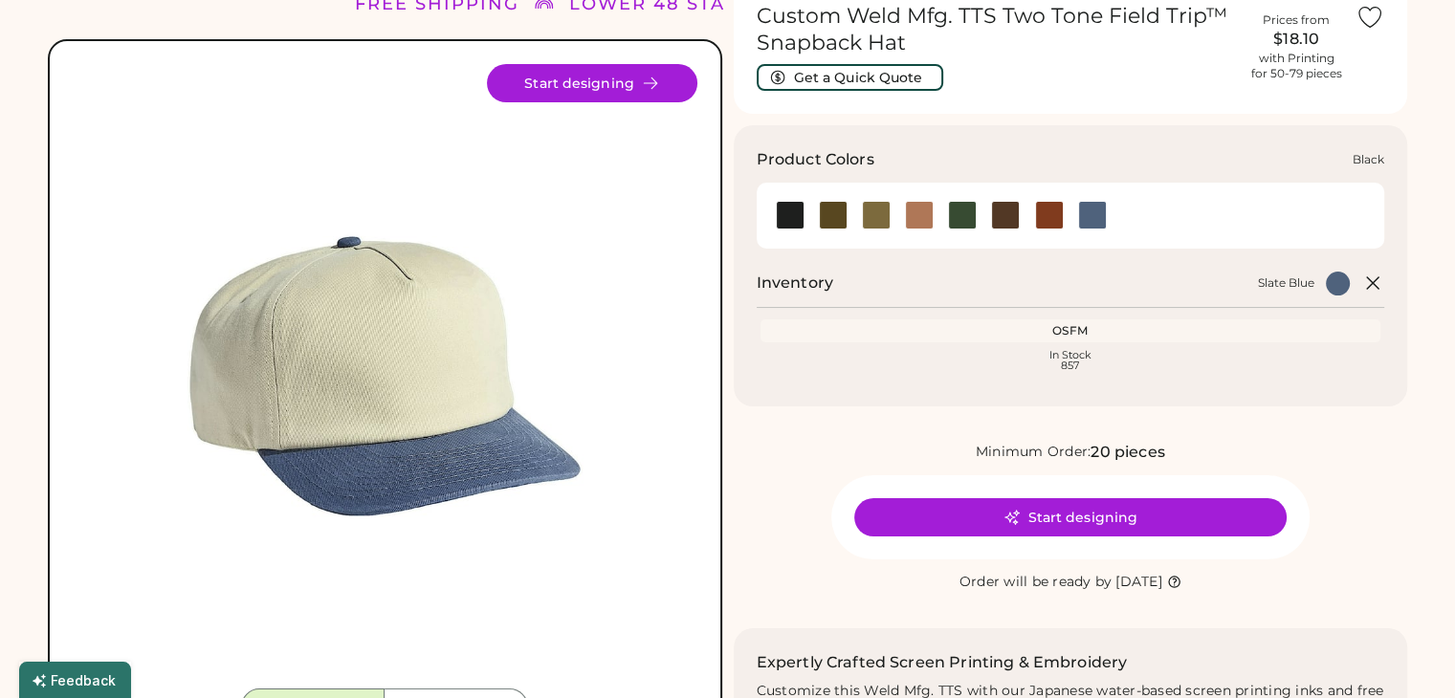
click at [792, 211] on div at bounding box center [790, 215] width 29 height 29
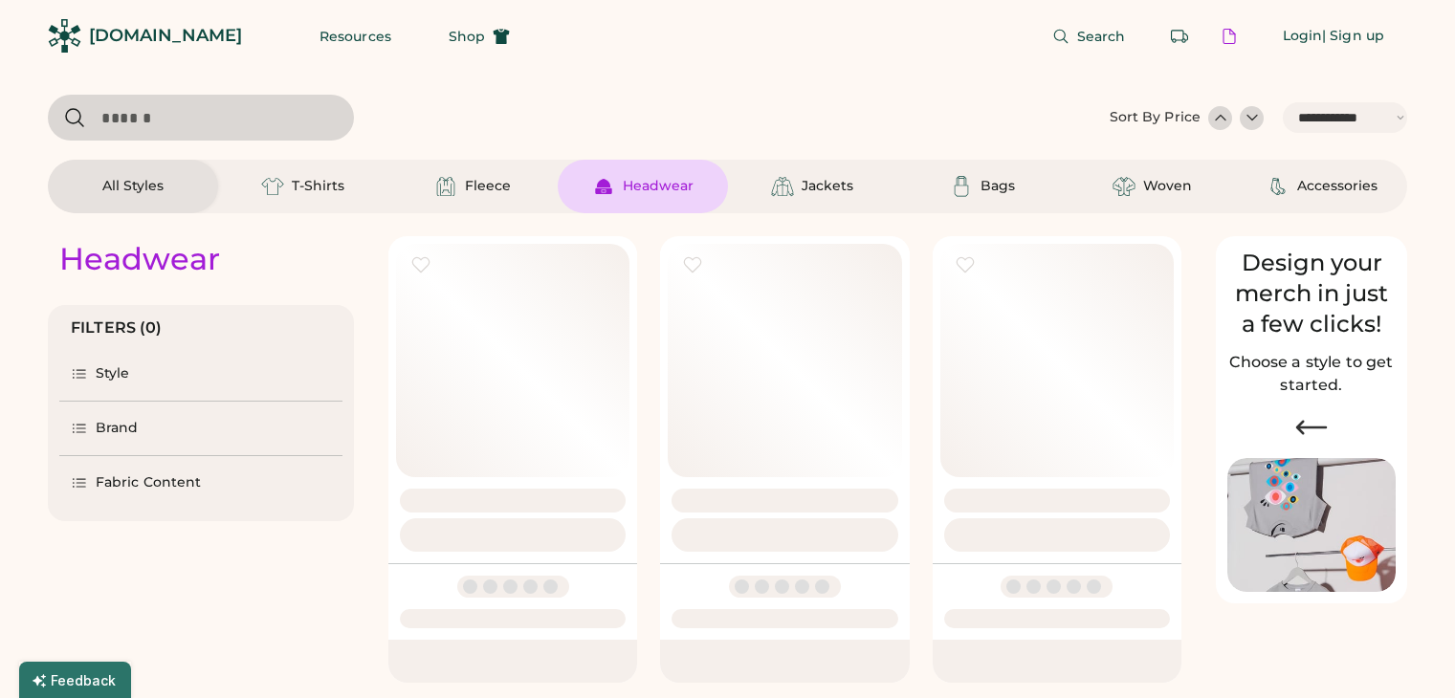
select select "*****"
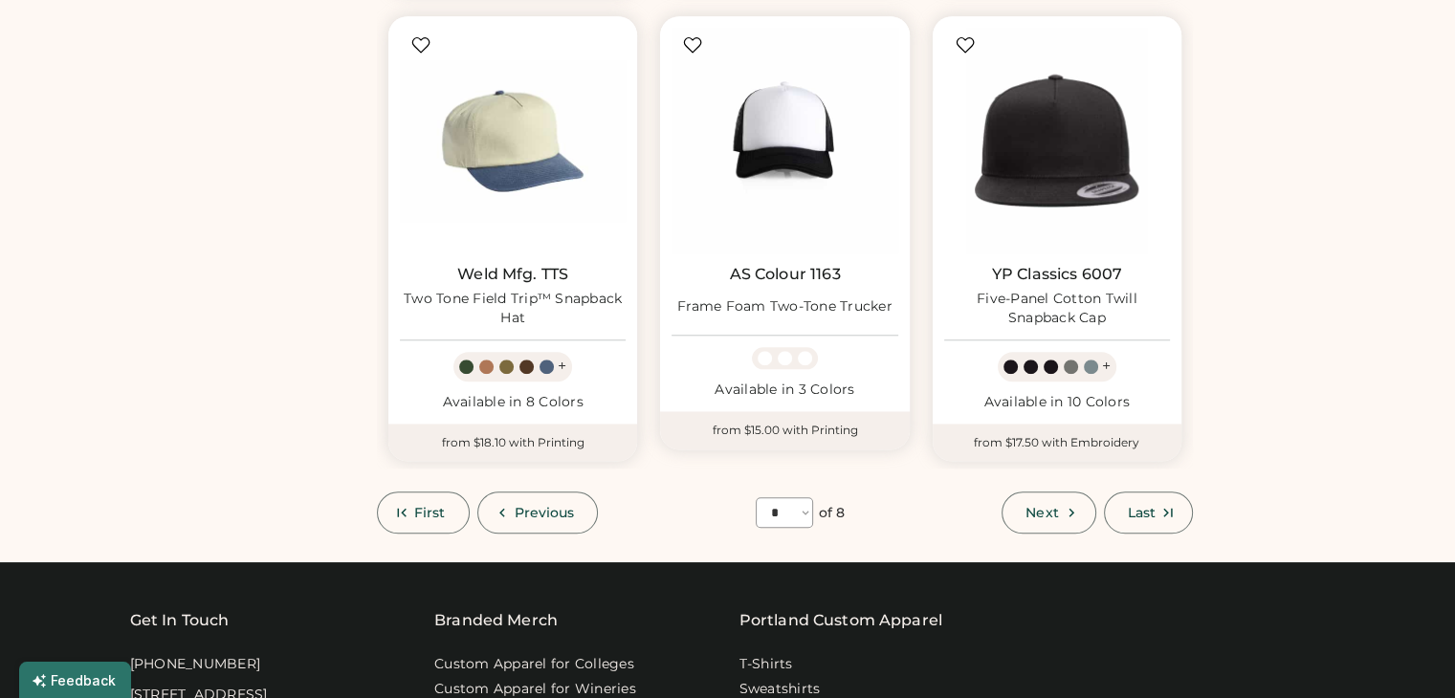
scroll to position [1609, 0]
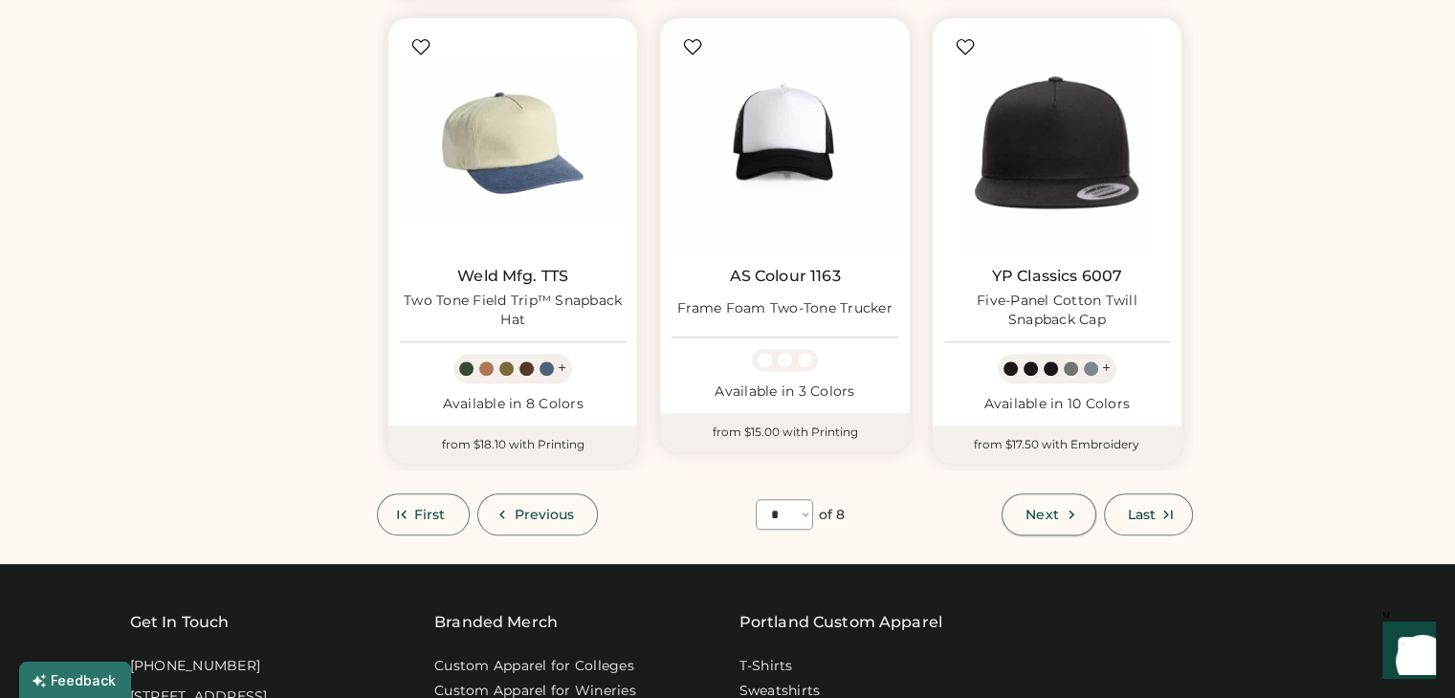
click at [1050, 503] on button "Next" at bounding box center [1049, 515] width 94 height 42
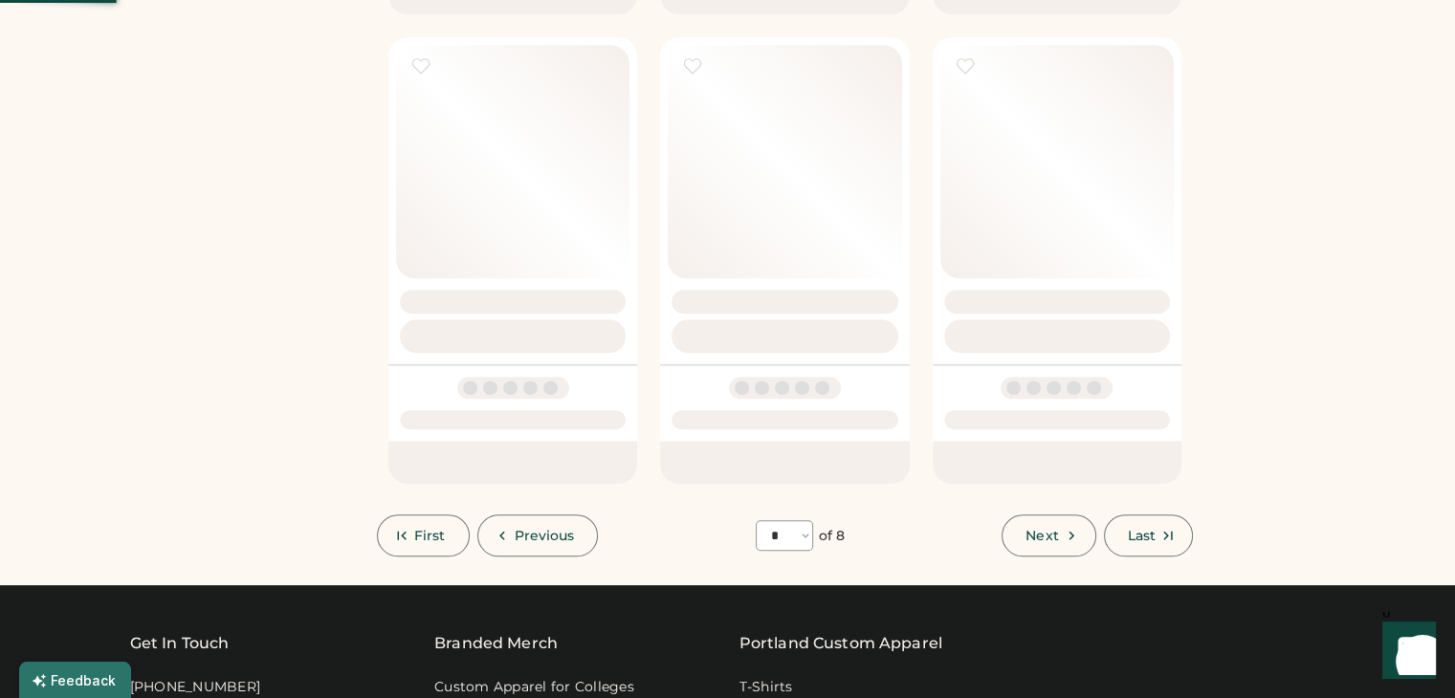
select select "*"
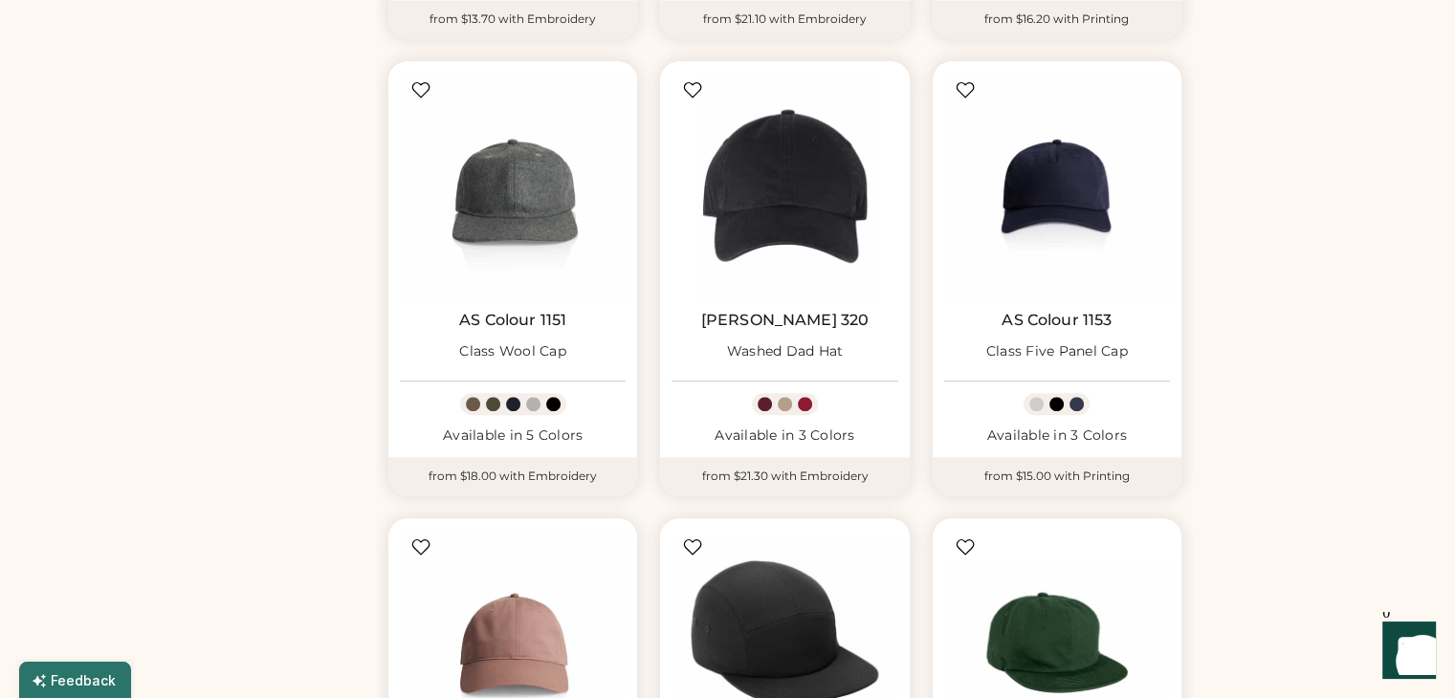
scroll to position [1078, 0]
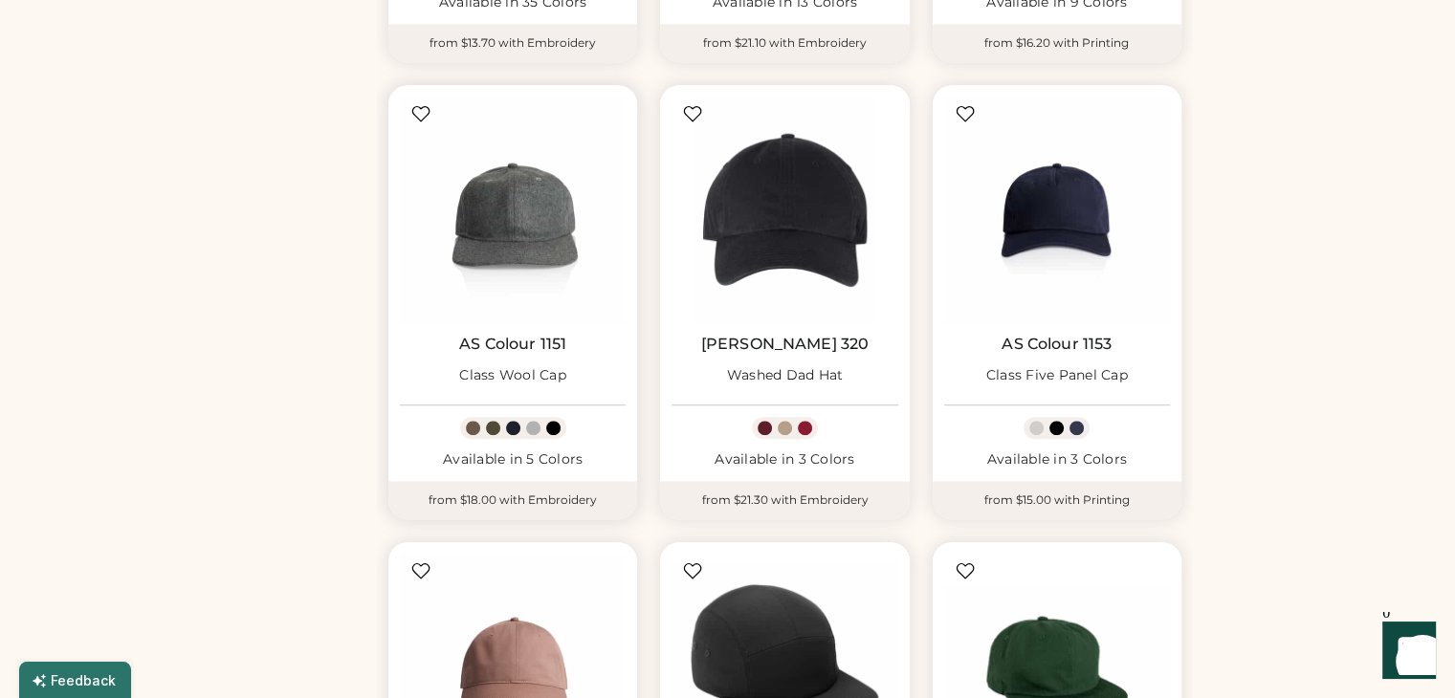
click at [463, 230] on img at bounding box center [513, 210] width 226 height 226
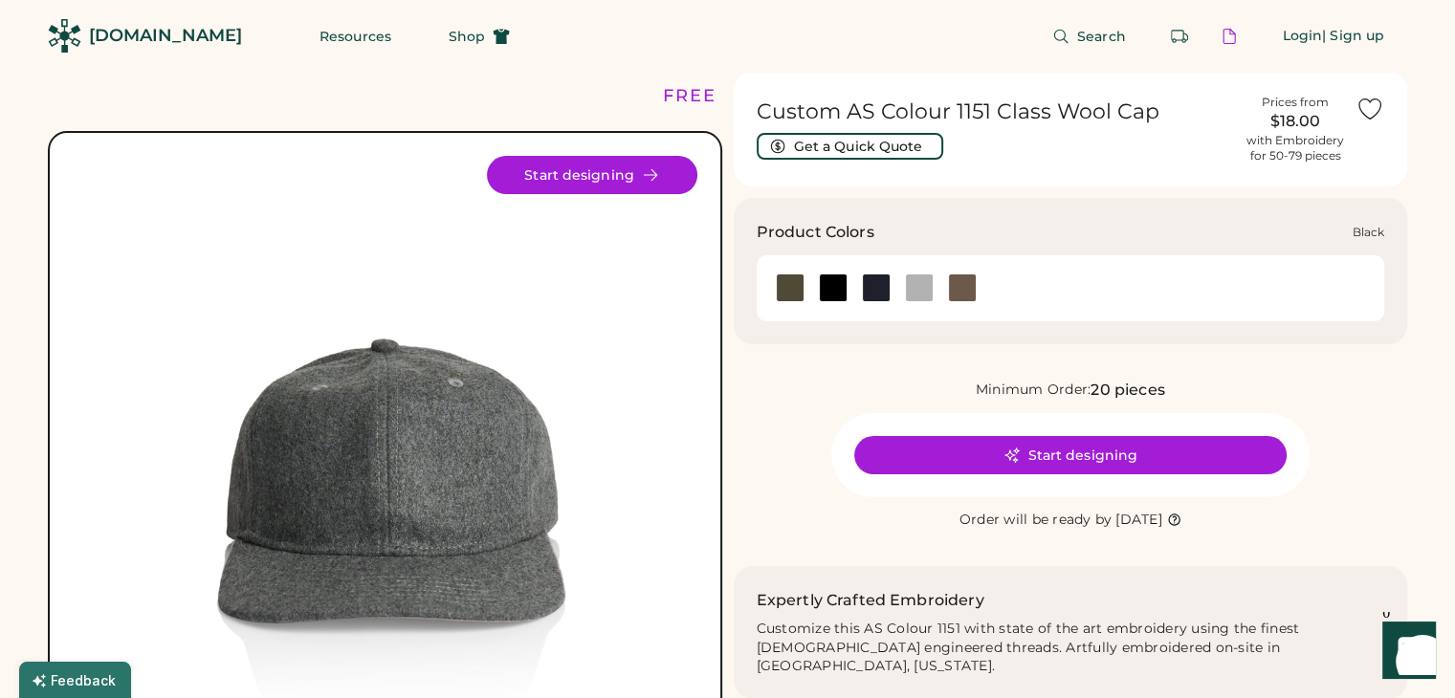
click at [852, 293] on div at bounding box center [832, 288] width 43 height 29
click at [876, 290] on div at bounding box center [876, 288] width 29 height 29
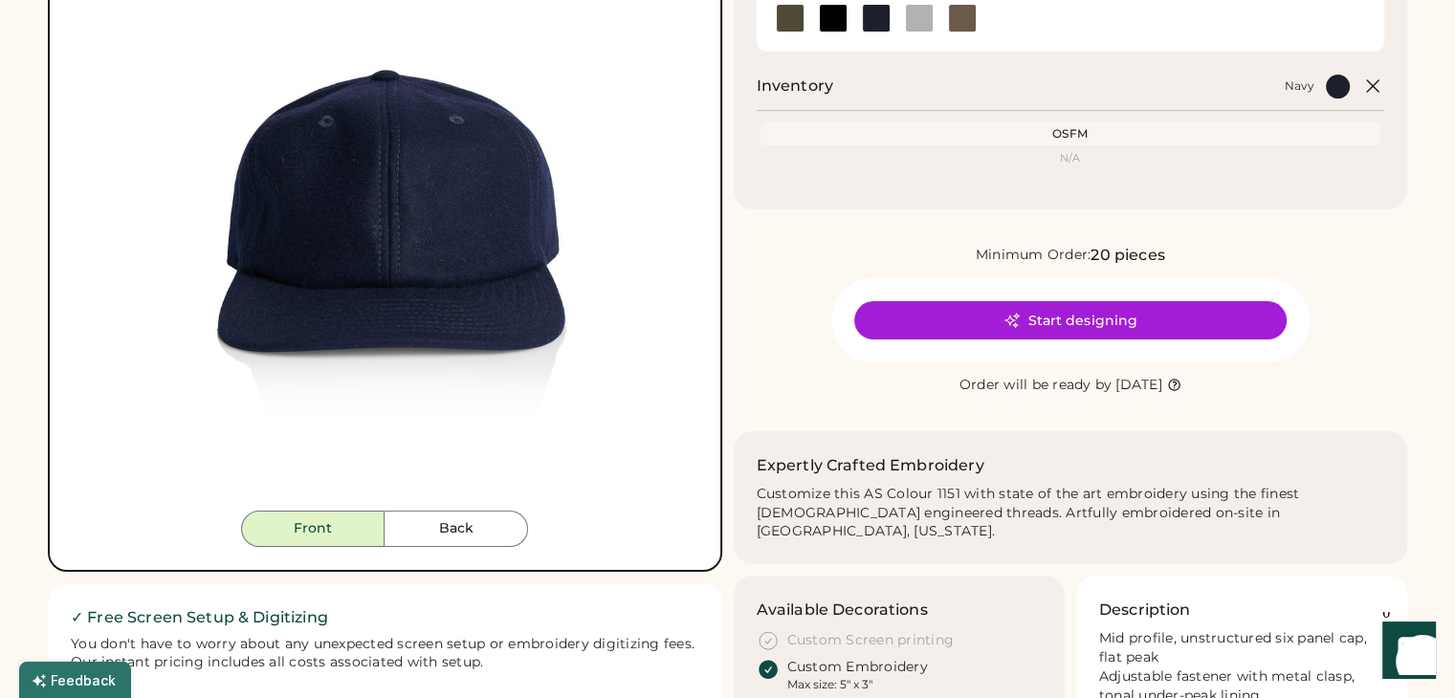
scroll to position [271, 0]
click at [1033, 318] on button "Start designing" at bounding box center [1070, 319] width 432 height 38
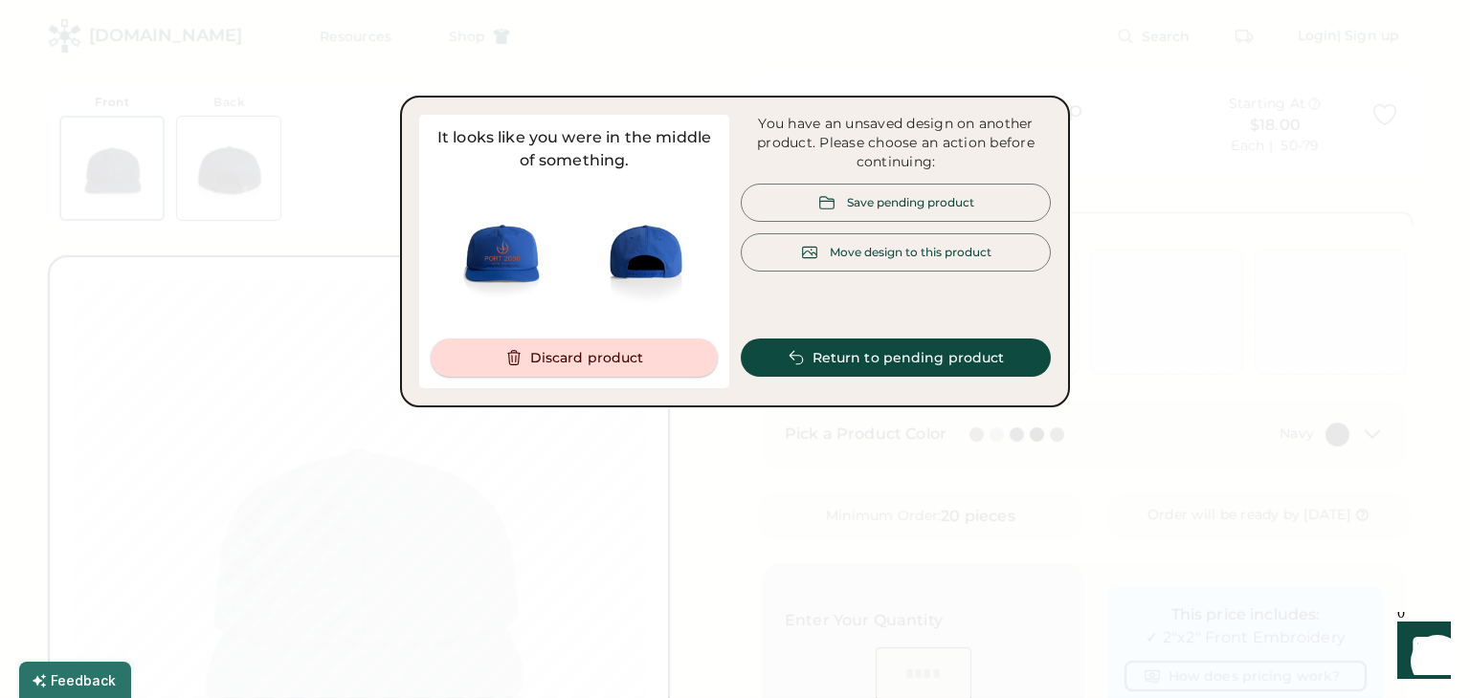
click at [582, 359] on button "Discard product" at bounding box center [574, 358] width 287 height 38
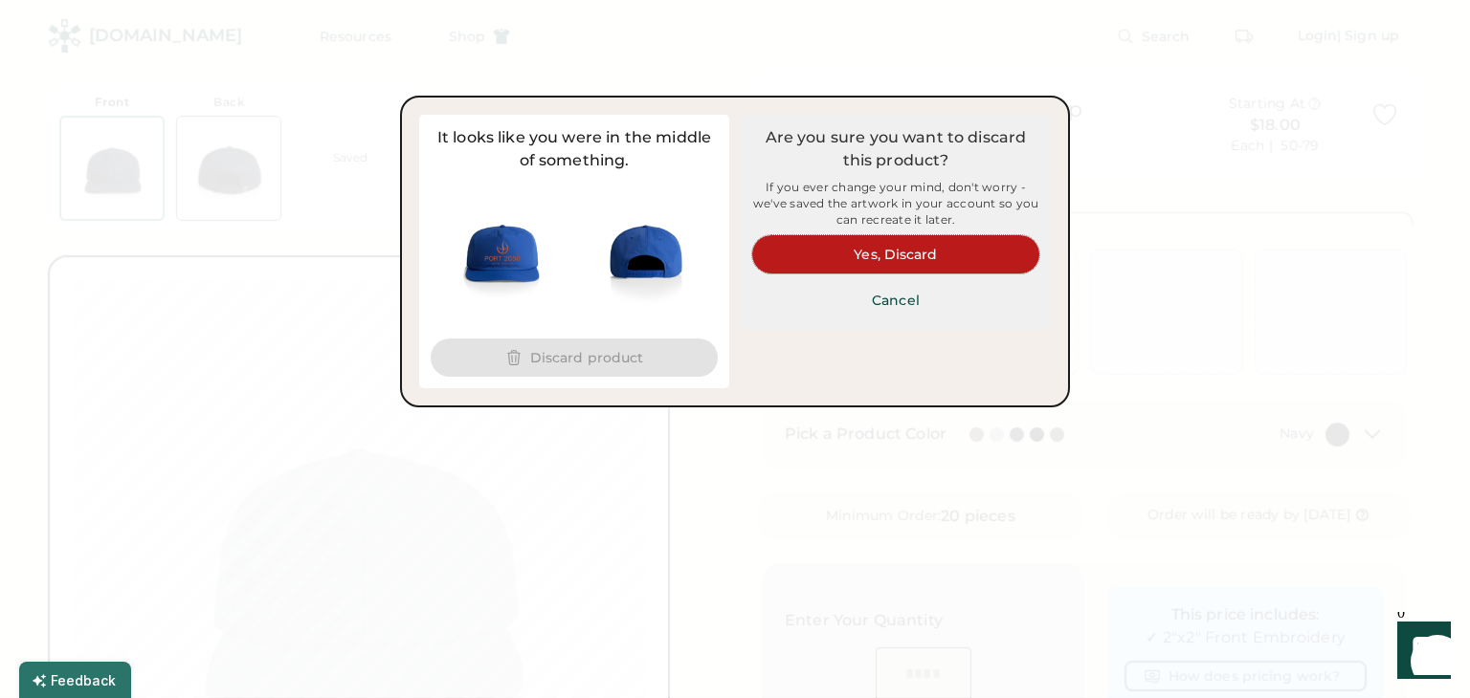
click at [887, 254] on button "Yes, Discard" at bounding box center [895, 254] width 287 height 38
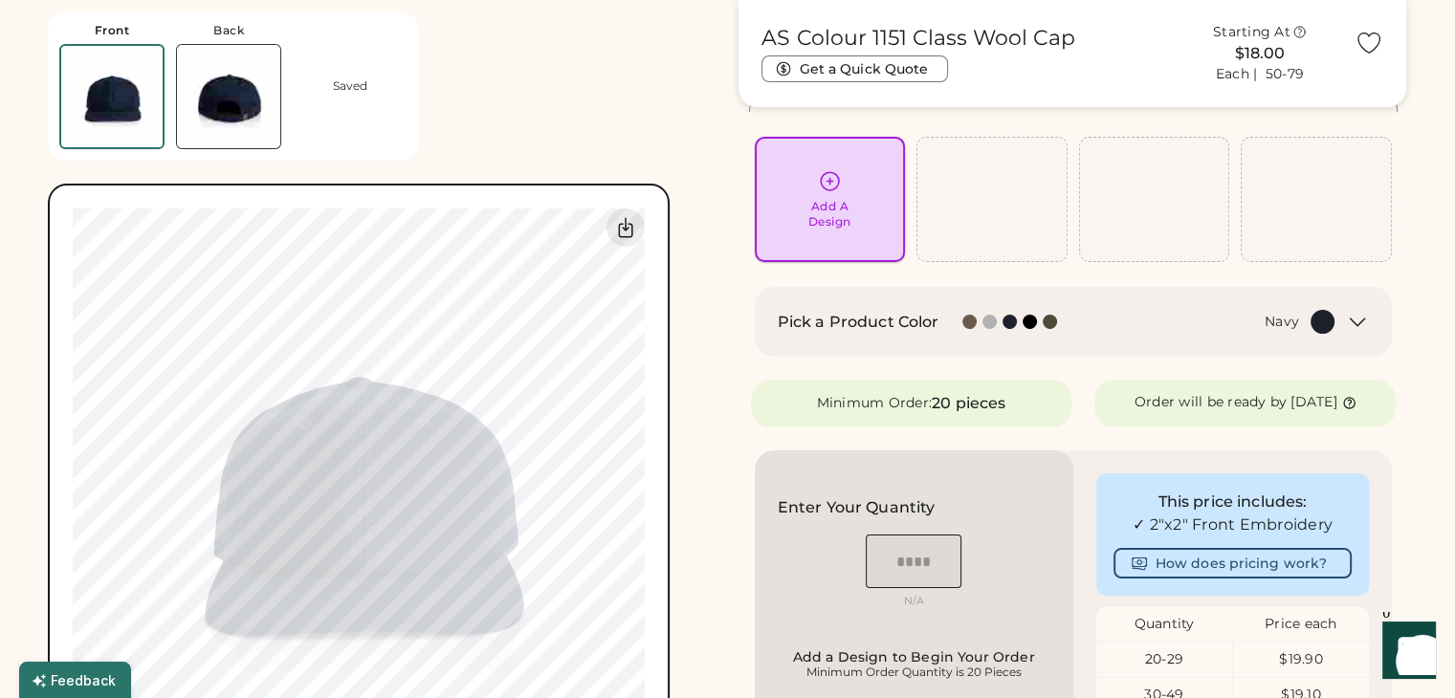
scroll to position [119, 0]
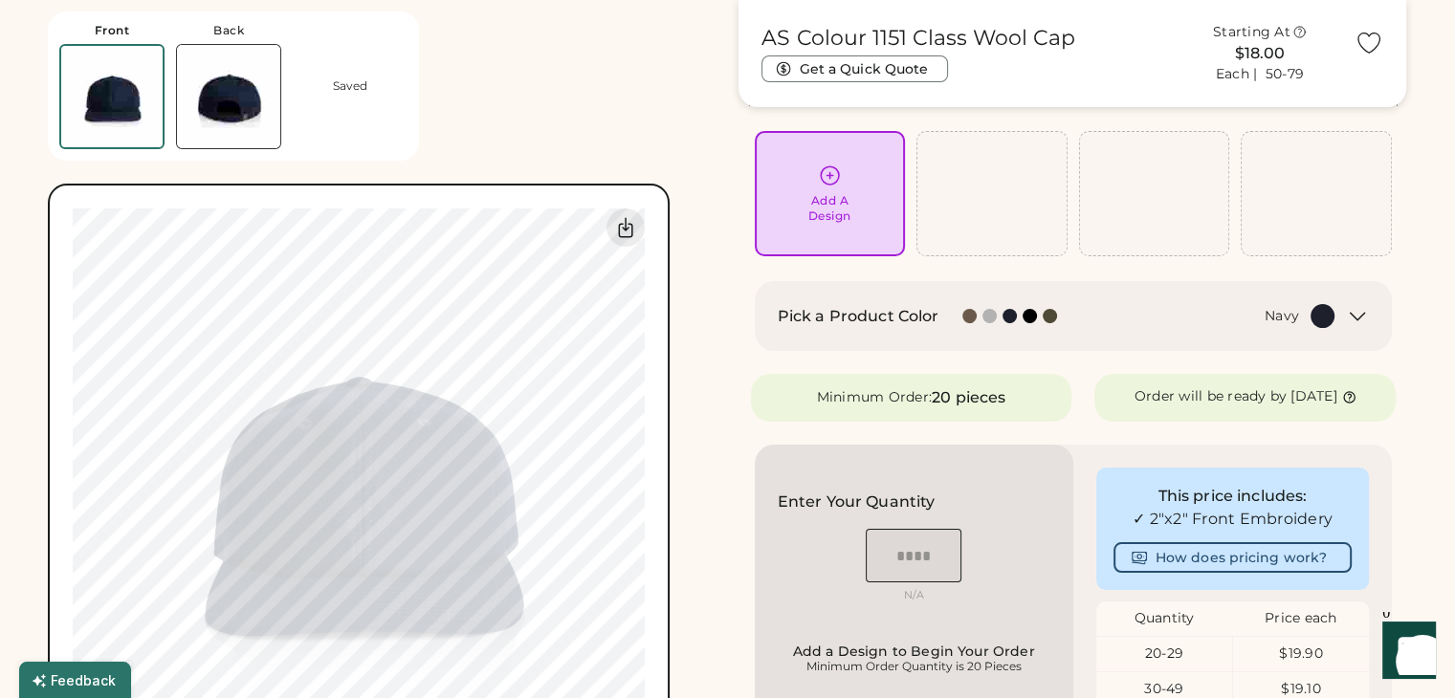
click at [859, 207] on div "Add A Design" at bounding box center [830, 194] width 124 height 60
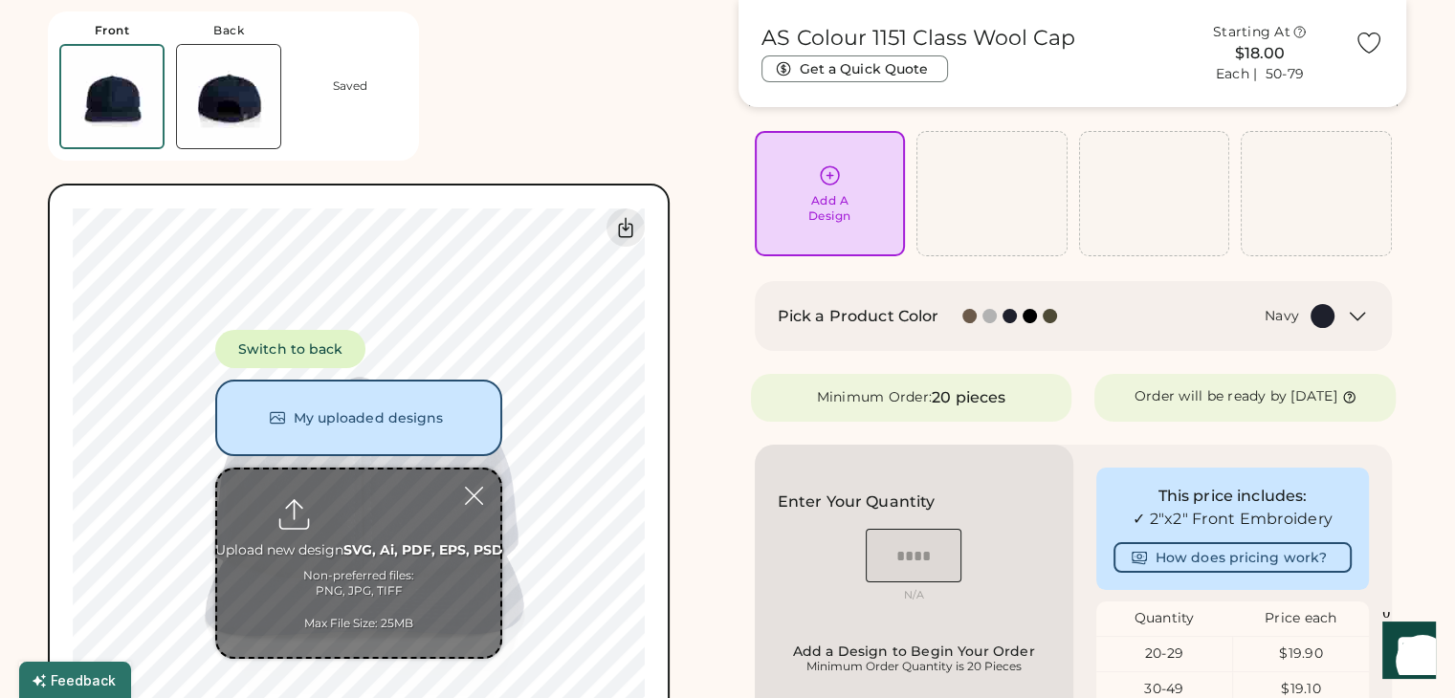
click at [365, 526] on input "file" at bounding box center [358, 564] width 283 height 188
type input "**********"
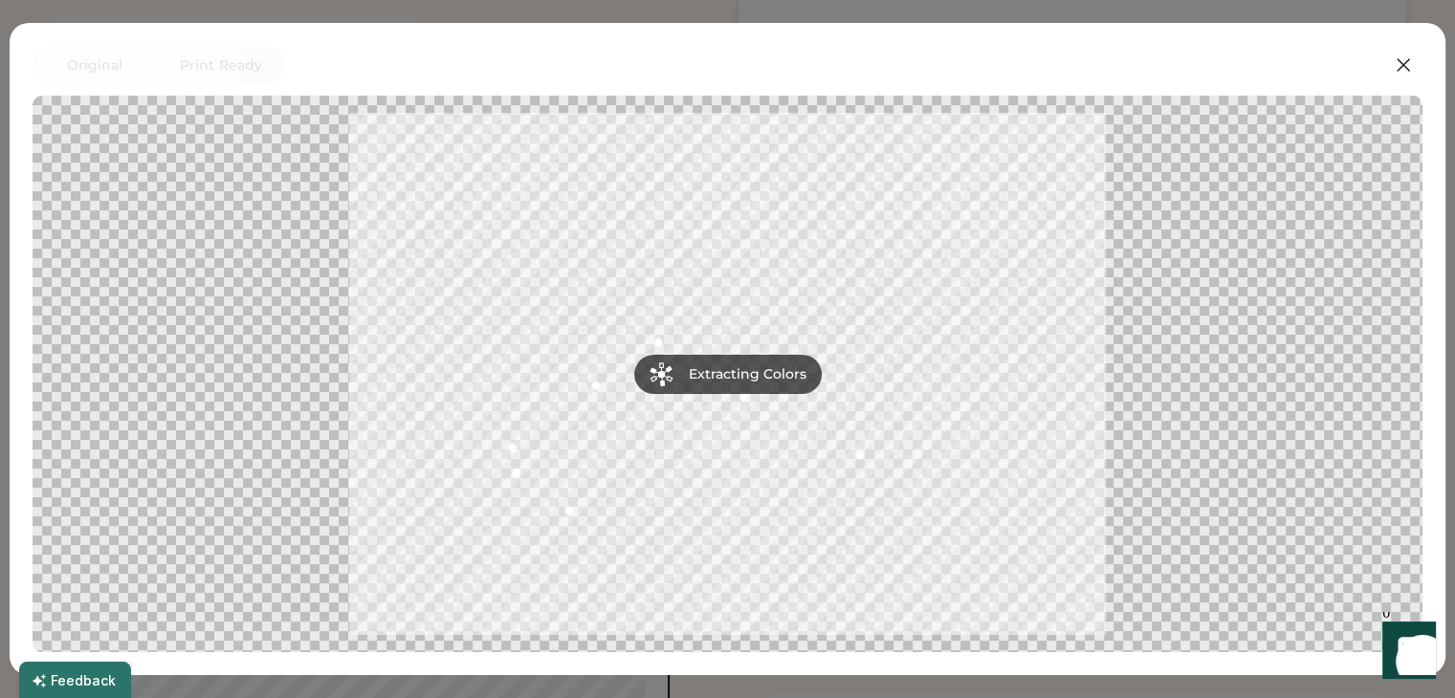
scroll to position [394, 0]
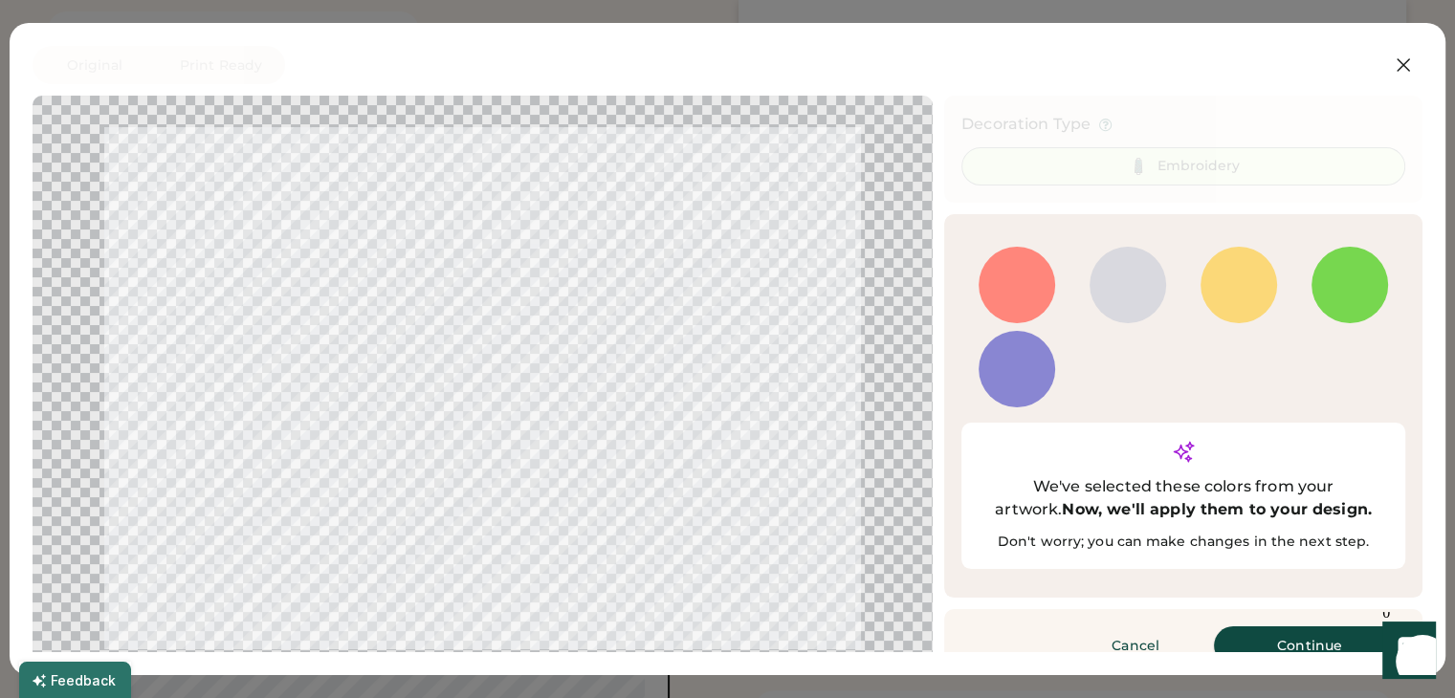
click at [1271, 627] on button "Continue" at bounding box center [1309, 646] width 191 height 38
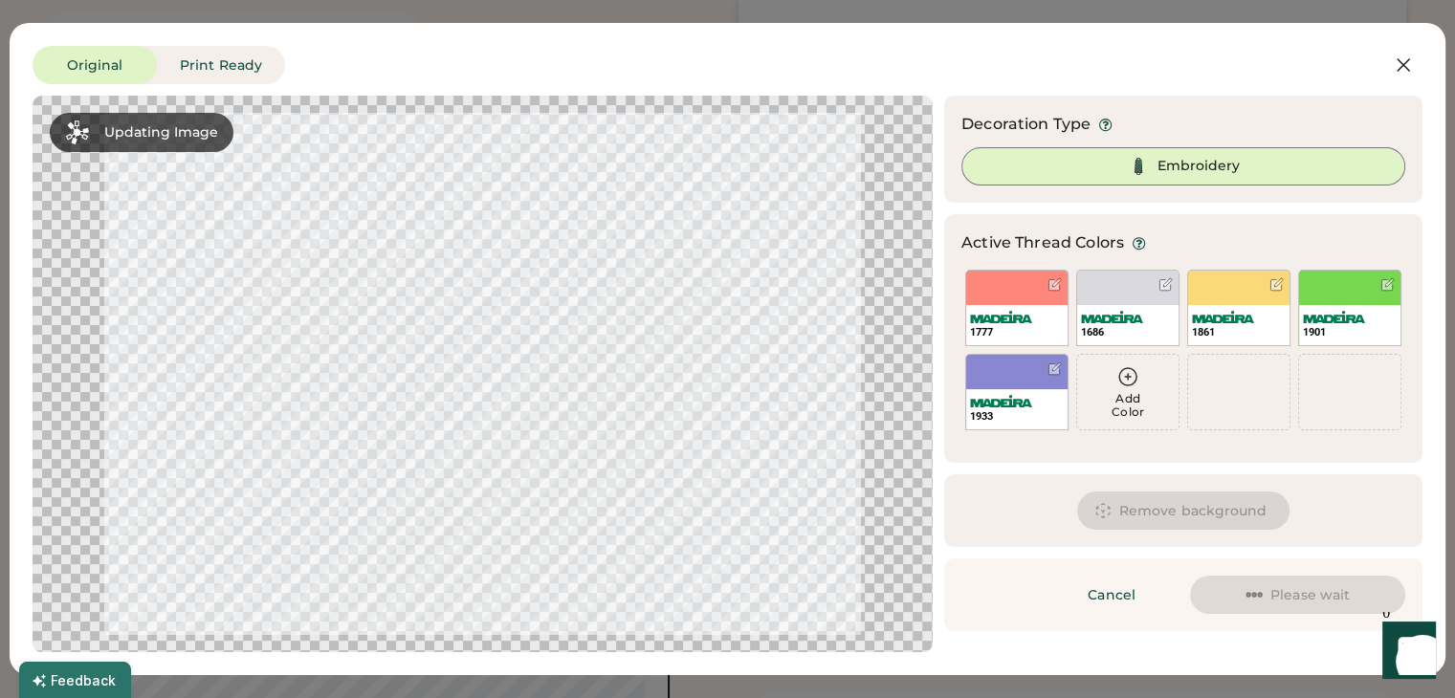
click at [1137, 162] on img at bounding box center [1138, 166] width 23 height 23
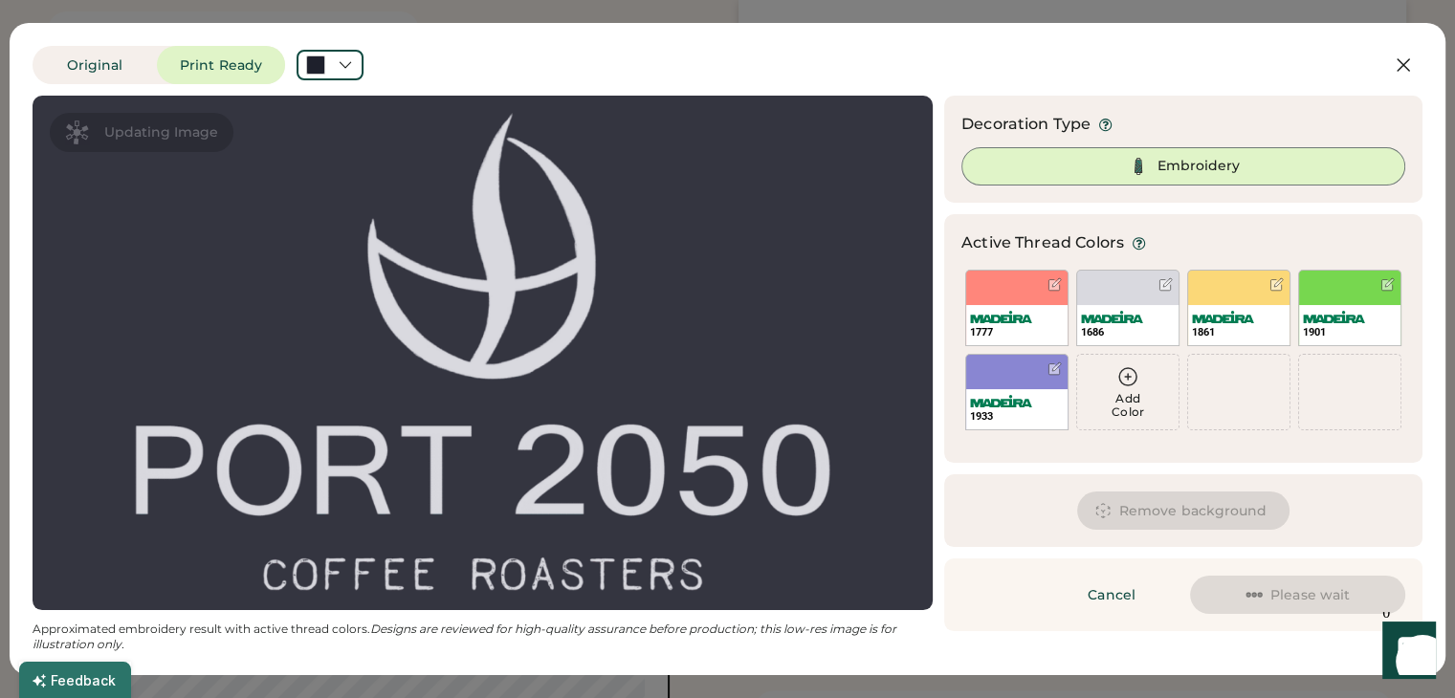
click at [1137, 162] on img at bounding box center [1138, 166] width 23 height 23
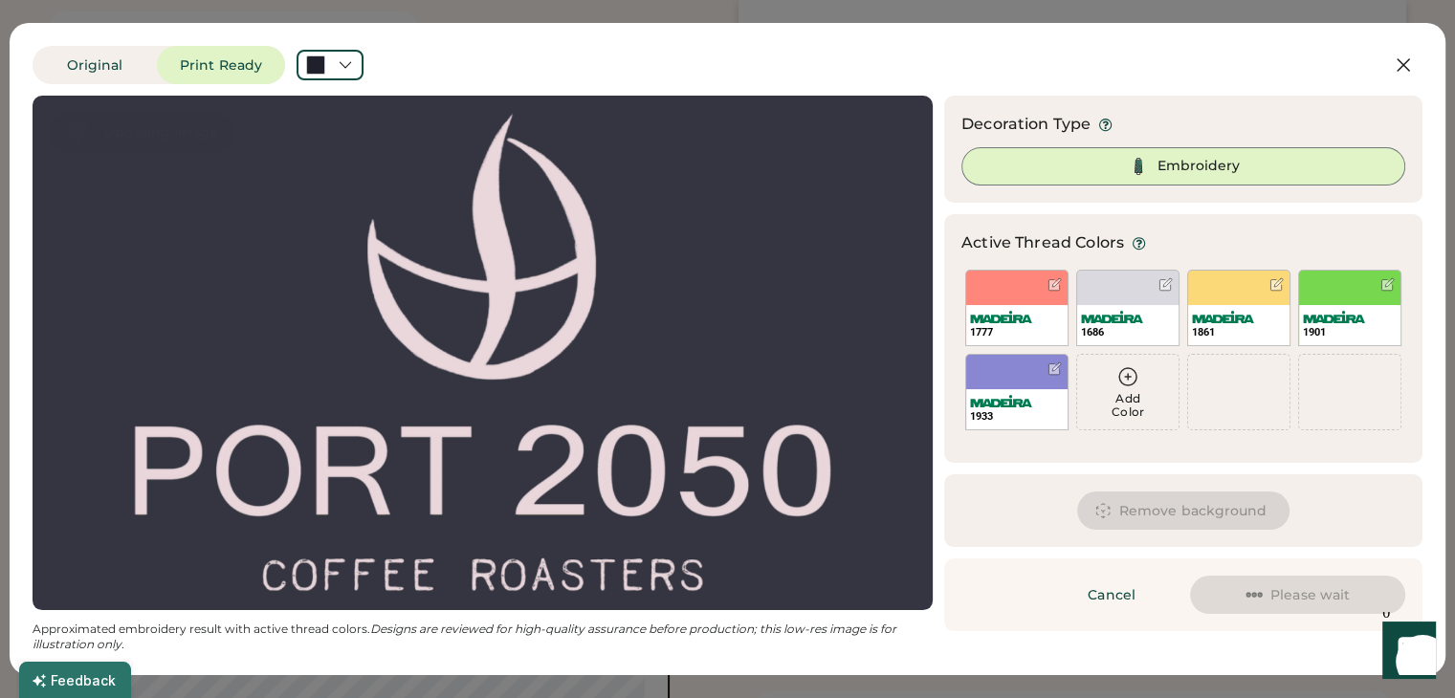
click at [1137, 162] on img at bounding box center [1138, 166] width 23 height 23
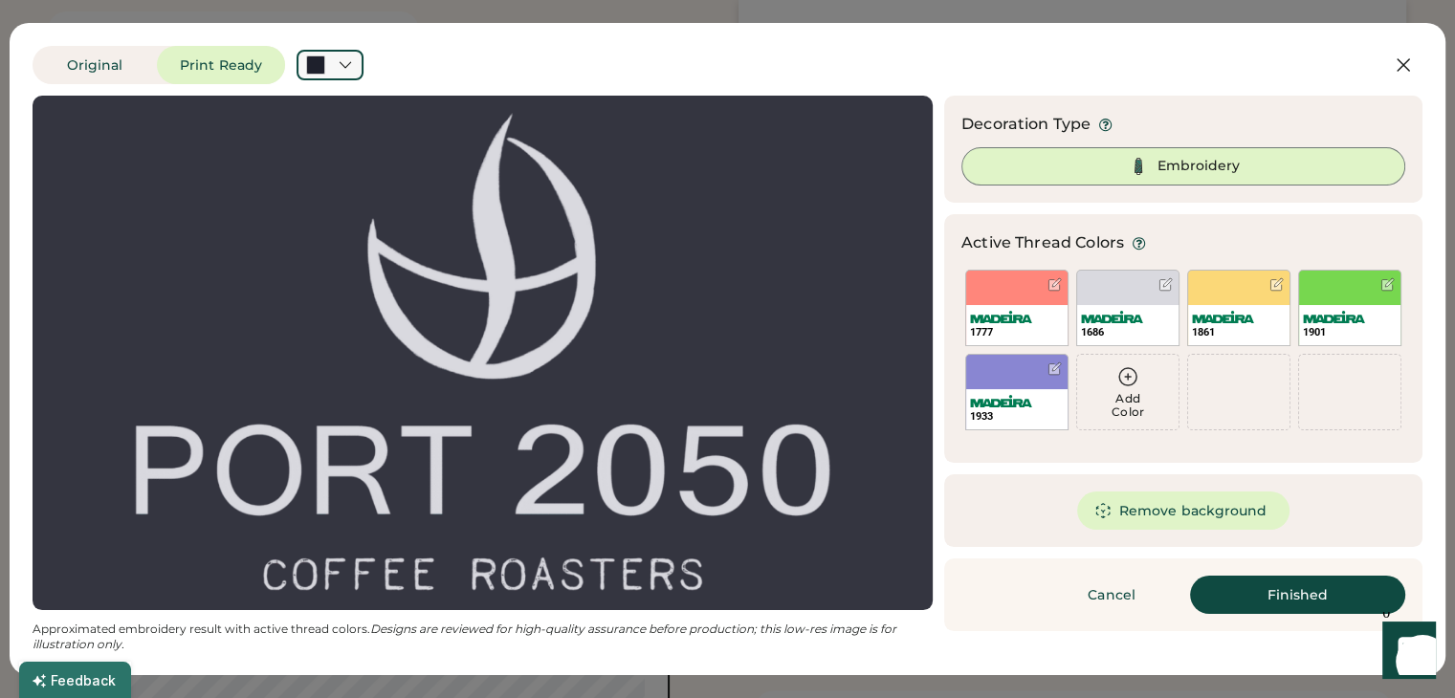
click at [331, 70] on div at bounding box center [330, 65] width 67 height 31
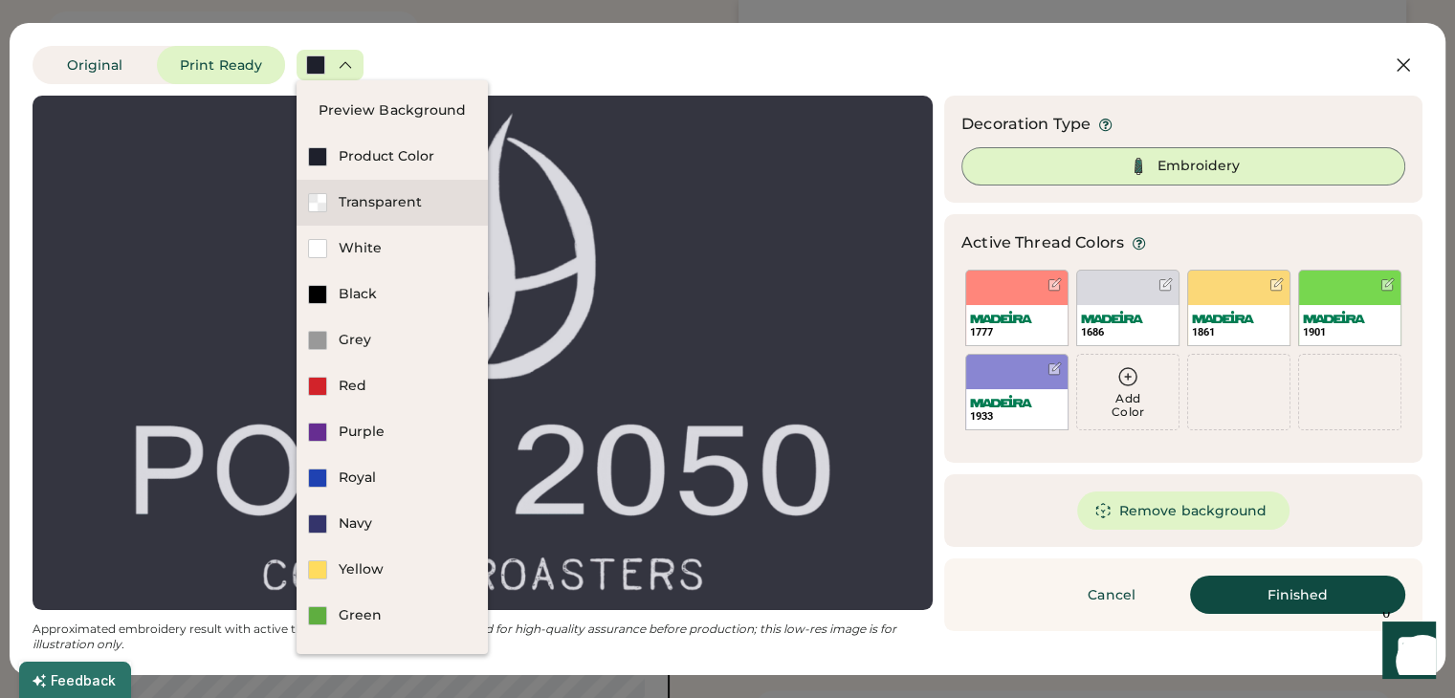
click at [371, 198] on div "Transparent" at bounding box center [408, 202] width 138 height 19
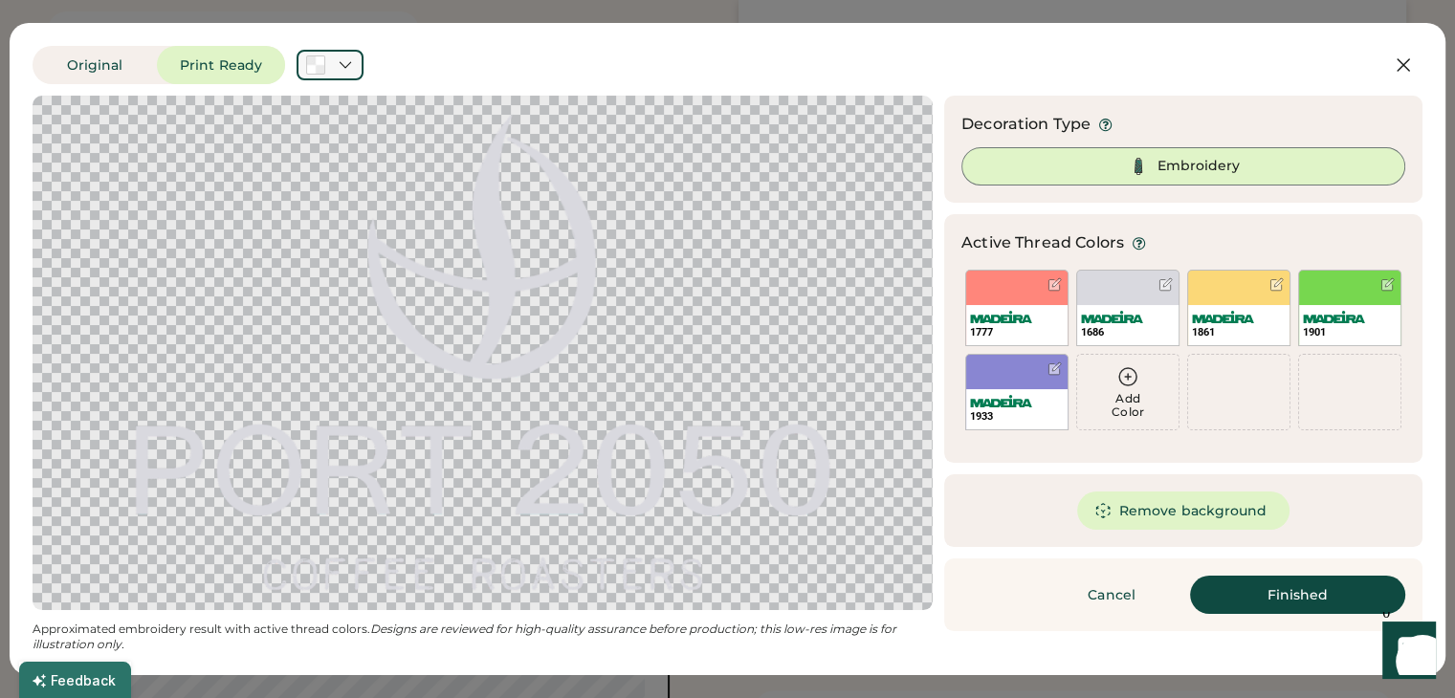
click at [343, 55] on div at bounding box center [330, 65] width 67 height 31
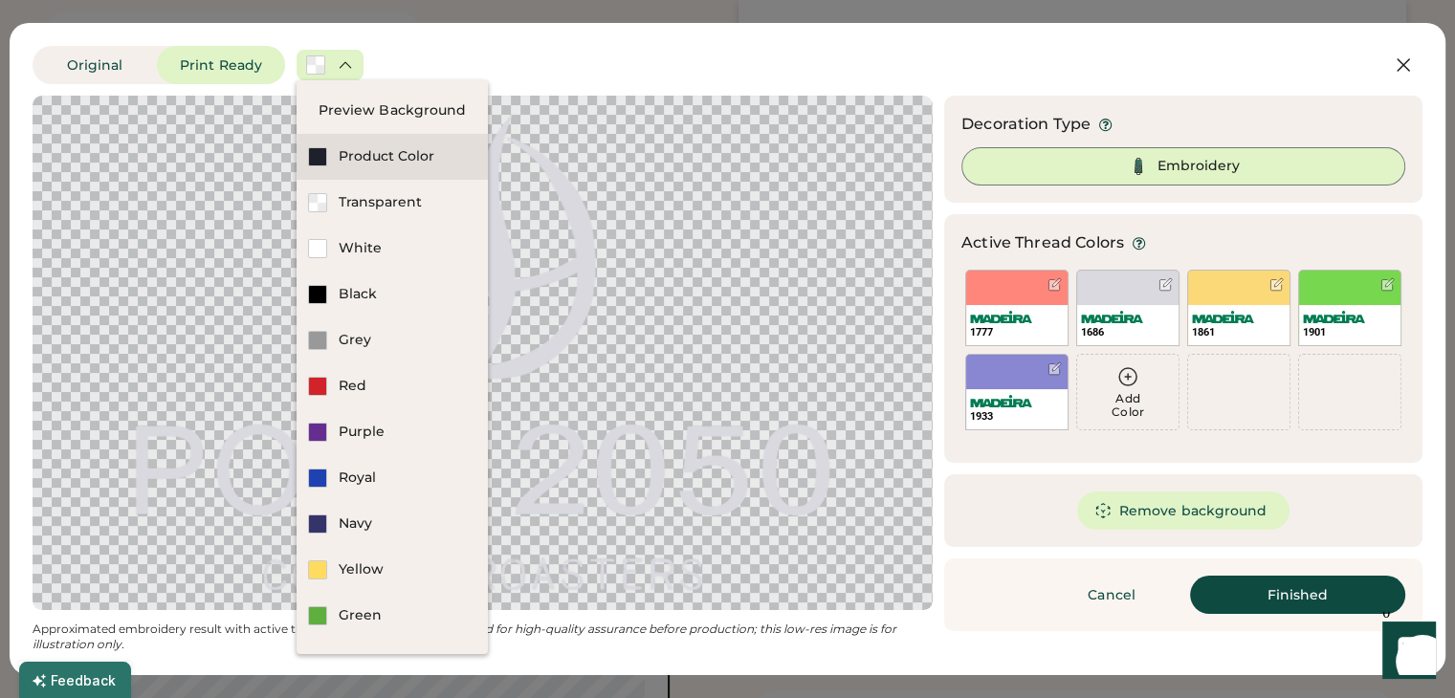
click at [358, 156] on div "Product Color" at bounding box center [408, 156] width 138 height 19
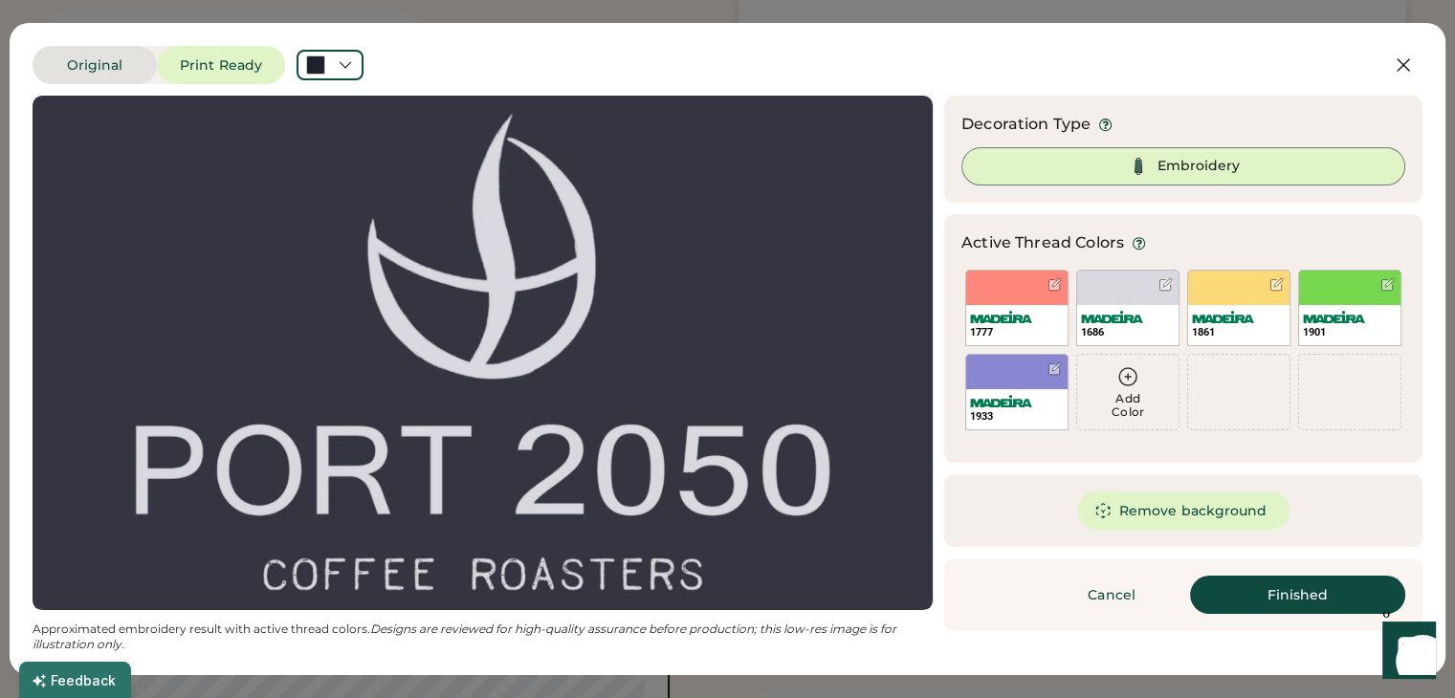
click at [138, 67] on button "Original" at bounding box center [95, 65] width 124 height 38
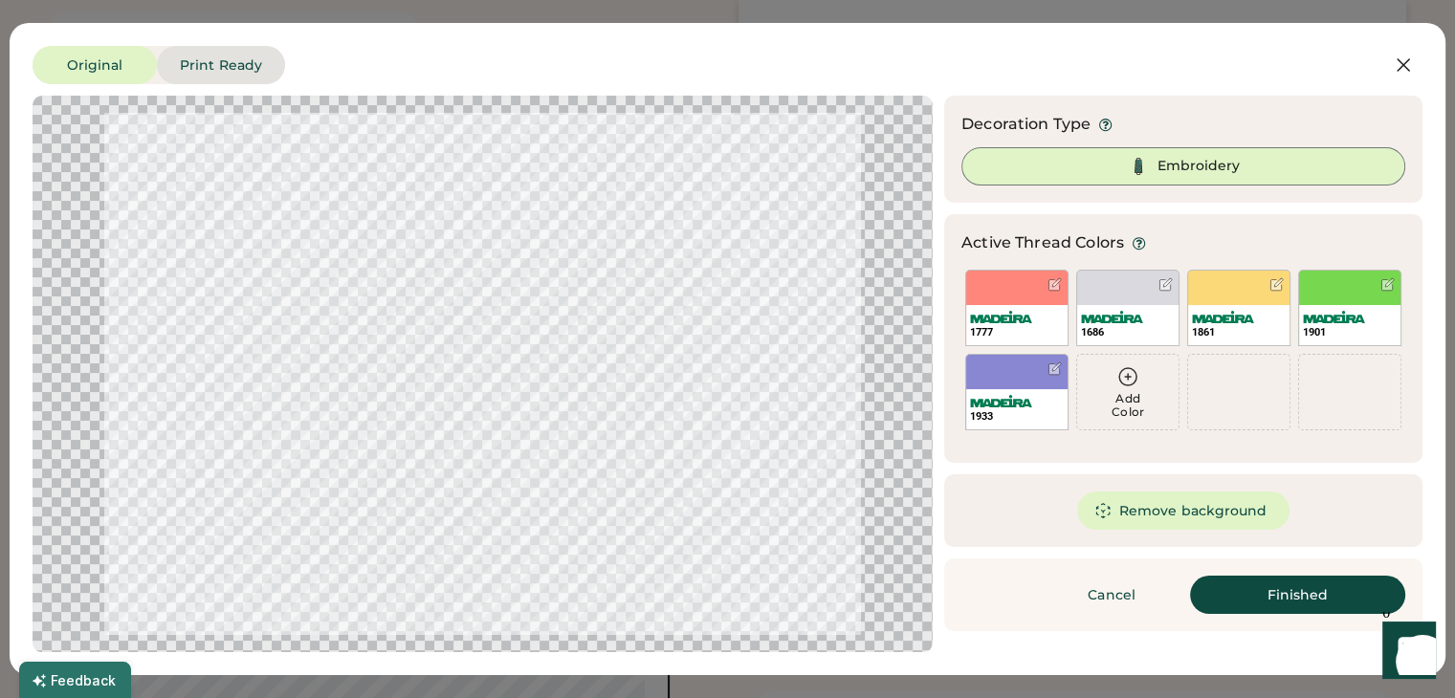
click at [170, 70] on button "Print Ready" at bounding box center [221, 65] width 128 height 38
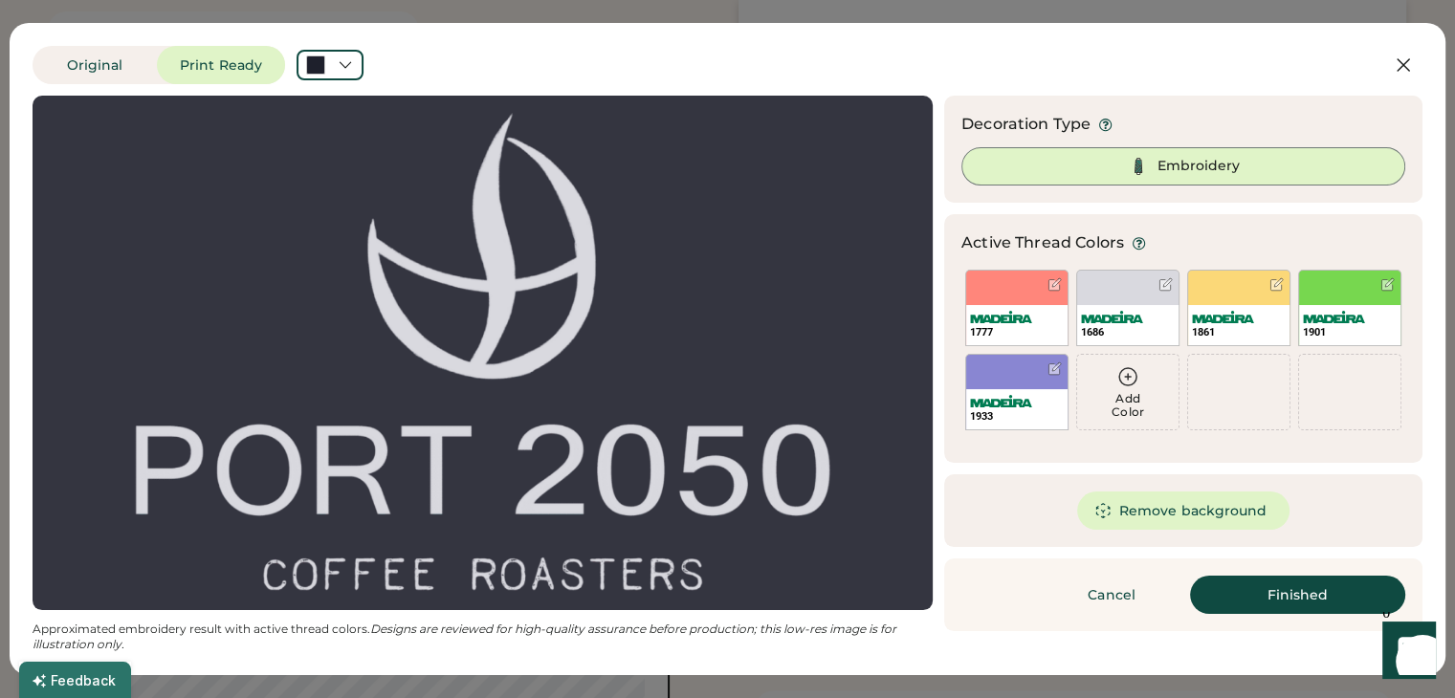
click at [1143, 168] on img at bounding box center [1138, 166] width 23 height 23
click at [1254, 609] on button "Finished" at bounding box center [1297, 595] width 215 height 38
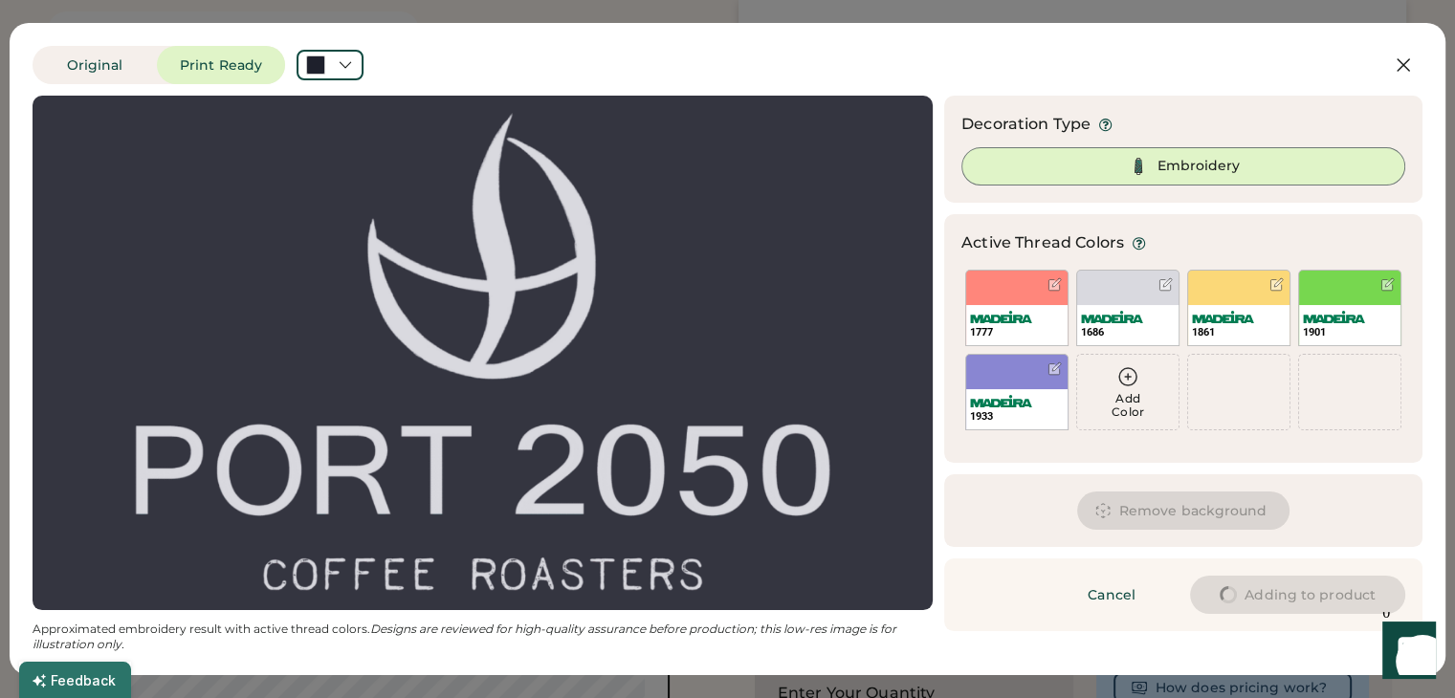
type input "****"
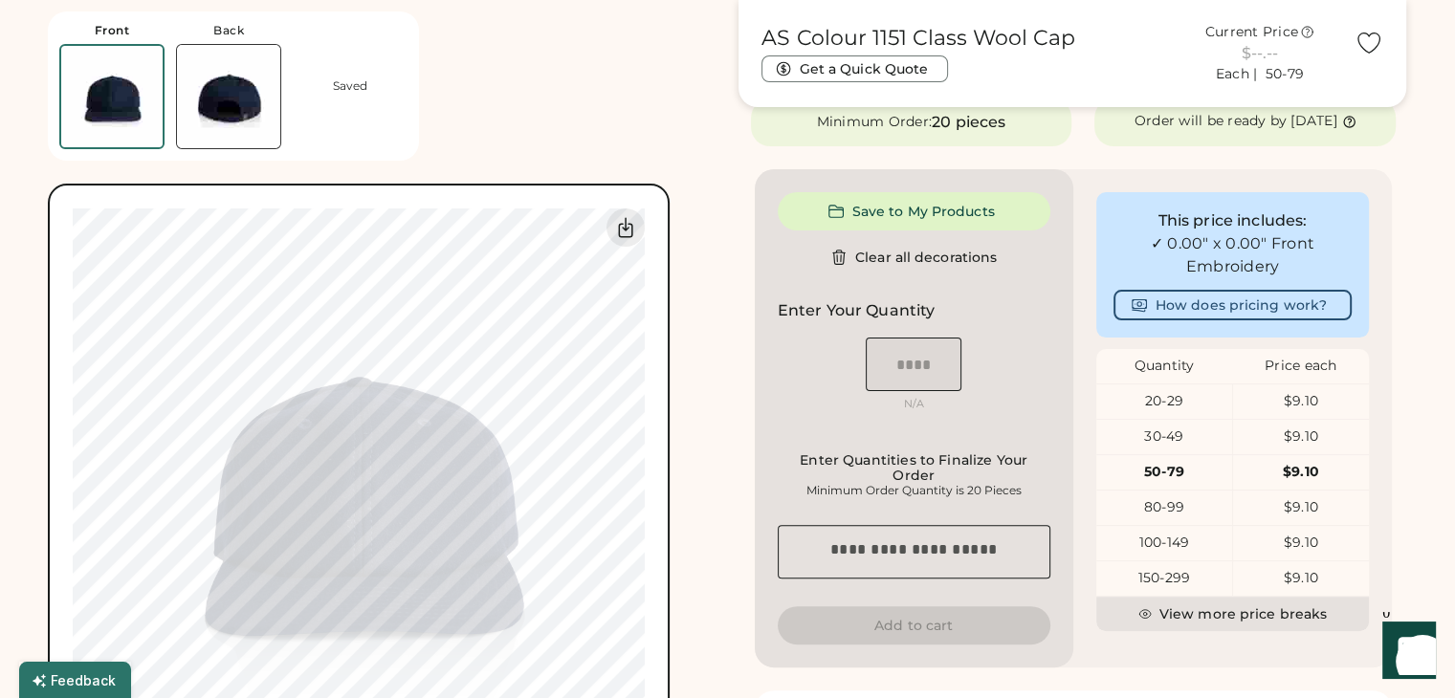
type input "****"
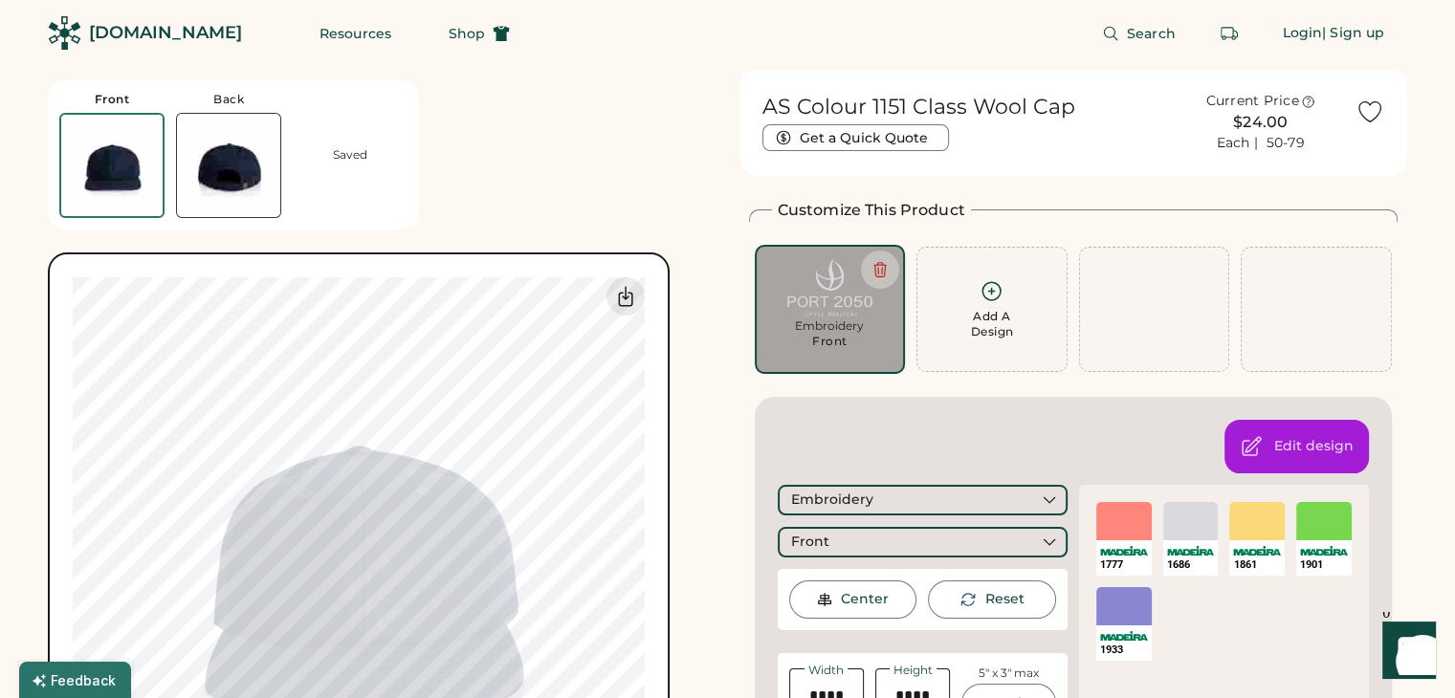
scroll to position [0, 0]
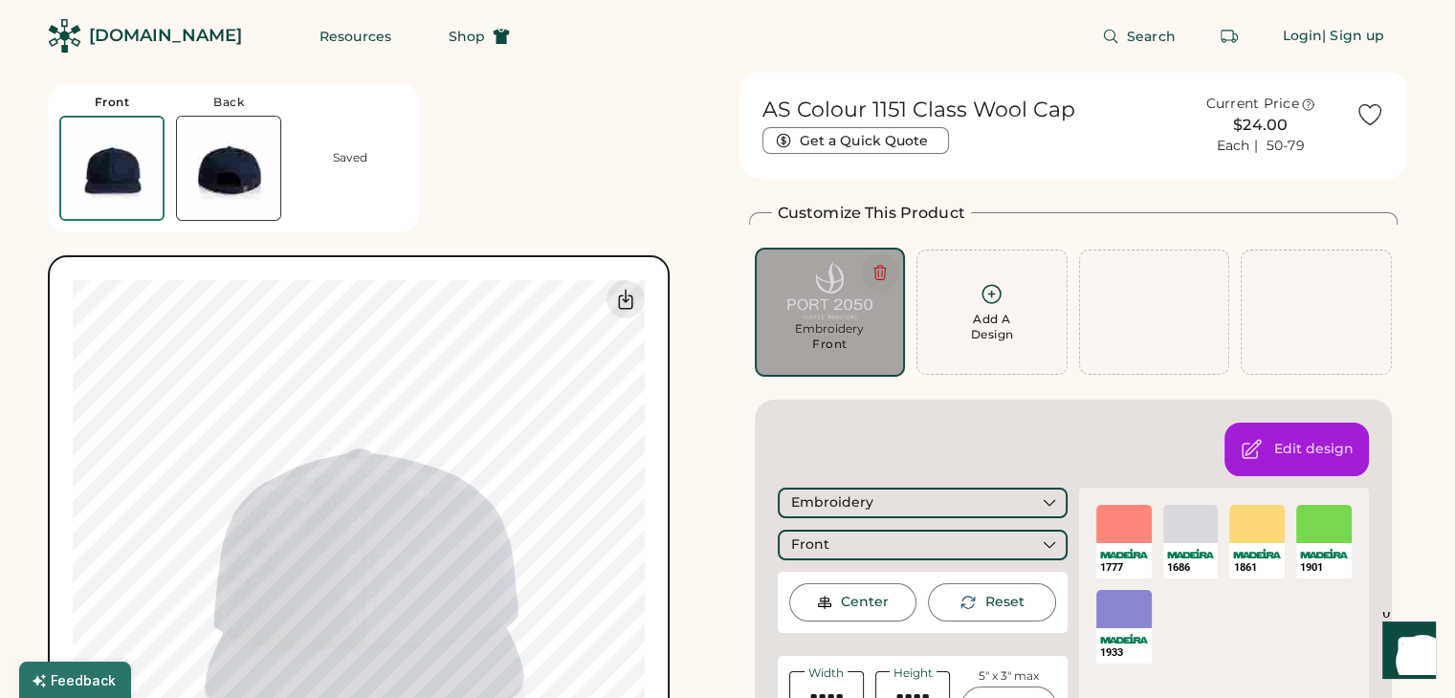
click at [890, 269] on button at bounding box center [880, 273] width 38 height 38
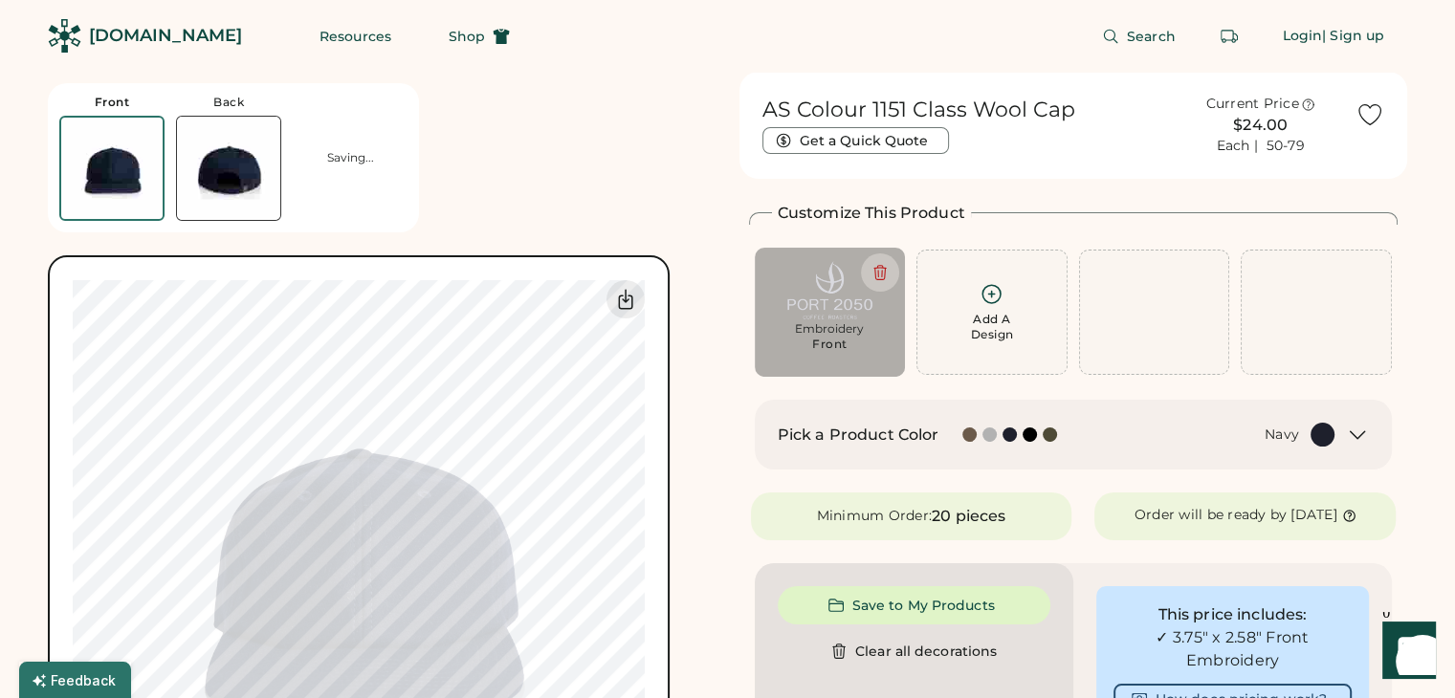
click at [222, 202] on img at bounding box center [228, 168] width 103 height 103
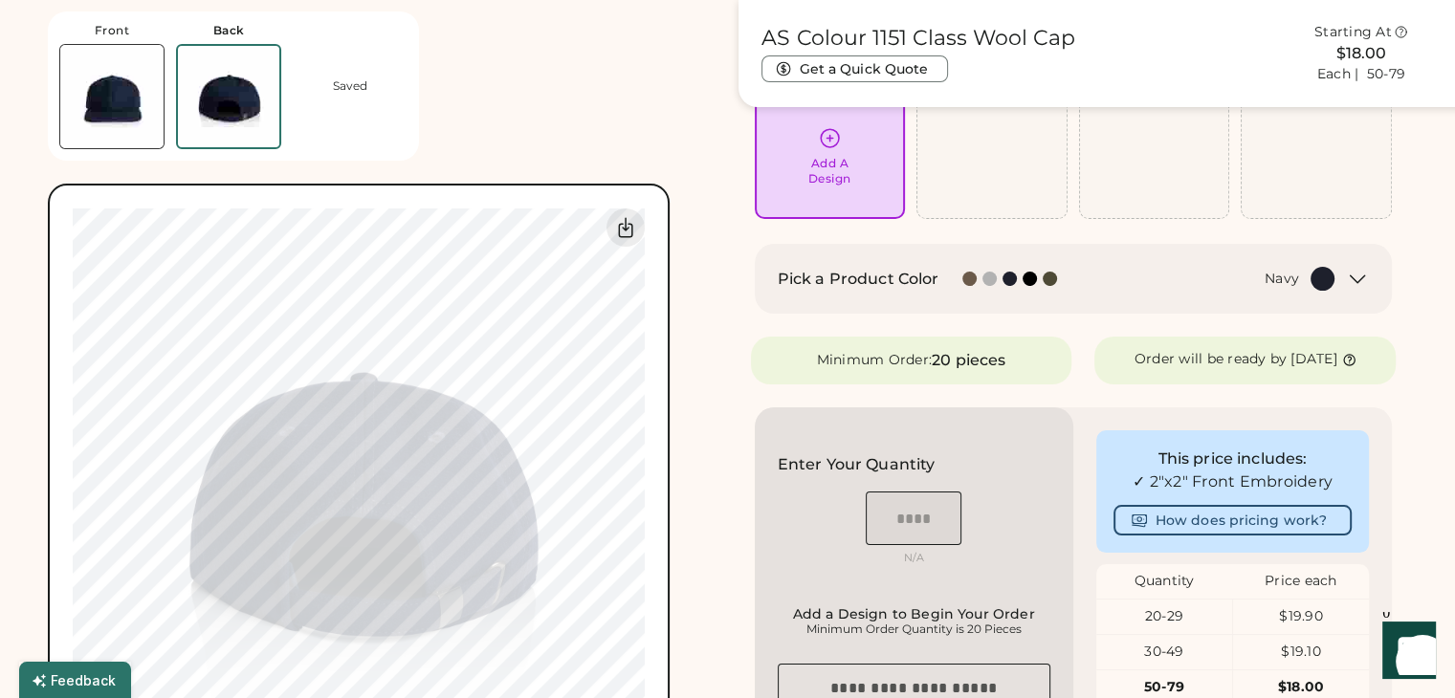
scroll to position [143, 0]
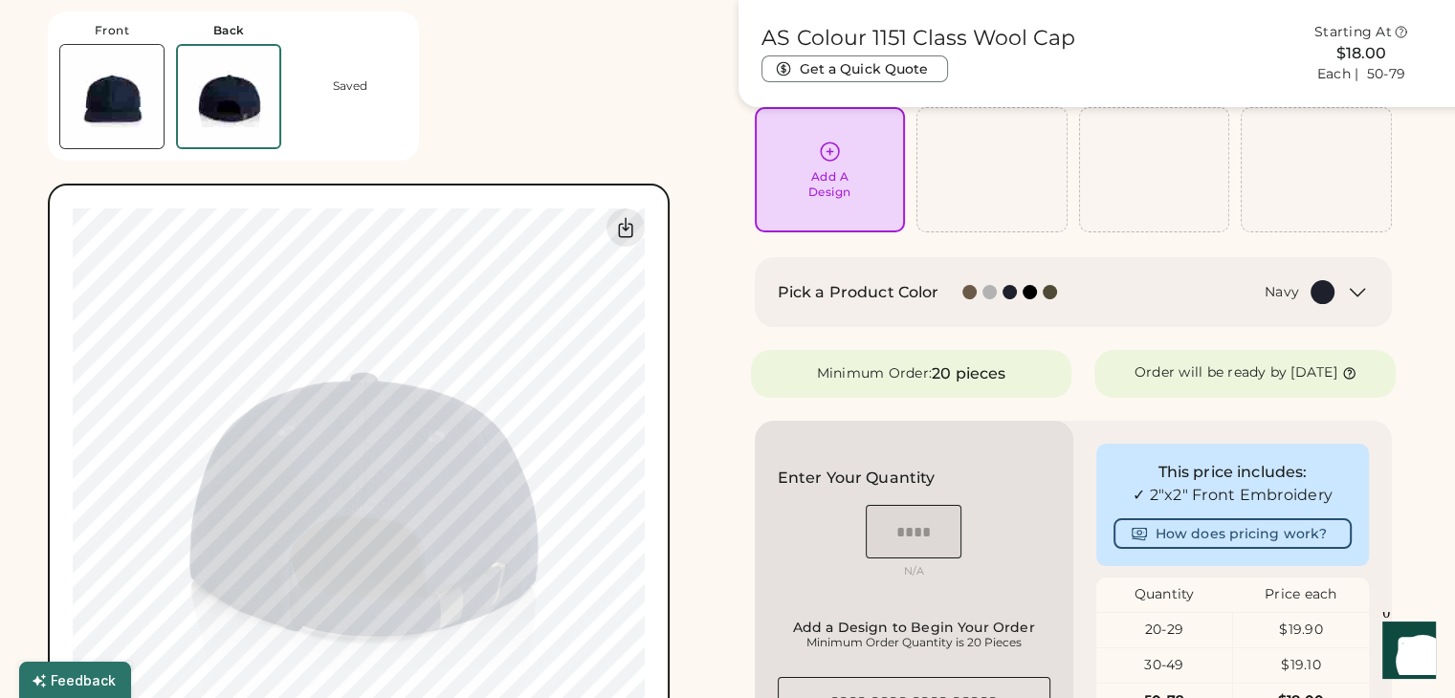
click at [877, 184] on div "Add A Design" at bounding box center [830, 170] width 124 height 60
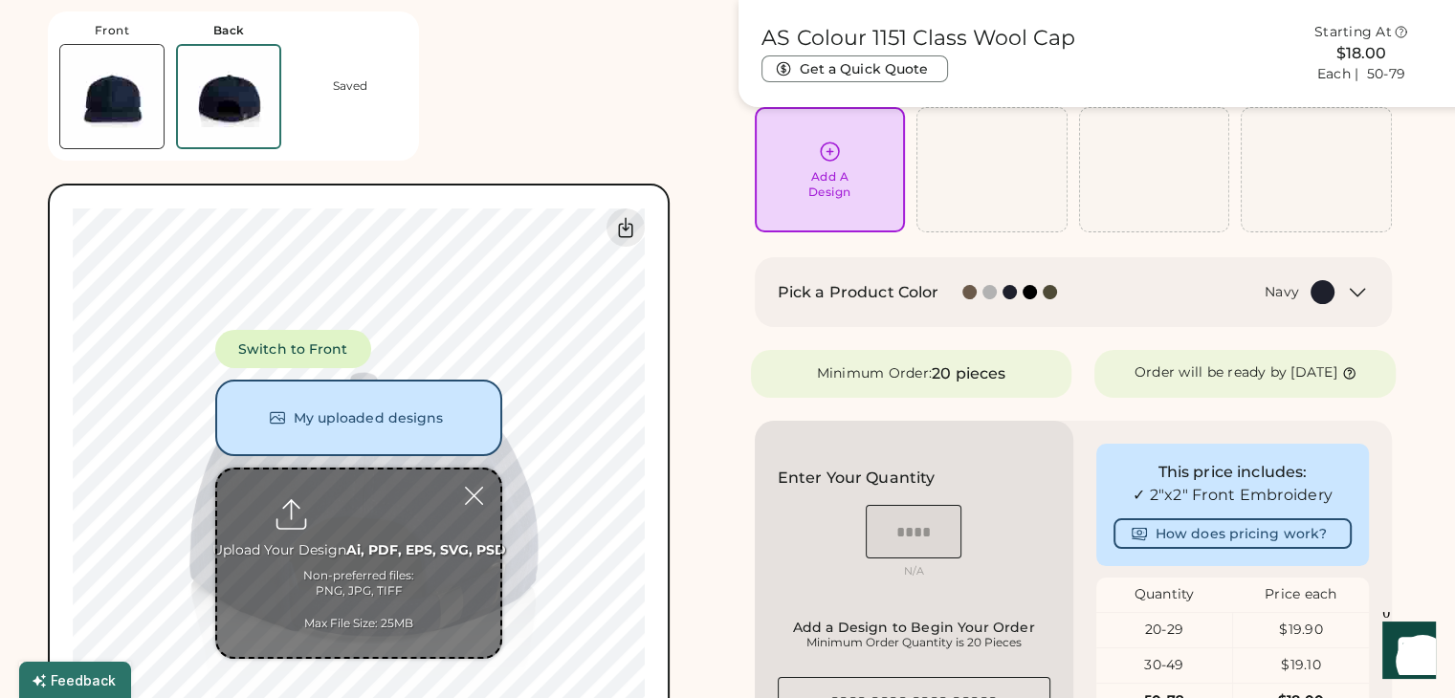
click at [379, 532] on input "file" at bounding box center [358, 564] width 283 height 188
type input "**********"
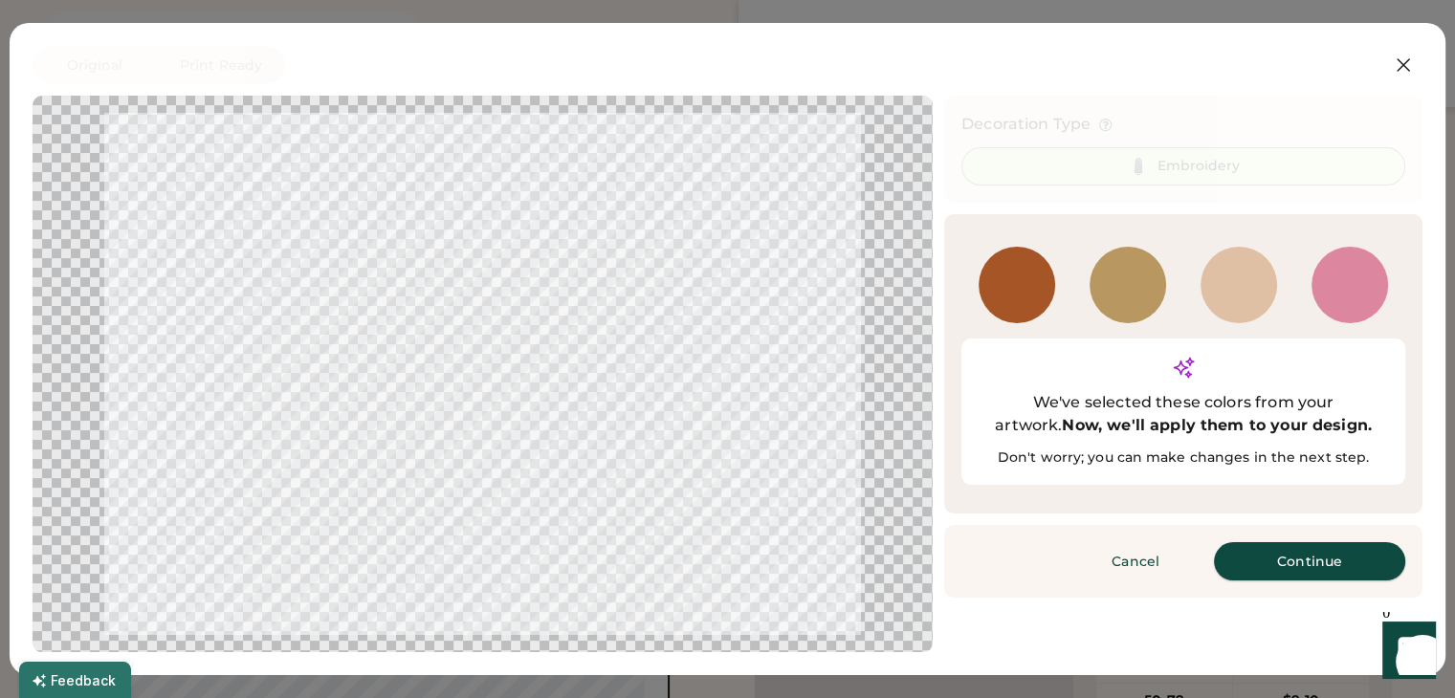
click at [1250, 542] on button "Continue" at bounding box center [1309, 561] width 191 height 38
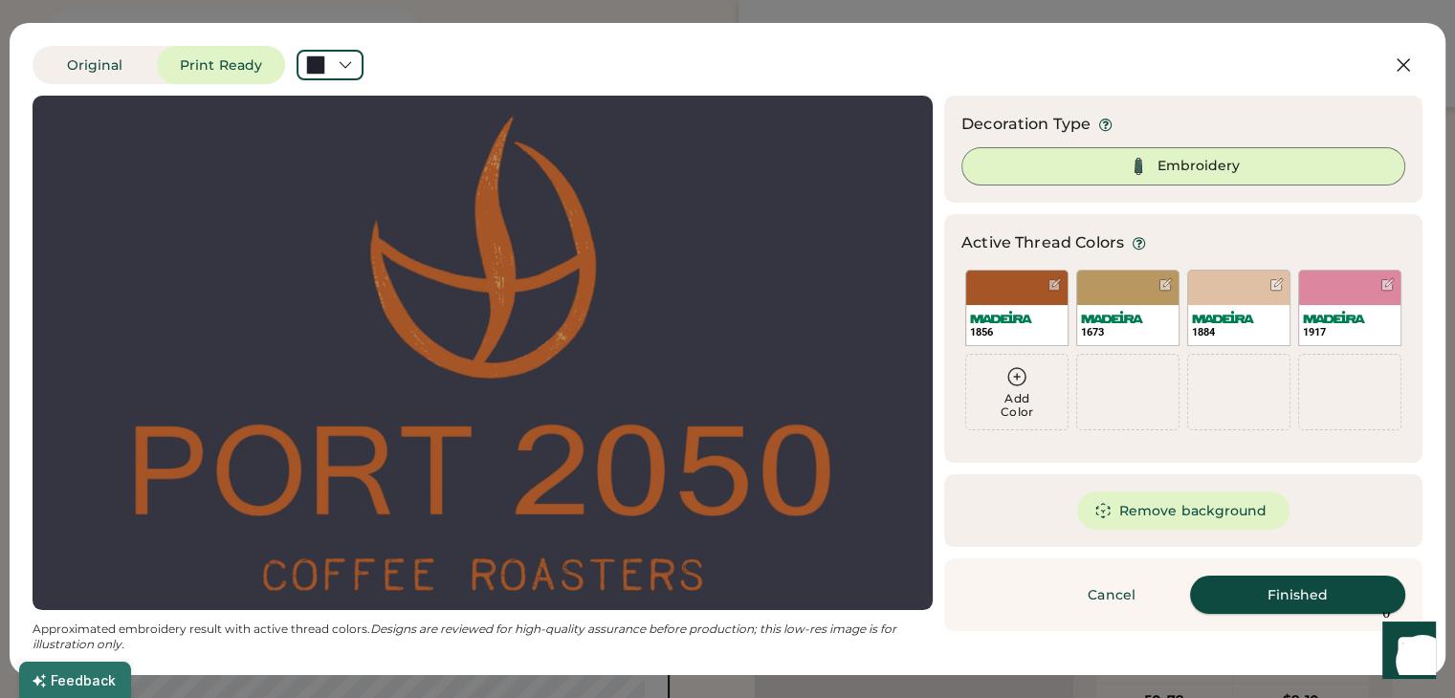
click at [1228, 596] on button "Finished" at bounding box center [1297, 595] width 215 height 38
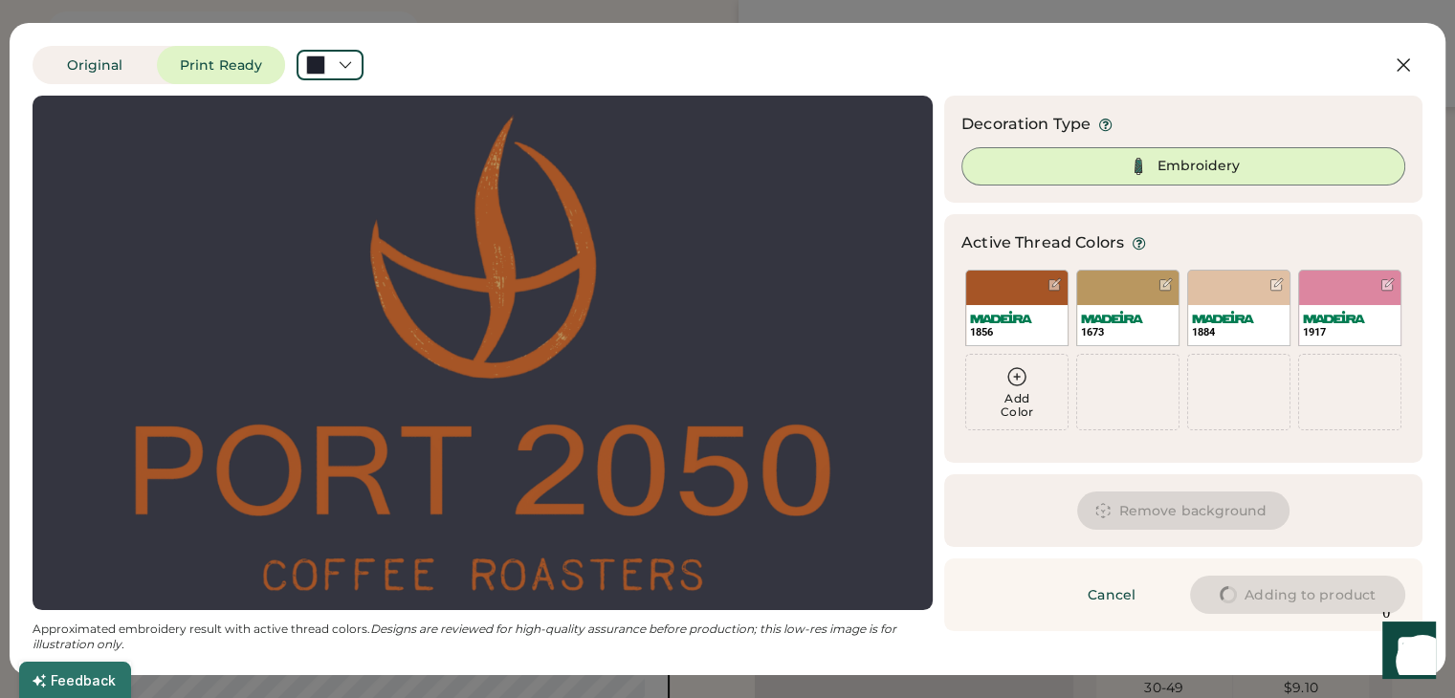
type input "****"
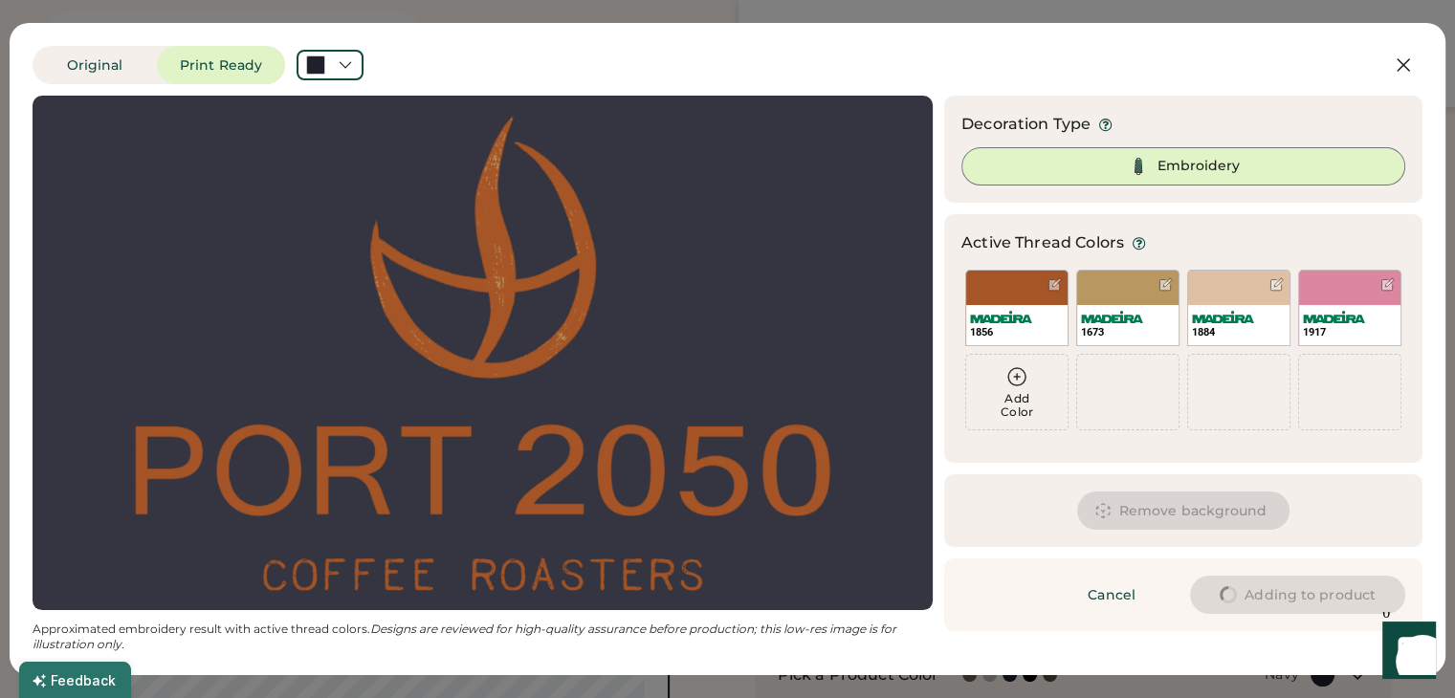
type input "****"
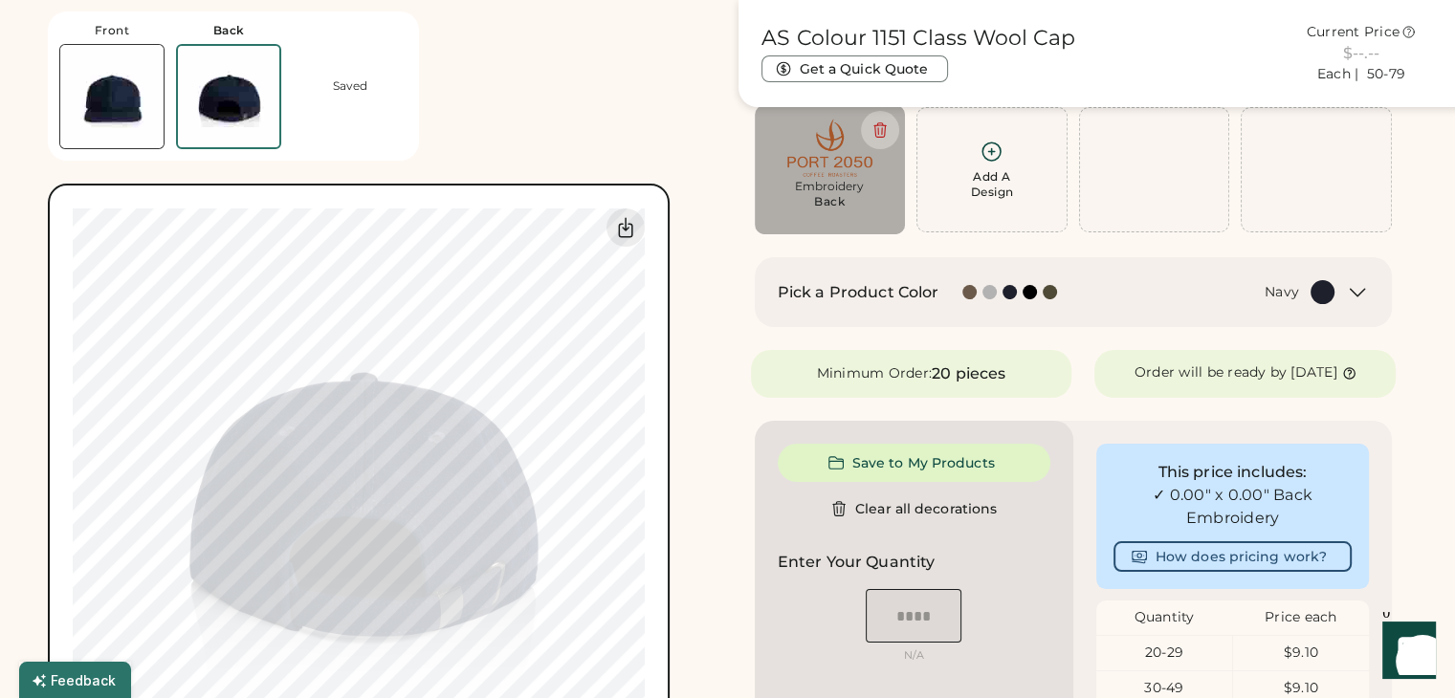
type input "****"
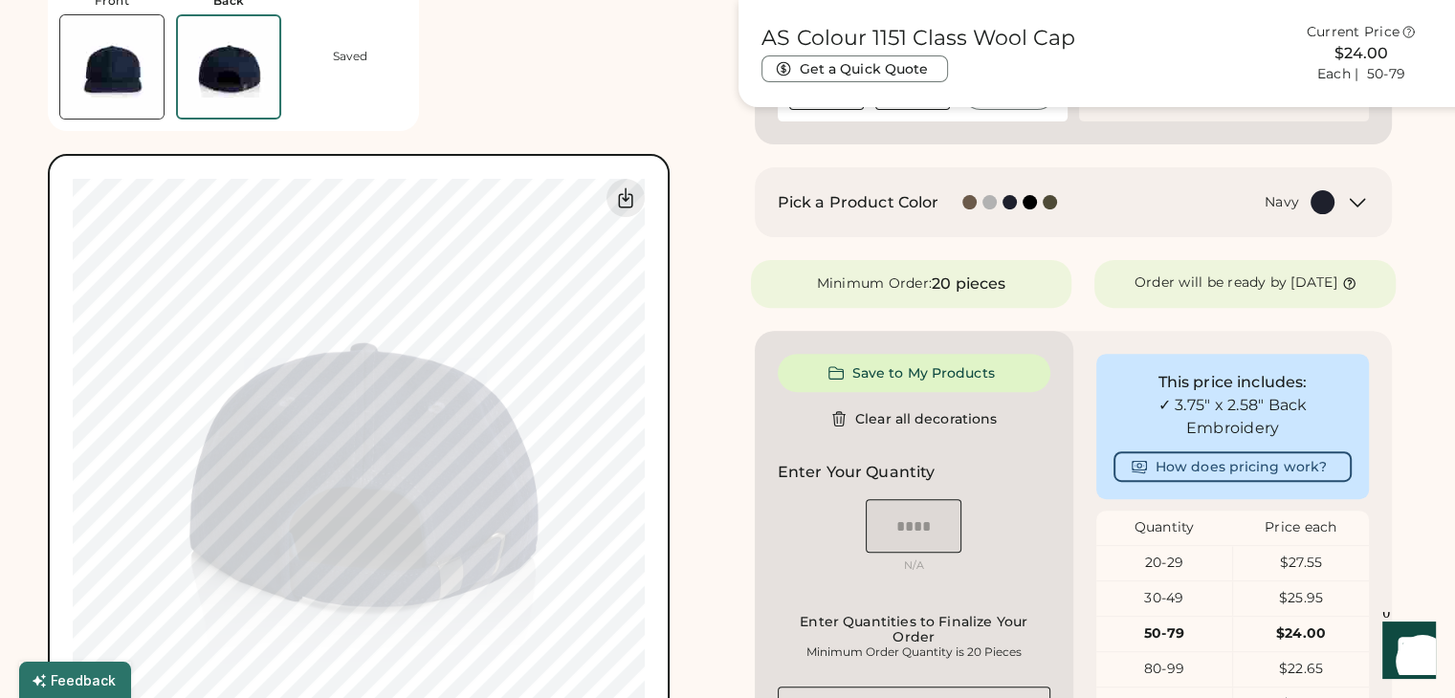
scroll to position [586, 0]
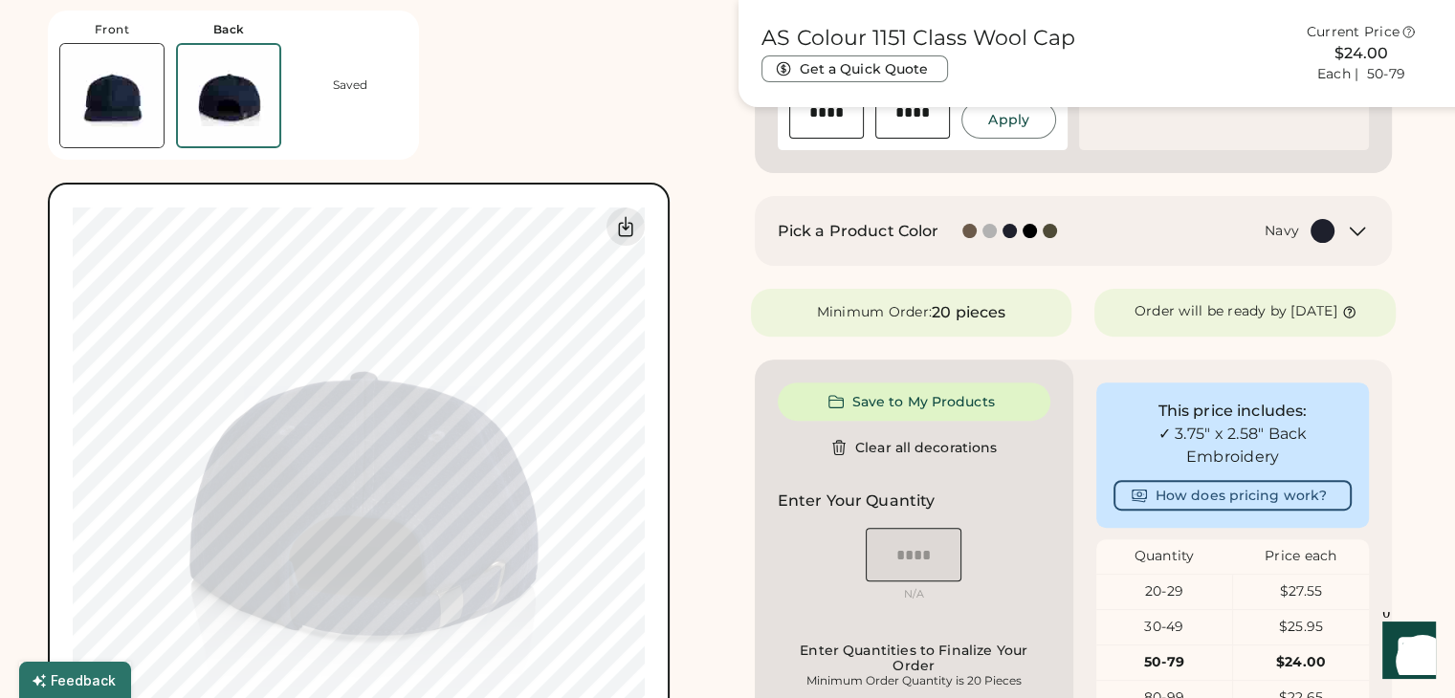
click at [956, 222] on div "Pick a Product Color Navy" at bounding box center [1057, 231] width 558 height 24
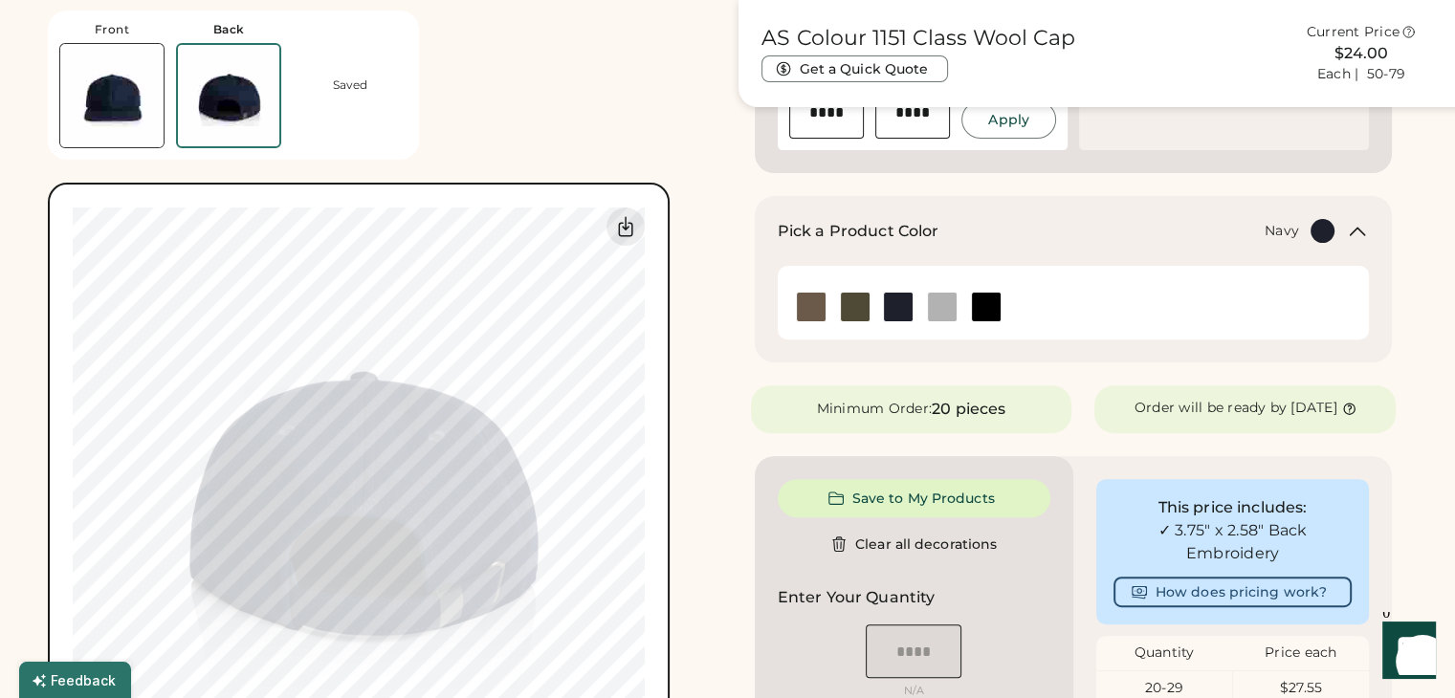
click at [956, 222] on div "Pick a Product Color Navy" at bounding box center [1057, 231] width 558 height 24
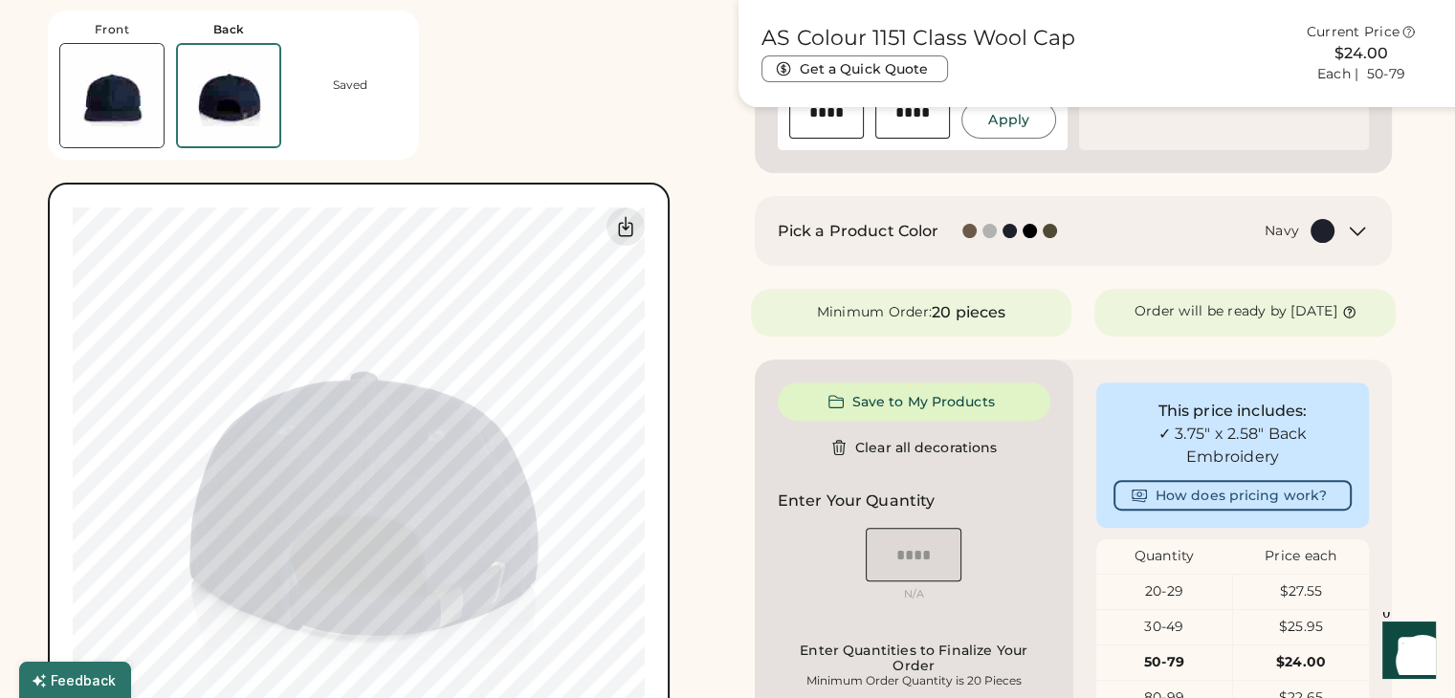
type input "****"
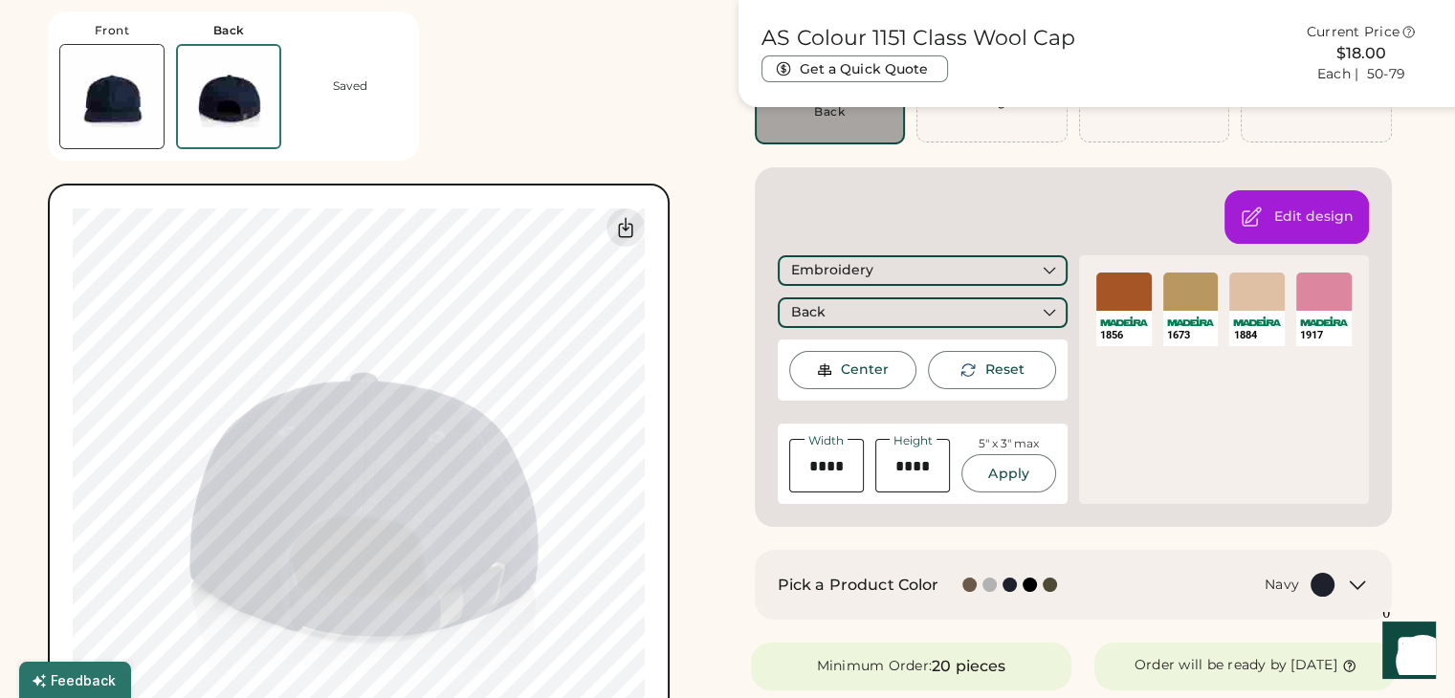
scroll to position [232, 0]
click at [951, 276] on div "Embroidery" at bounding box center [923, 271] width 290 height 31
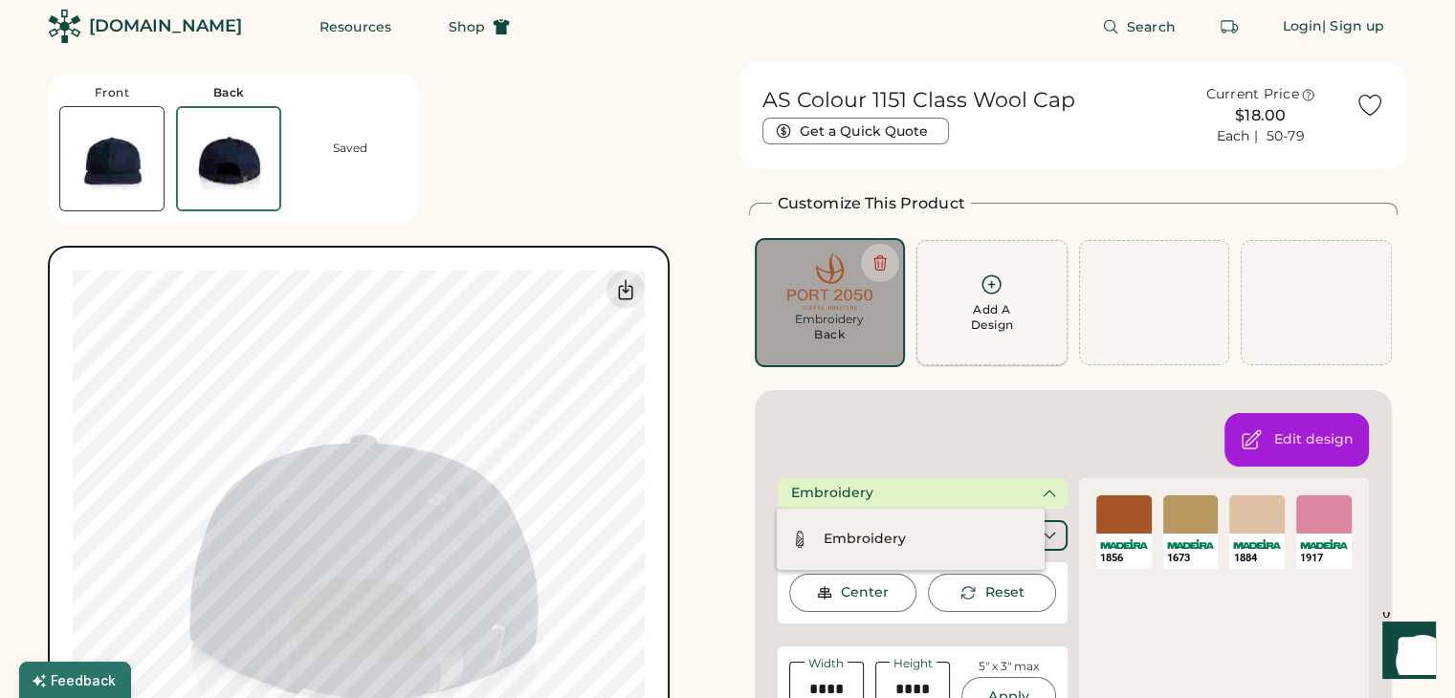
scroll to position [4, 0]
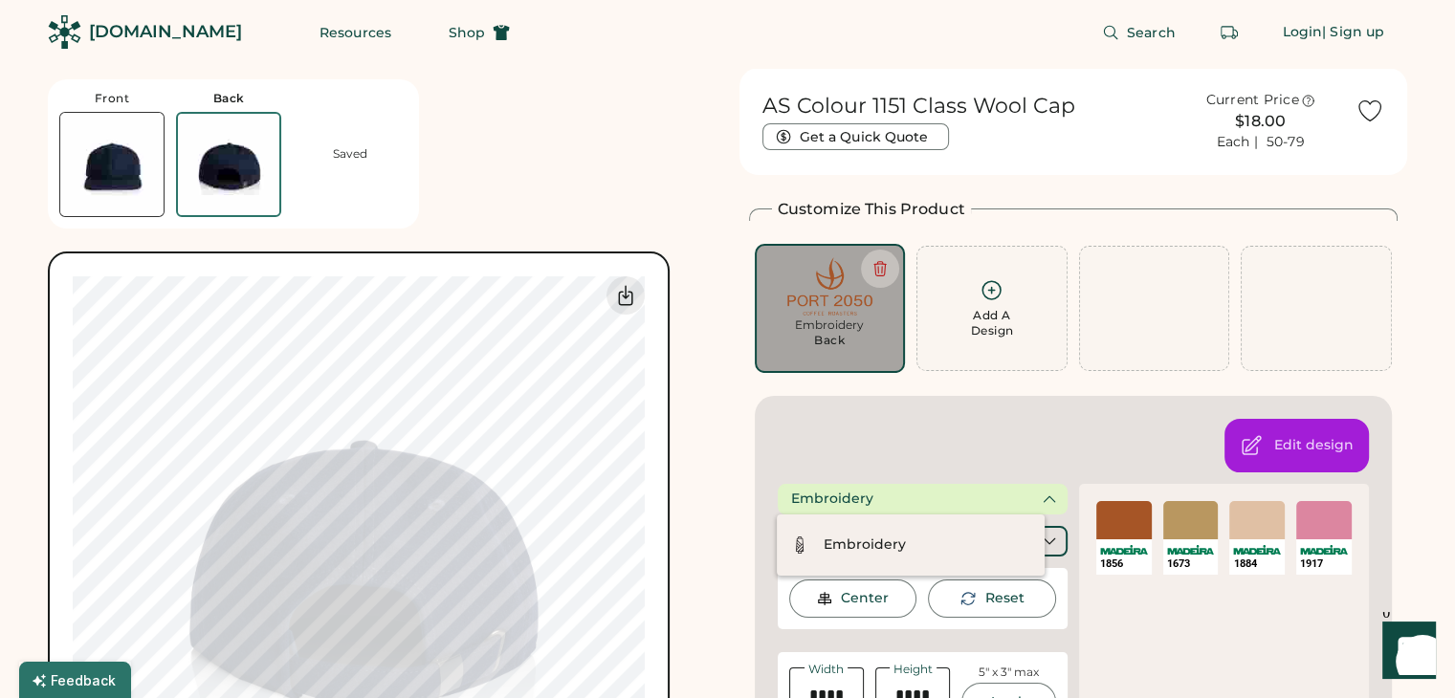
click at [842, 308] on img at bounding box center [830, 286] width 124 height 58
type input "****"
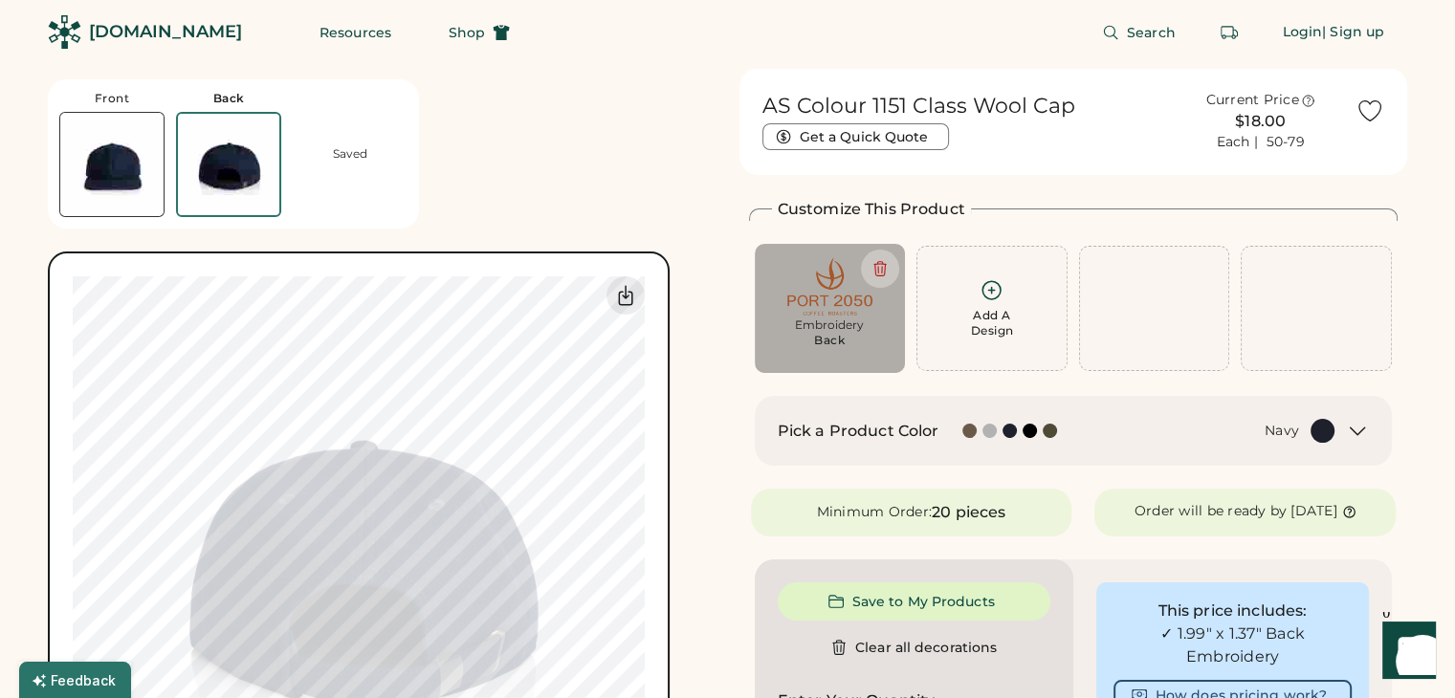
click at [842, 309] on img at bounding box center [830, 286] width 124 height 58
type input "****"
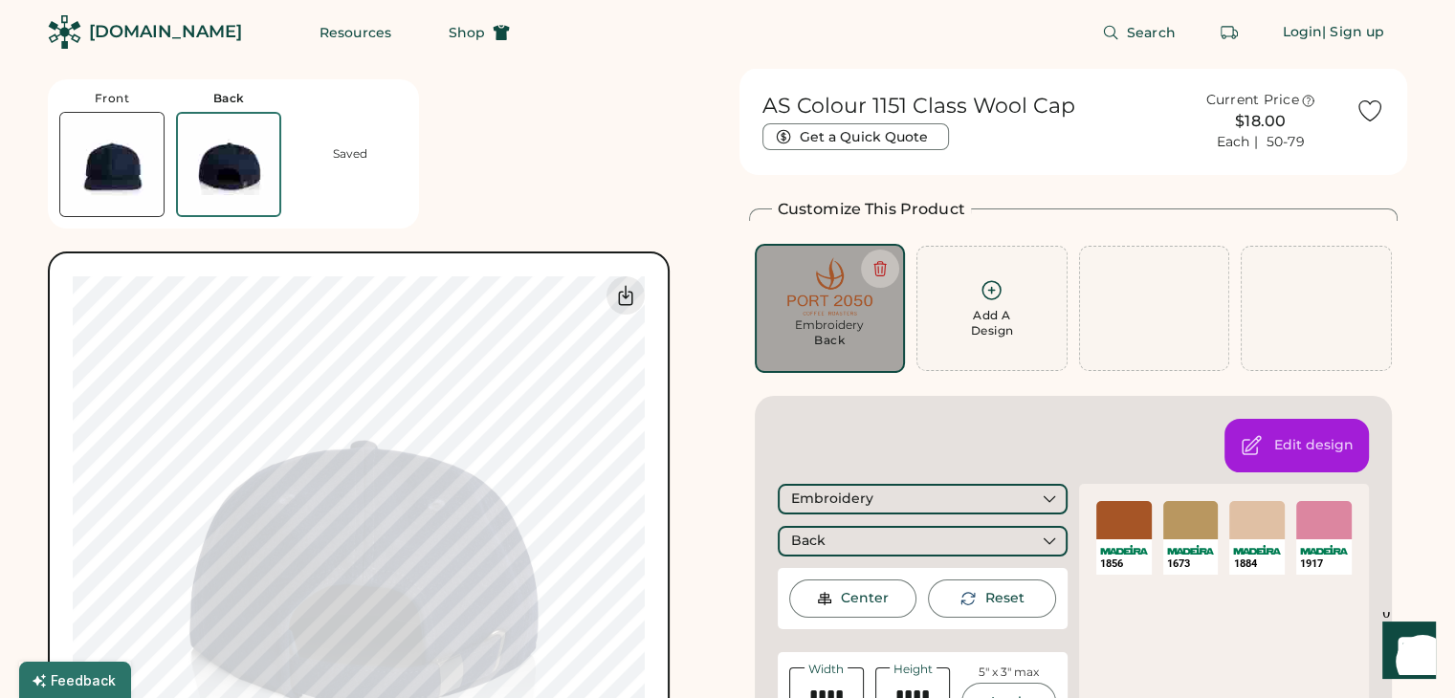
scroll to position [182, 0]
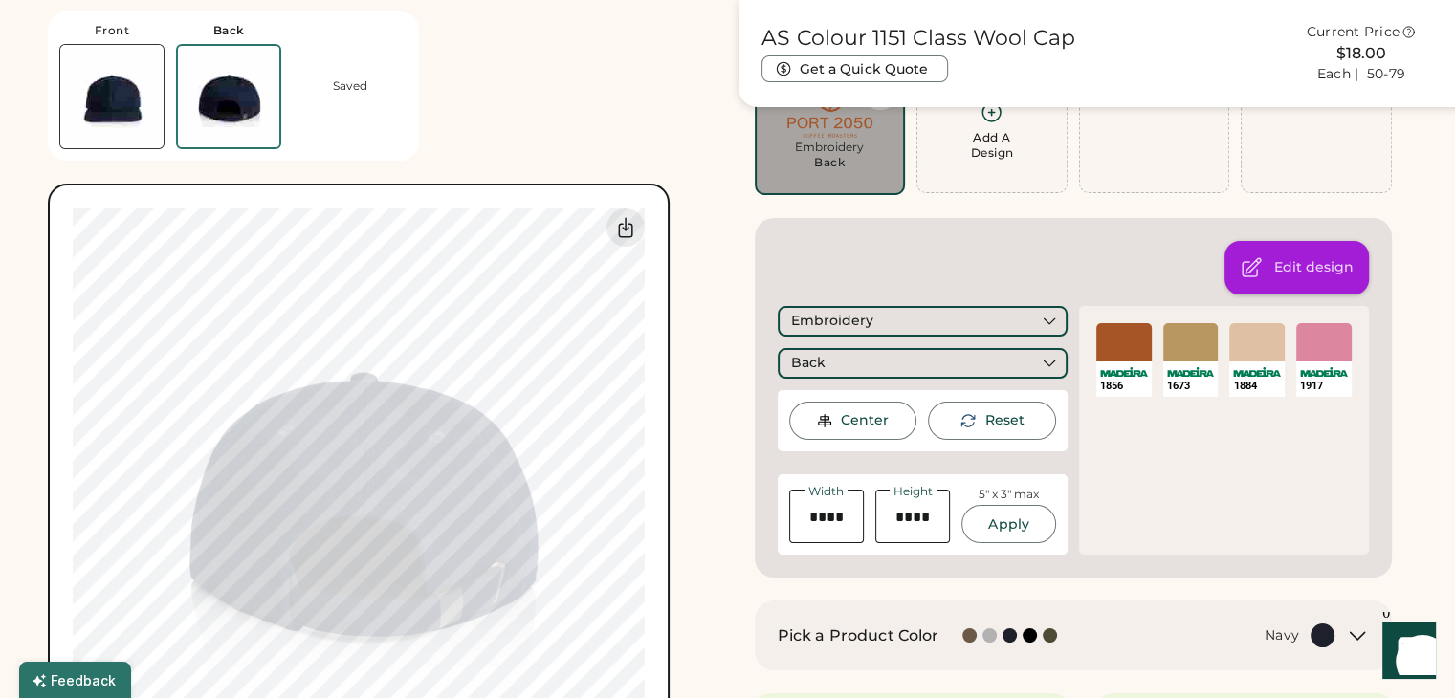
click at [1309, 275] on div "Edit design" at bounding box center [1313, 267] width 79 height 19
